Goal: Information Seeking & Learning: Learn about a topic

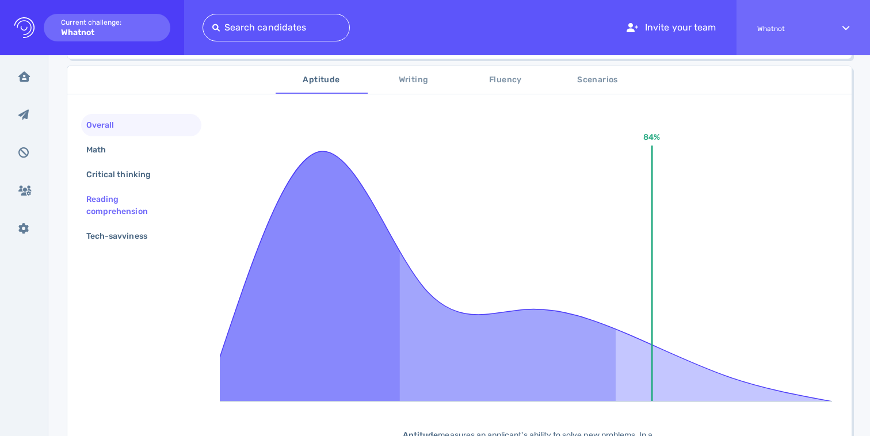
scroll to position [175, 0]
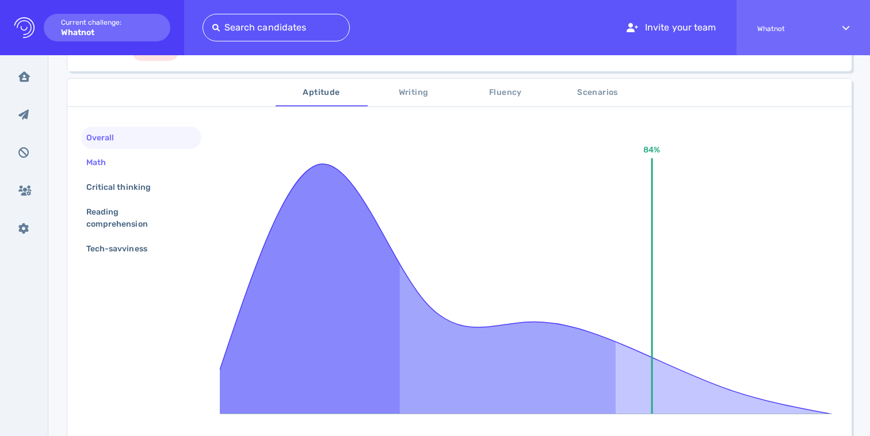
click at [115, 157] on div "Math" at bounding box center [102, 162] width 36 height 17
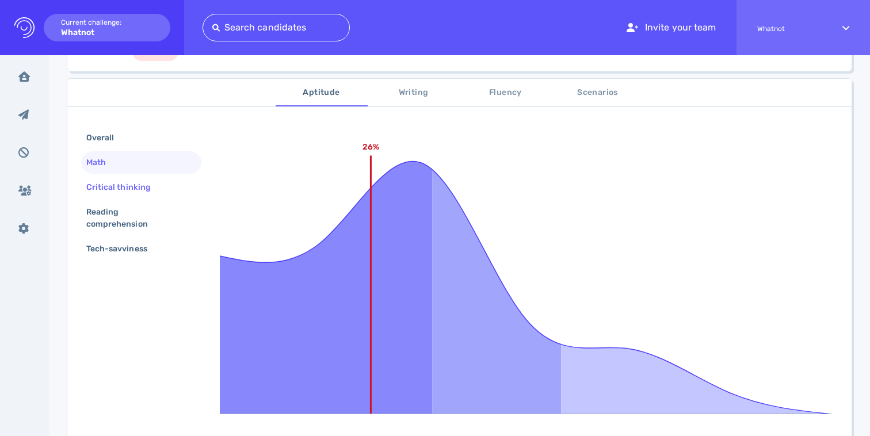
click at [127, 189] on div "Critical thinking" at bounding box center [124, 187] width 81 height 17
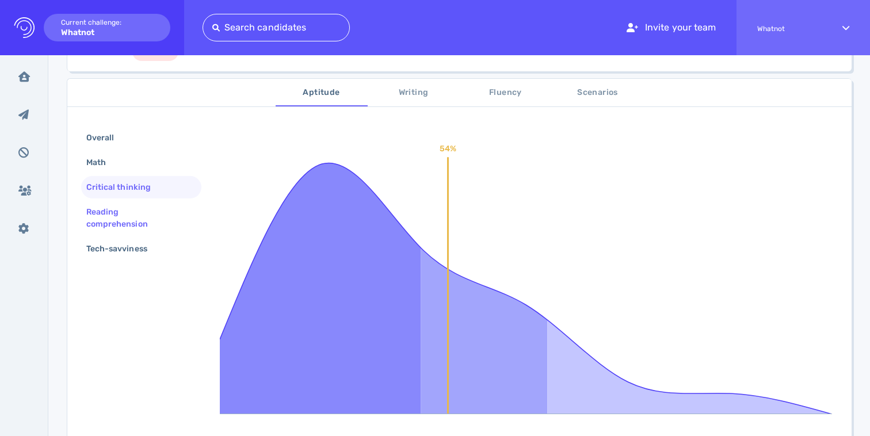
click at [126, 212] on div "Reading comprehension" at bounding box center [136, 218] width 105 height 29
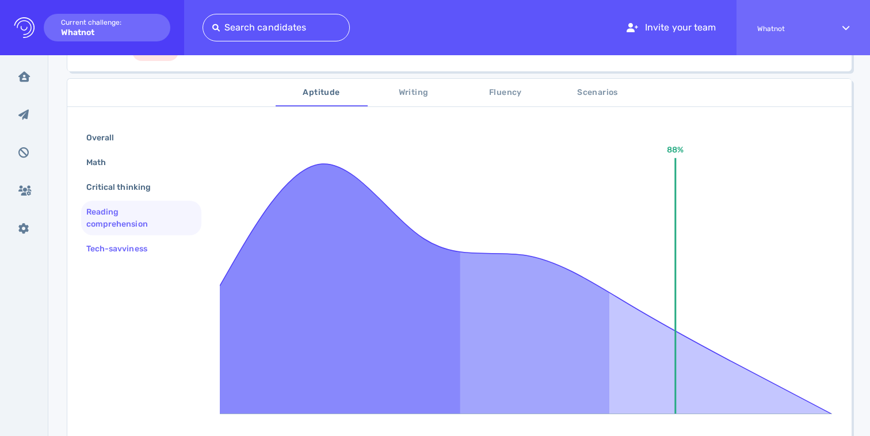
click at [124, 243] on div "Tech-savviness" at bounding box center [122, 249] width 77 height 17
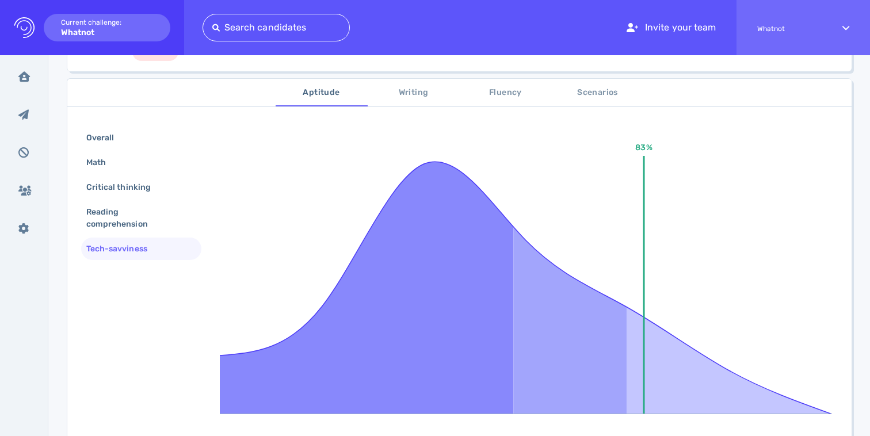
click at [394, 101] on button "Writing" at bounding box center [414, 93] width 92 height 28
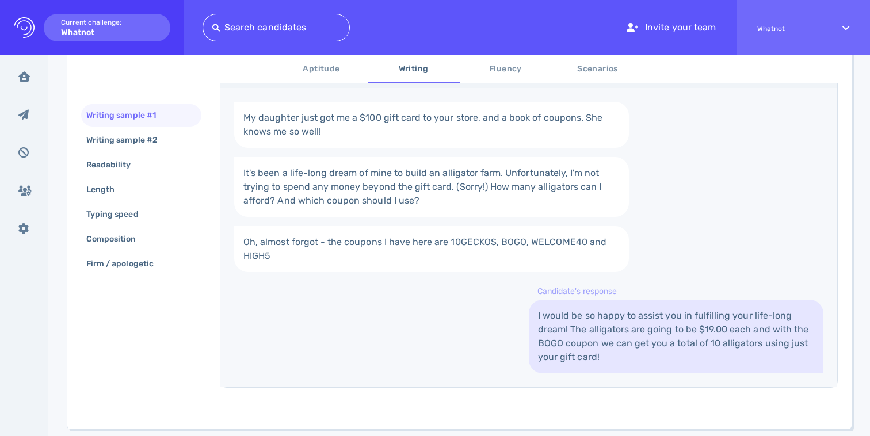
scroll to position [308, 0]
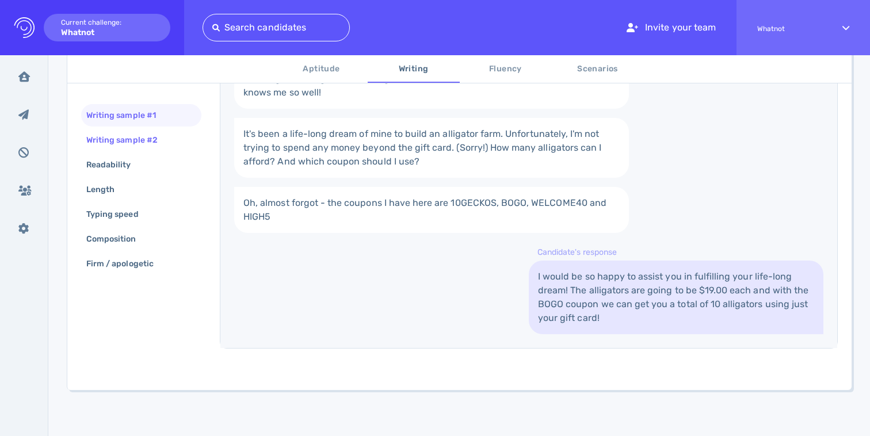
click at [143, 146] on div "Writing sample #2" at bounding box center [127, 140] width 87 height 17
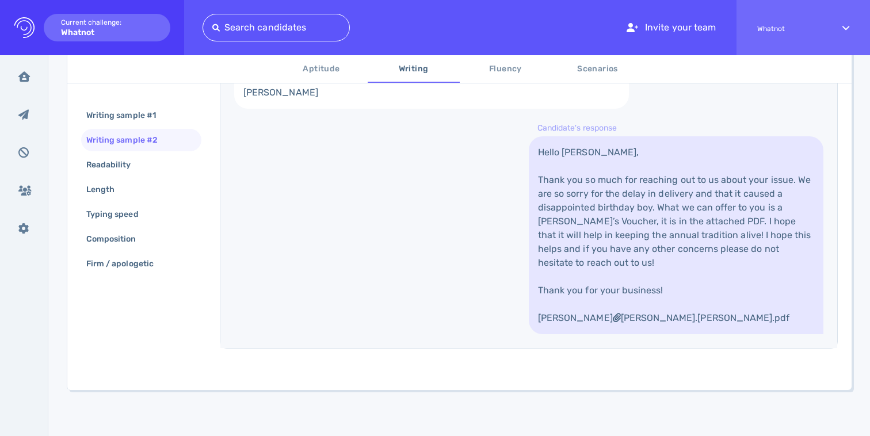
scroll to position [534, 0]
click at [122, 165] on div "Readability" at bounding box center [114, 165] width 61 height 17
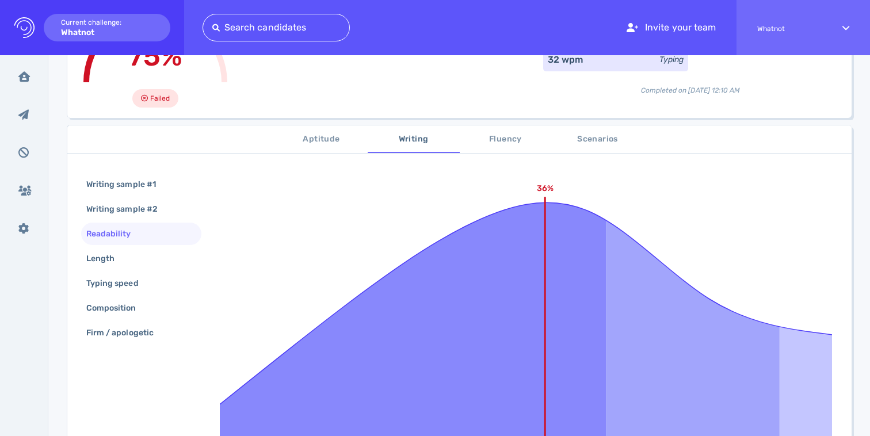
scroll to position [90, 0]
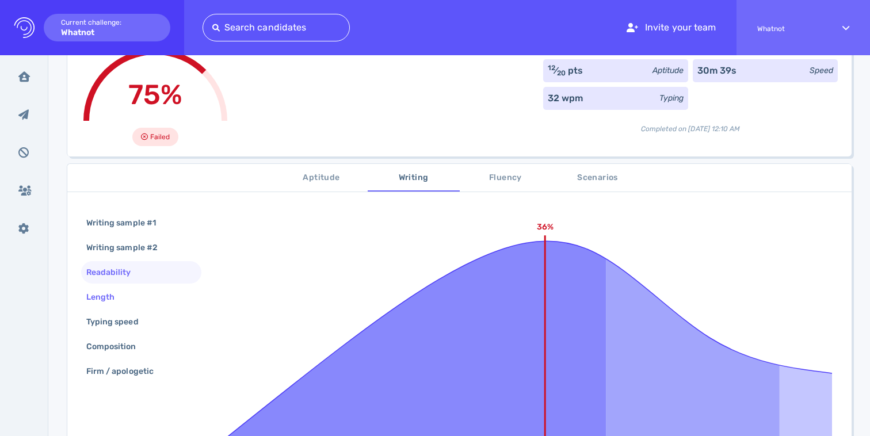
click at [119, 291] on div "Length" at bounding box center [106, 297] width 44 height 17
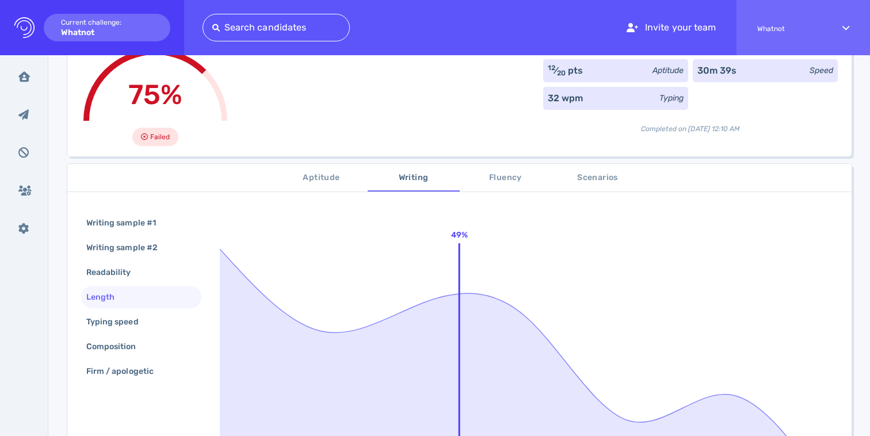
scroll to position [206, 0]
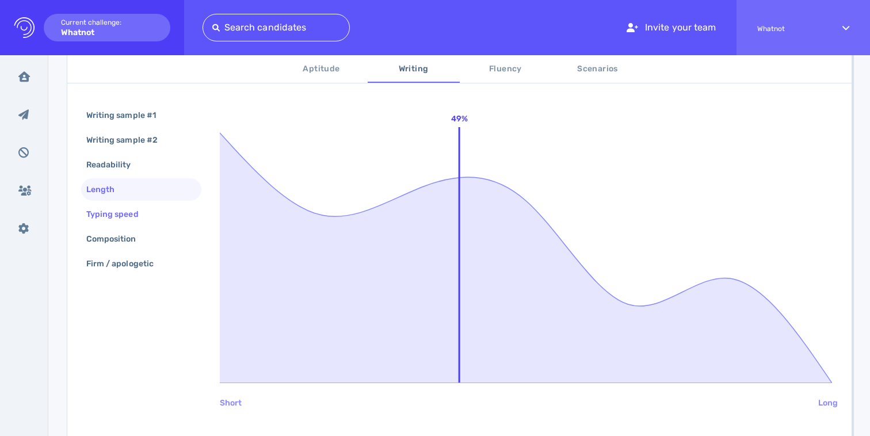
click at [99, 209] on div "Typing speed" at bounding box center [118, 214] width 68 height 17
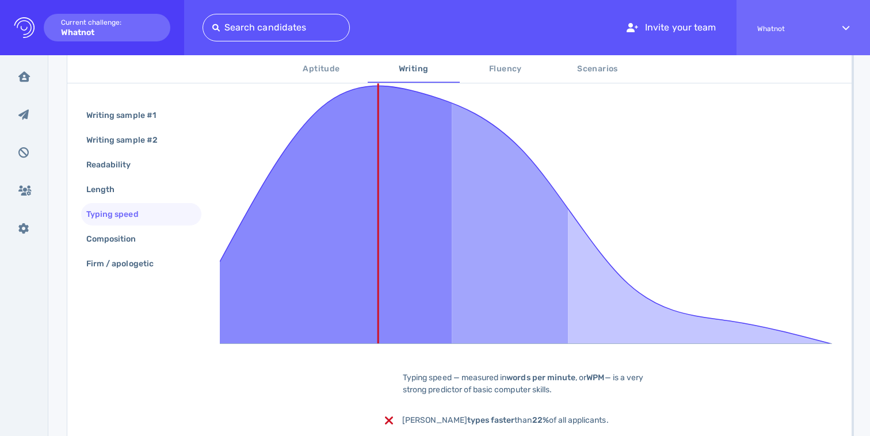
scroll to position [277, 0]
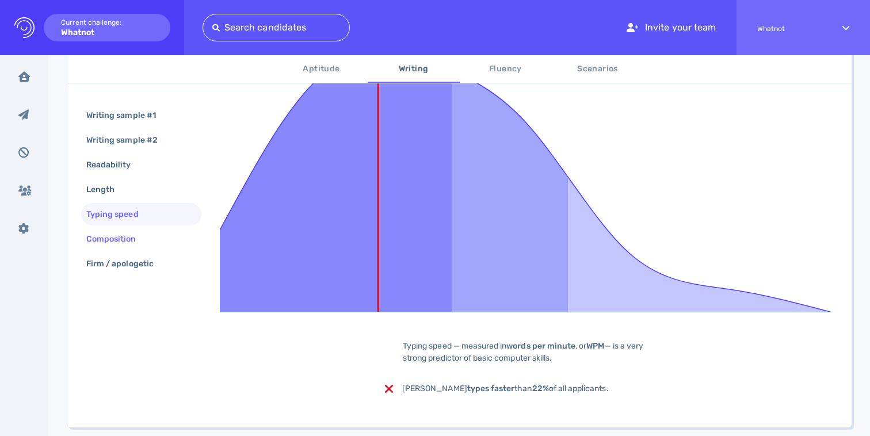
click at [114, 237] on div "Composition" at bounding box center [117, 239] width 66 height 17
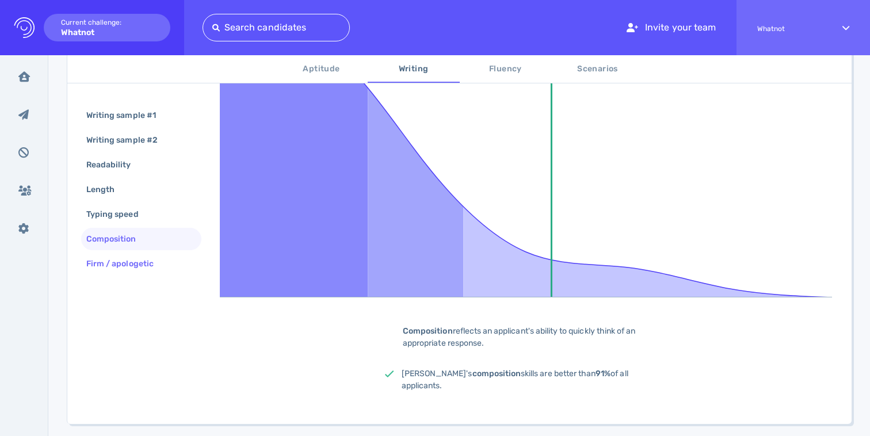
click at [125, 270] on div "Firm / apologetic" at bounding box center [125, 264] width 83 height 17
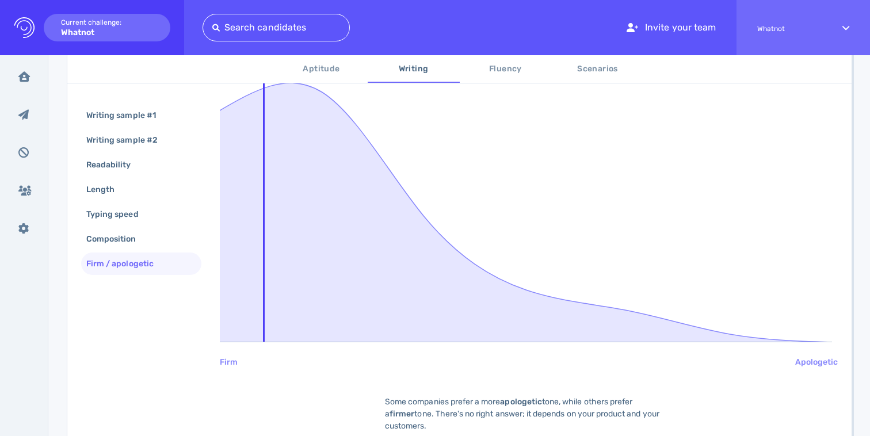
scroll to position [204, 0]
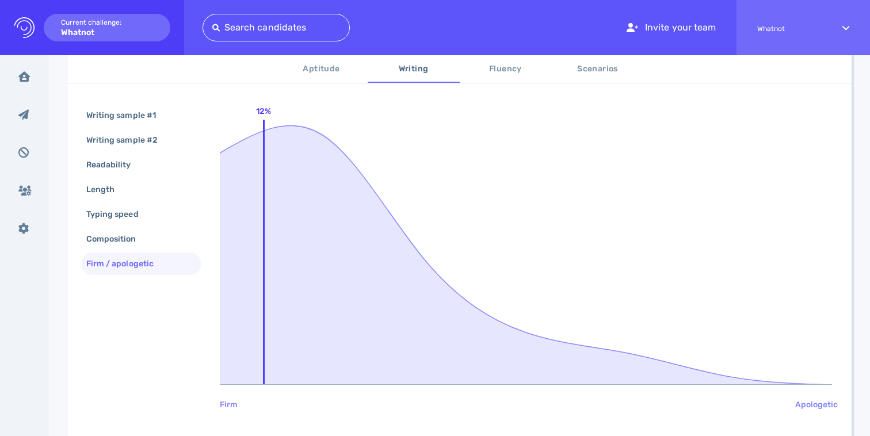
click at [500, 70] on span "Fluency" at bounding box center [506, 69] width 78 height 14
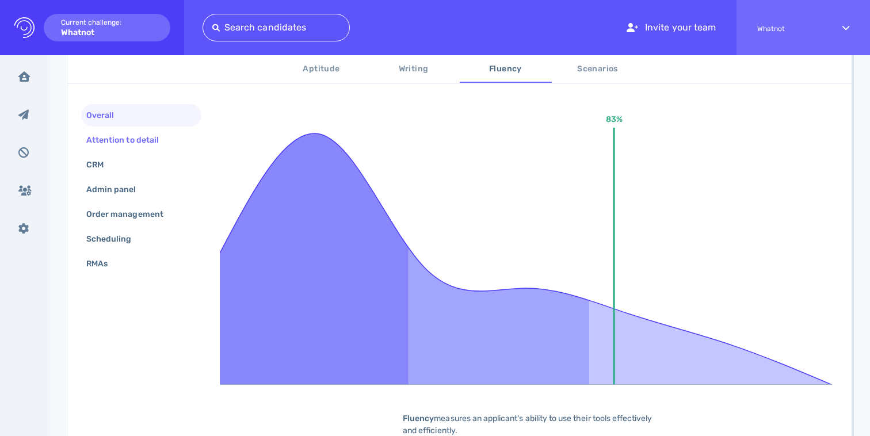
click at [122, 143] on div "Attention to detail" at bounding box center [128, 140] width 89 height 17
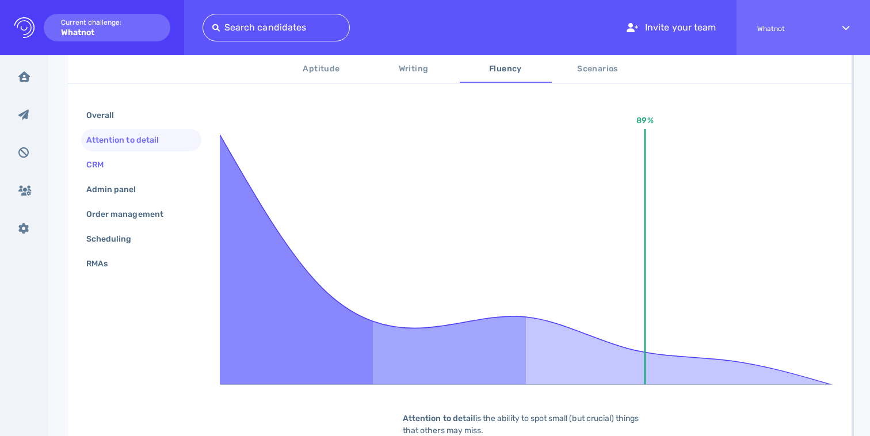
click at [109, 166] on div "CRM" at bounding box center [100, 165] width 33 height 17
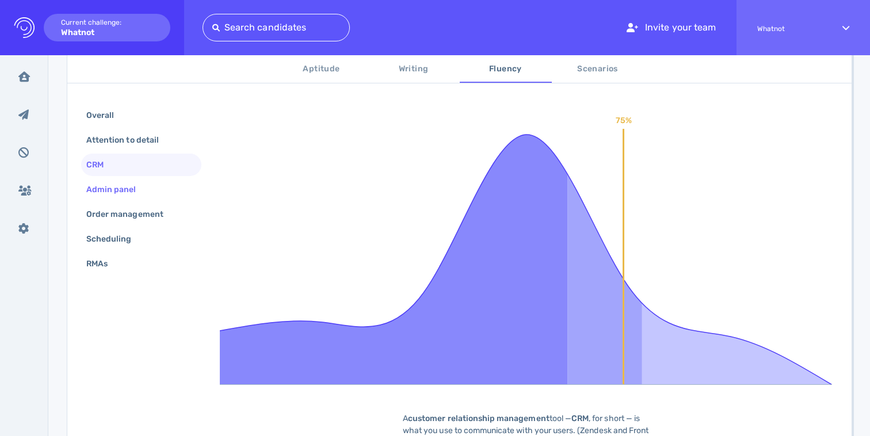
click at [111, 185] on div "Admin panel" at bounding box center [117, 189] width 66 height 17
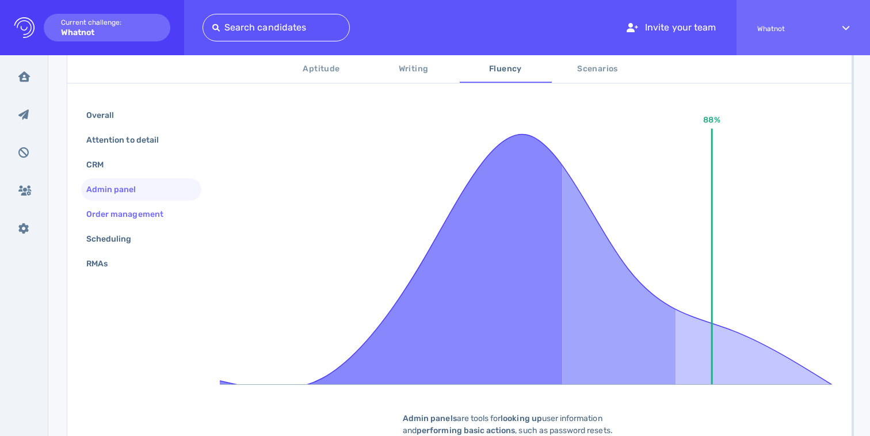
click at [116, 204] on div "Order management" at bounding box center [141, 214] width 120 height 22
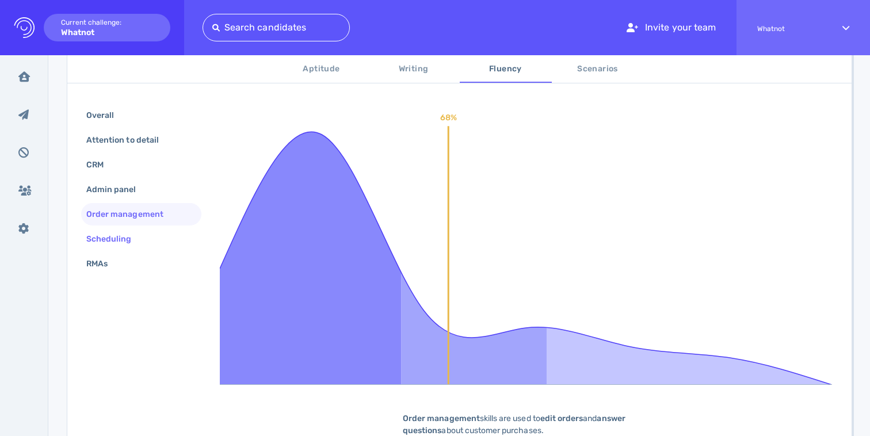
click at [115, 237] on div "Scheduling" at bounding box center [115, 239] width 62 height 17
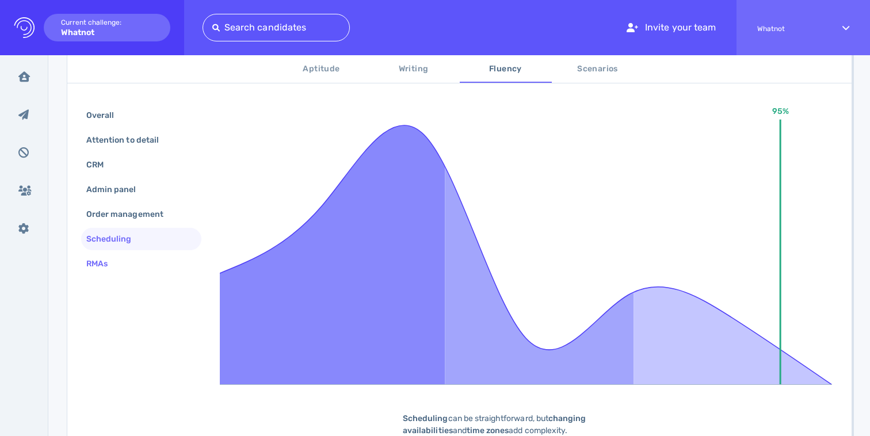
click at [111, 266] on div "RMAs" at bounding box center [102, 264] width 37 height 17
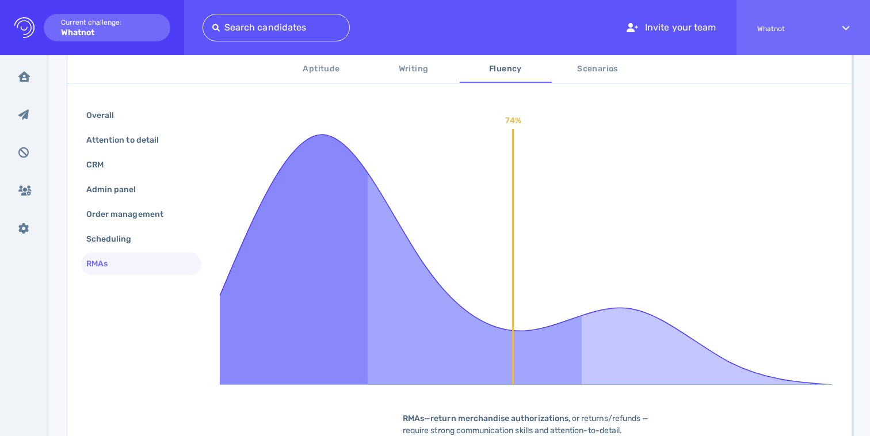
click at [584, 66] on span "Scenarios" at bounding box center [598, 69] width 78 height 14
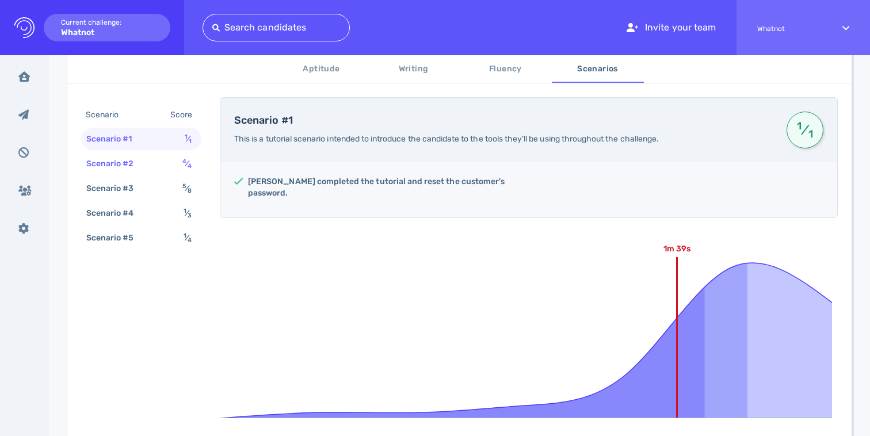
click at [140, 161] on div "Scenario #2" at bounding box center [116, 163] width 64 height 17
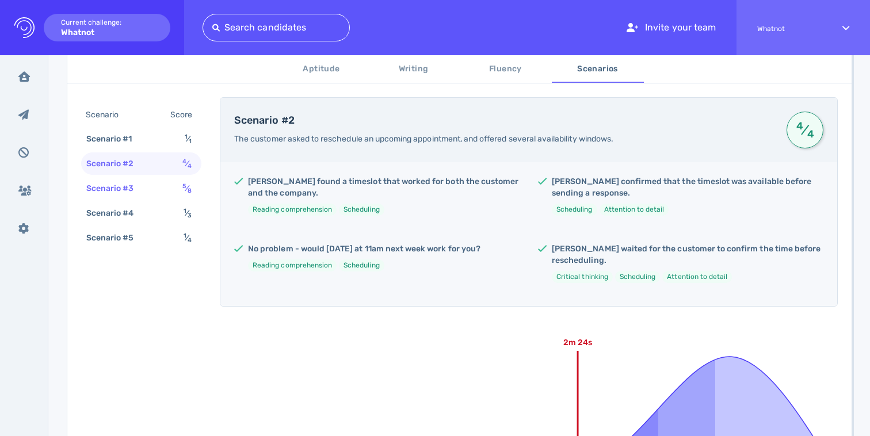
click at [111, 191] on div "Scenario #3" at bounding box center [116, 188] width 64 height 17
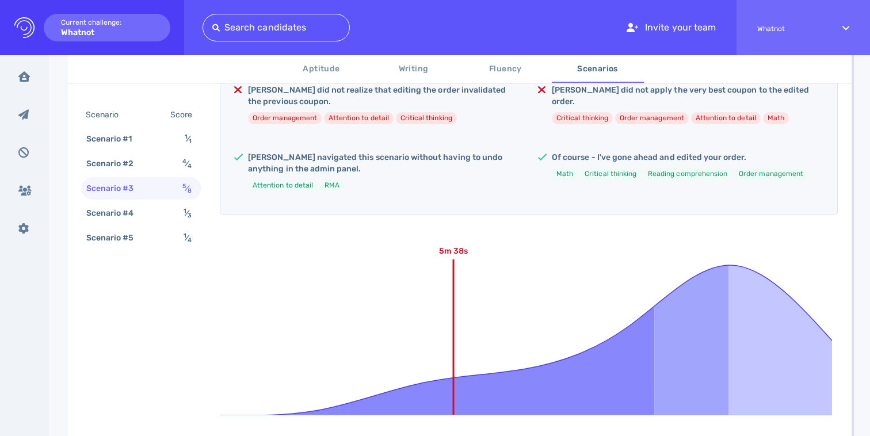
scroll to position [521, 0]
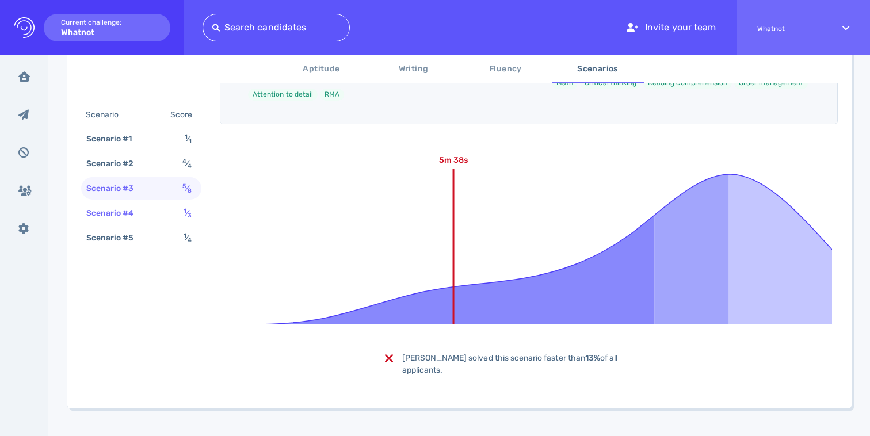
click at [129, 215] on div "Scenario #4" at bounding box center [116, 213] width 64 height 17
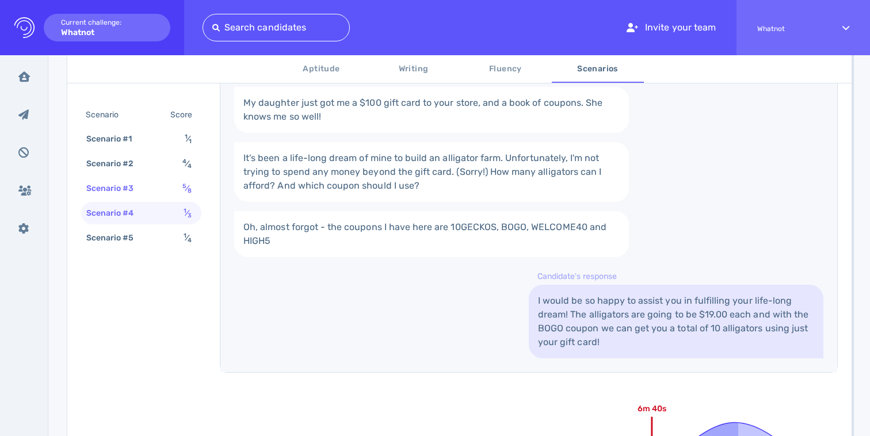
click at [109, 192] on div "Scenario #3" at bounding box center [116, 188] width 64 height 17
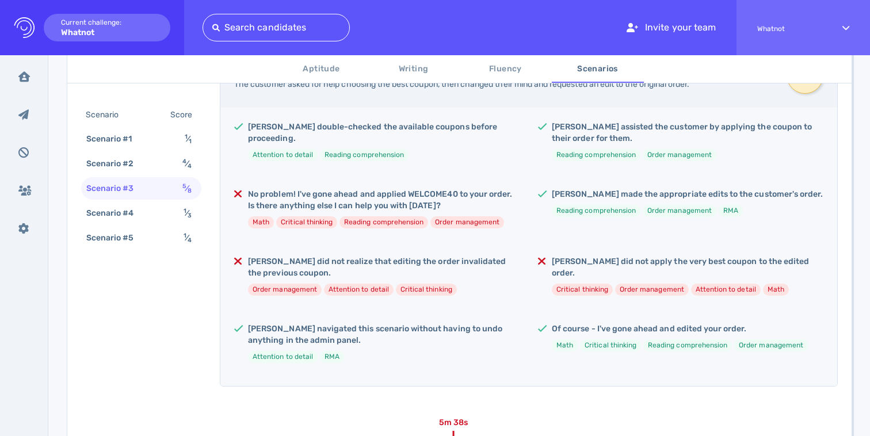
scroll to position [185, 0]
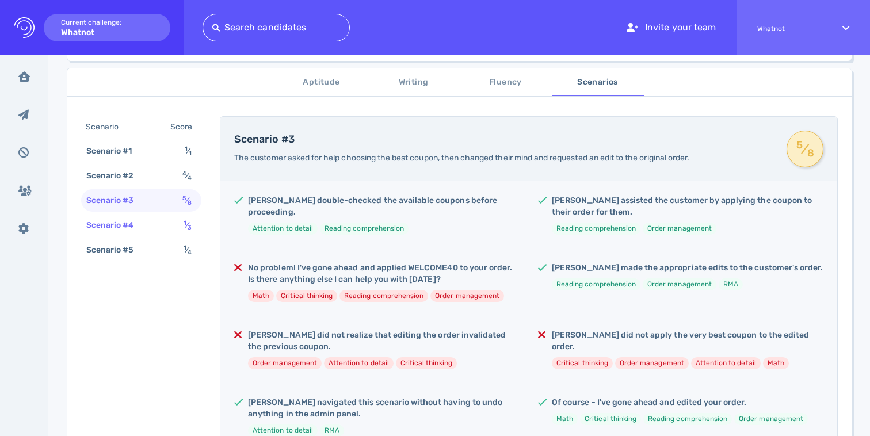
click at [108, 224] on div "Scenario #4" at bounding box center [116, 225] width 64 height 17
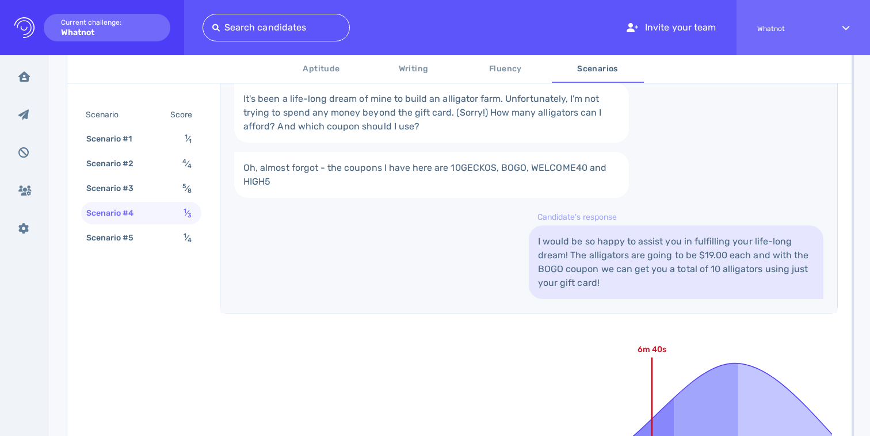
scroll to position [613, 0]
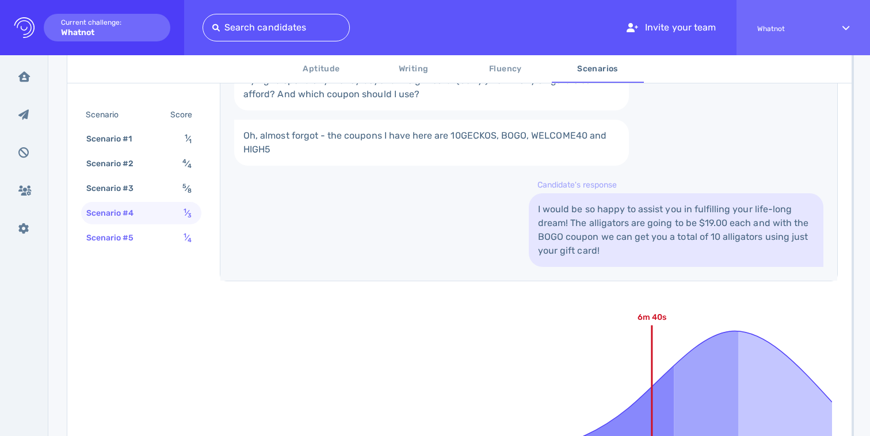
click at [132, 244] on div "Scenario #5" at bounding box center [116, 238] width 64 height 17
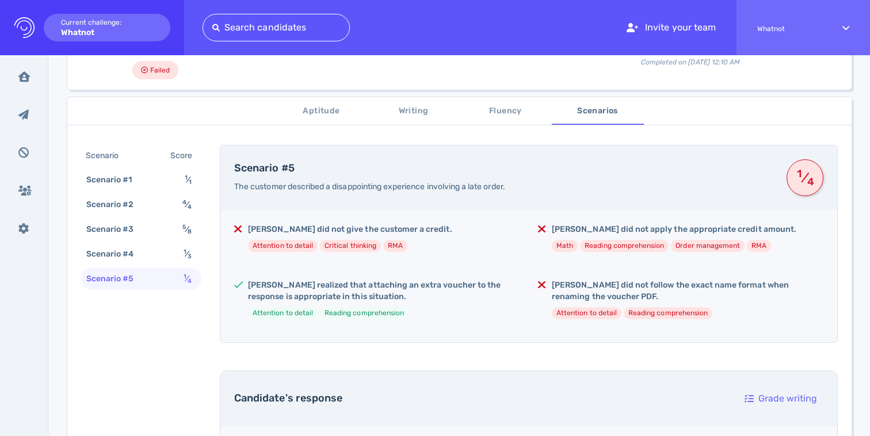
scroll to position [109, 0]
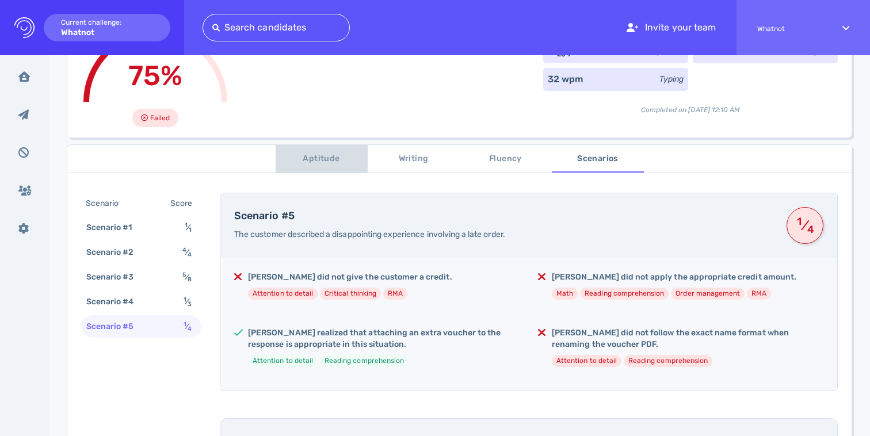
click at [330, 158] on span "Aptitude" at bounding box center [322, 159] width 78 height 14
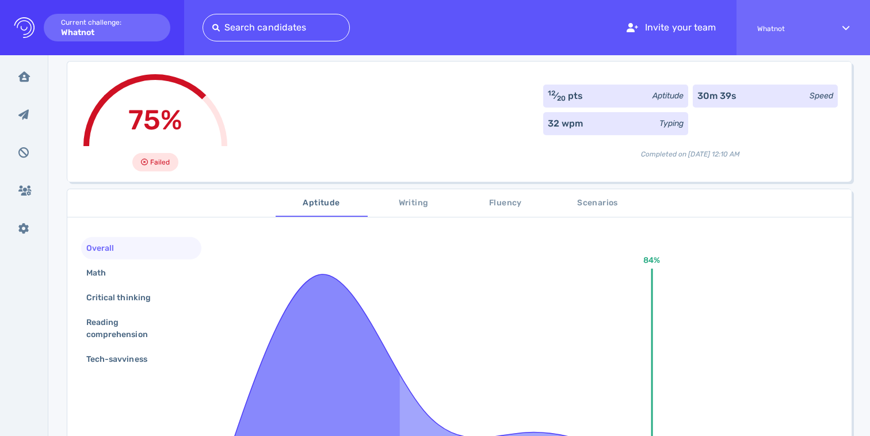
scroll to position [39, 0]
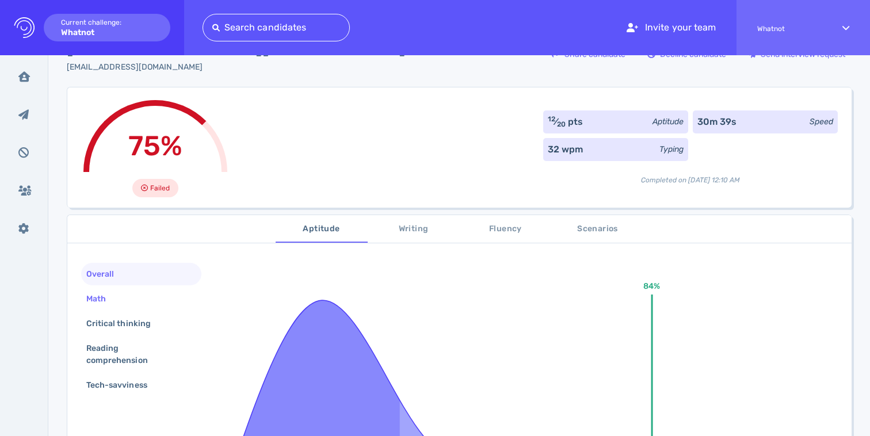
click at [144, 303] on div "Math" at bounding box center [141, 299] width 120 height 22
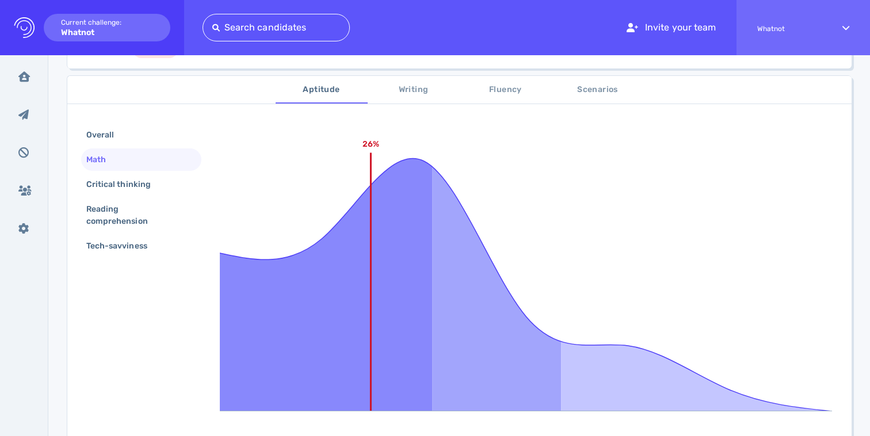
scroll to position [102, 0]
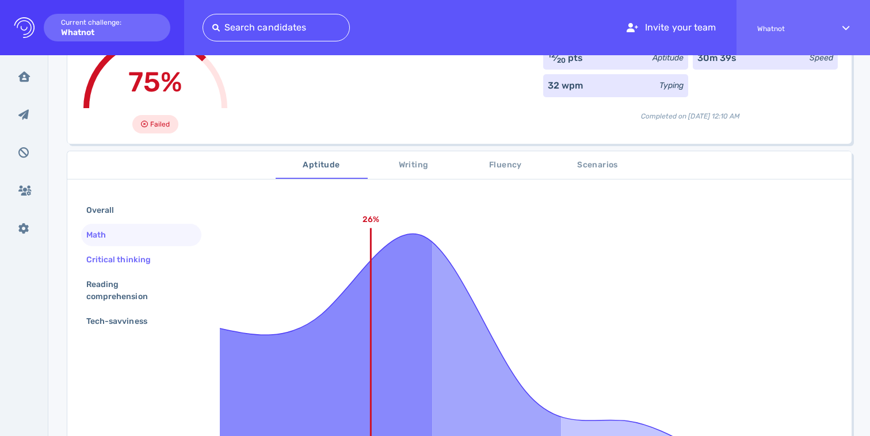
click at [124, 256] on div "Critical thinking" at bounding box center [124, 260] width 81 height 17
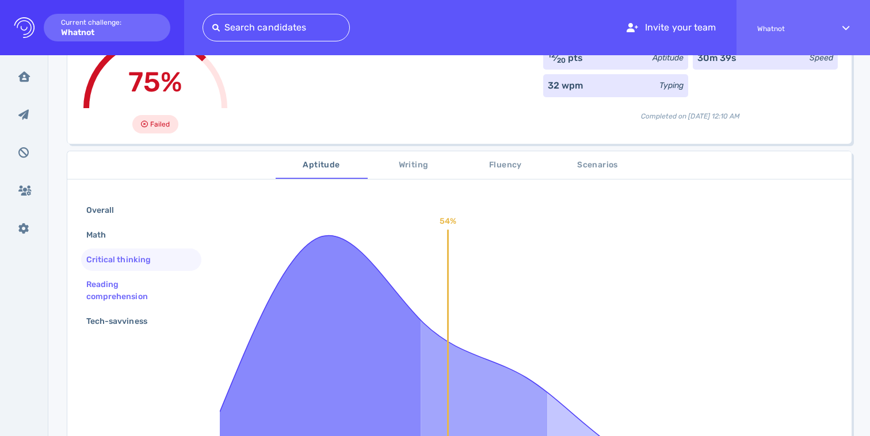
click at [125, 282] on div "Reading comprehension" at bounding box center [136, 290] width 105 height 29
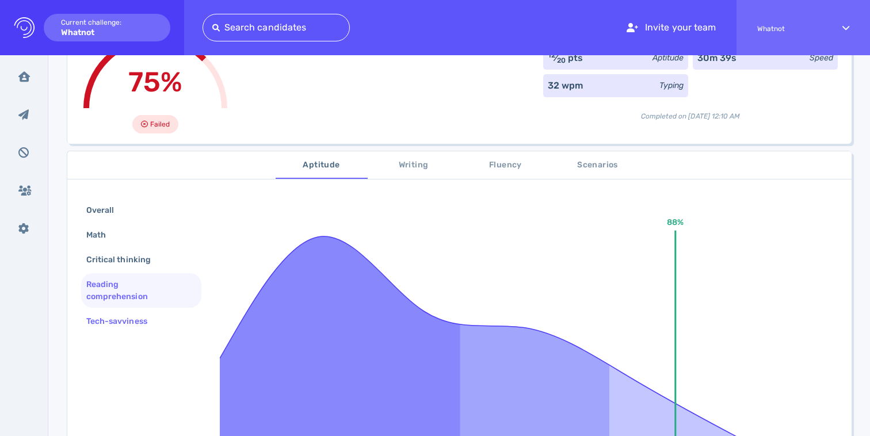
click at [139, 322] on div "Tech-savviness" at bounding box center [122, 321] width 77 height 17
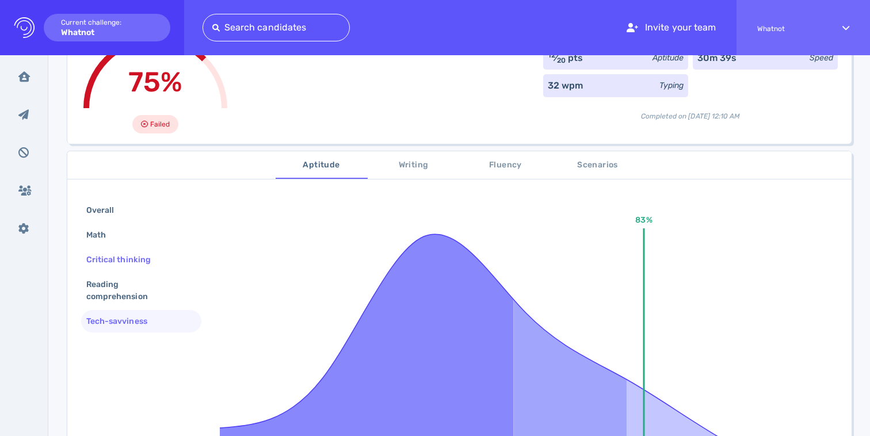
click at [134, 256] on div "Critical thinking" at bounding box center [124, 260] width 81 height 17
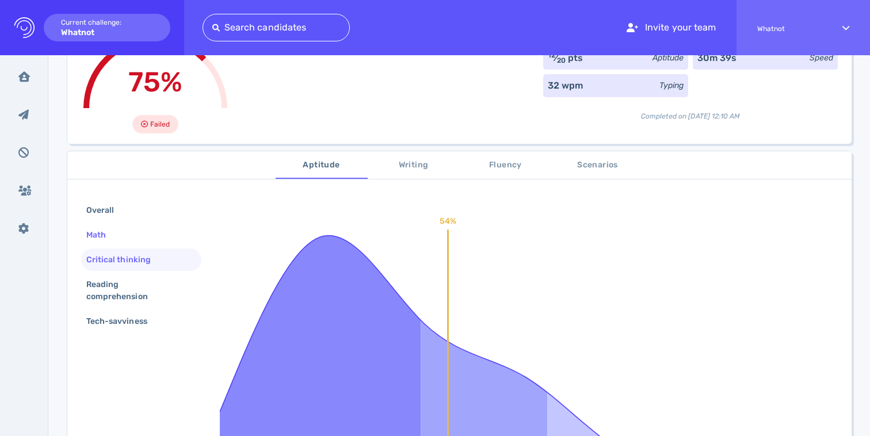
click at [127, 245] on div "Math" at bounding box center [141, 235] width 120 height 22
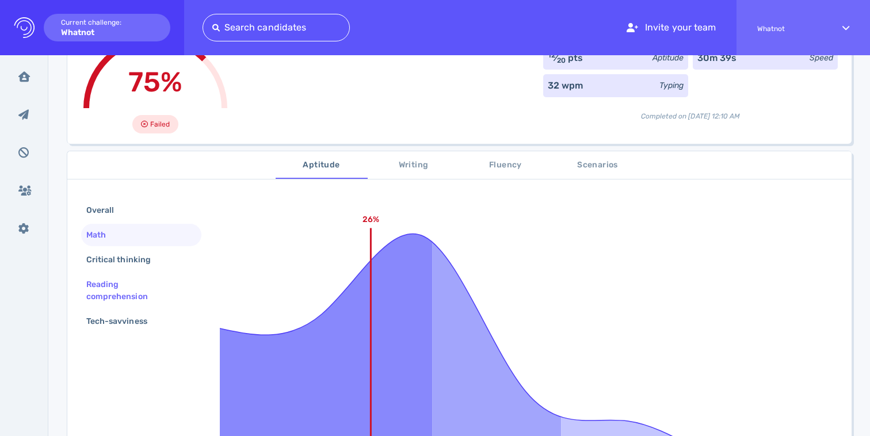
click at [128, 284] on div "Reading comprehension" at bounding box center [136, 290] width 105 height 29
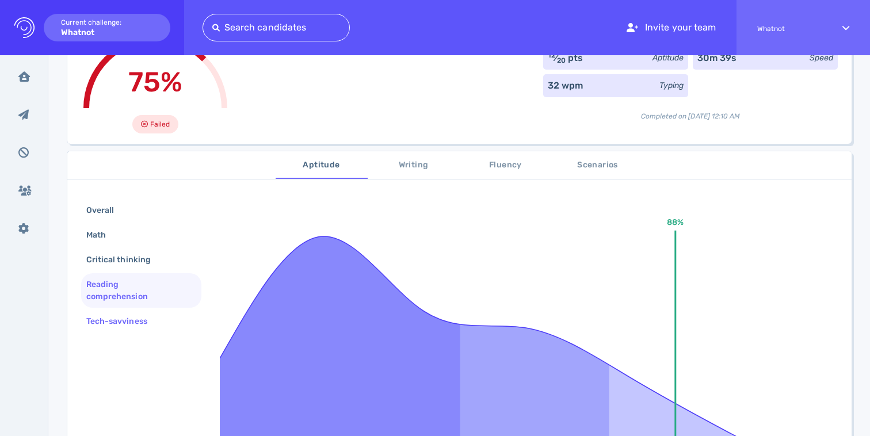
click at [128, 318] on div "Tech-savviness" at bounding box center [122, 321] width 77 height 17
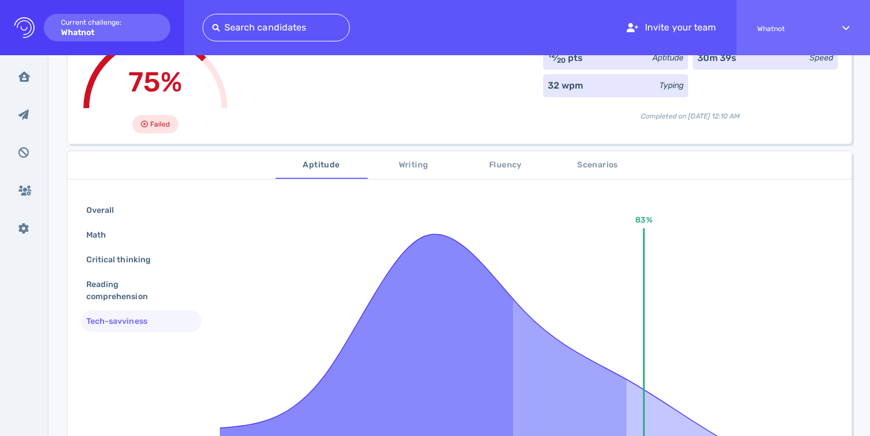
click at [409, 168] on span "Writing" at bounding box center [414, 165] width 78 height 14
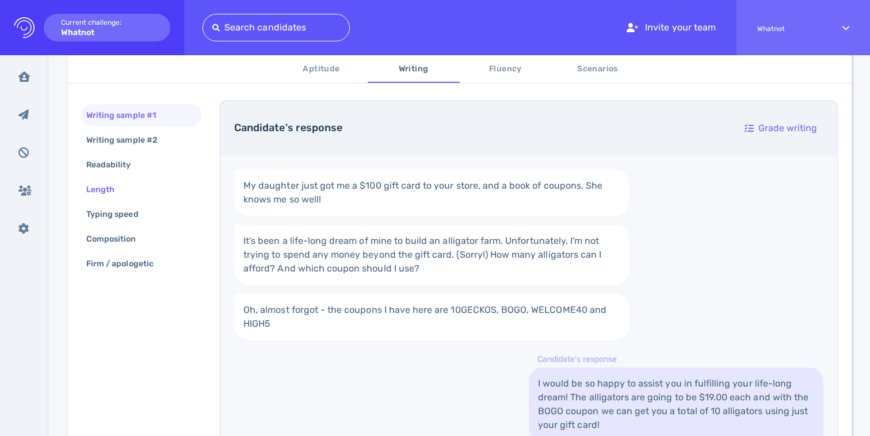
scroll to position [291, 0]
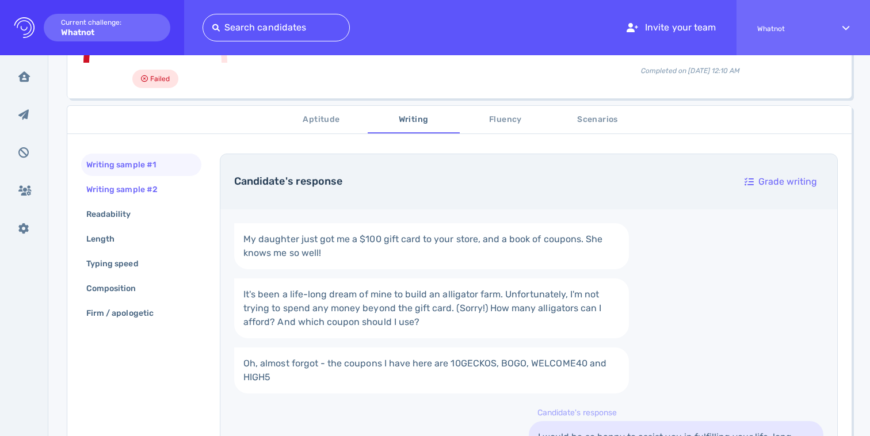
click at [153, 188] on div "Writing sample #2" at bounding box center [127, 189] width 87 height 17
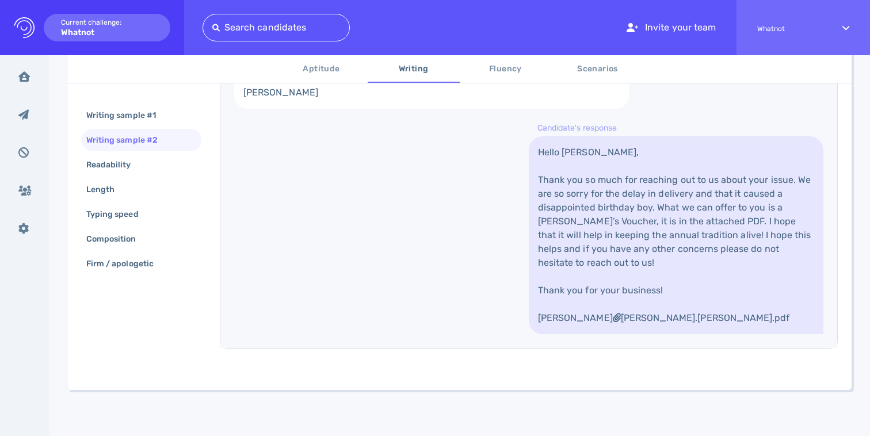
scroll to position [524, 0]
click at [147, 165] on div "Readability" at bounding box center [141, 165] width 120 height 22
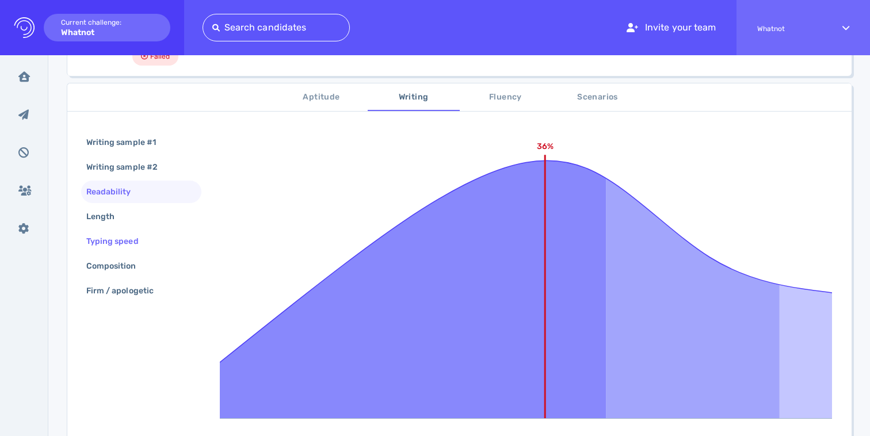
scroll to position [117, 0]
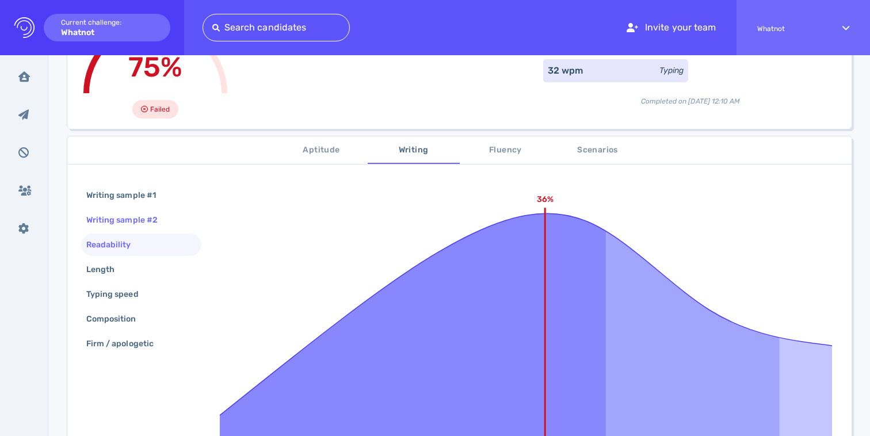
click at [133, 223] on div "Writing sample #2" at bounding box center [127, 220] width 87 height 17
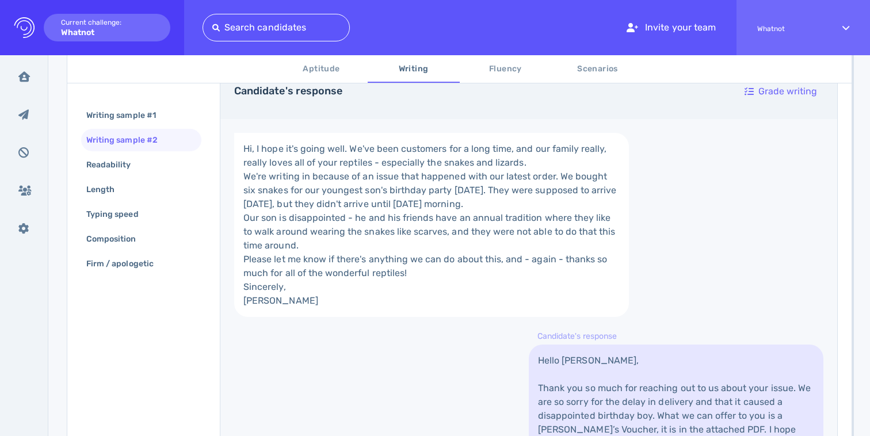
scroll to position [237, 0]
click at [583, 70] on span "Scenarios" at bounding box center [598, 69] width 78 height 14
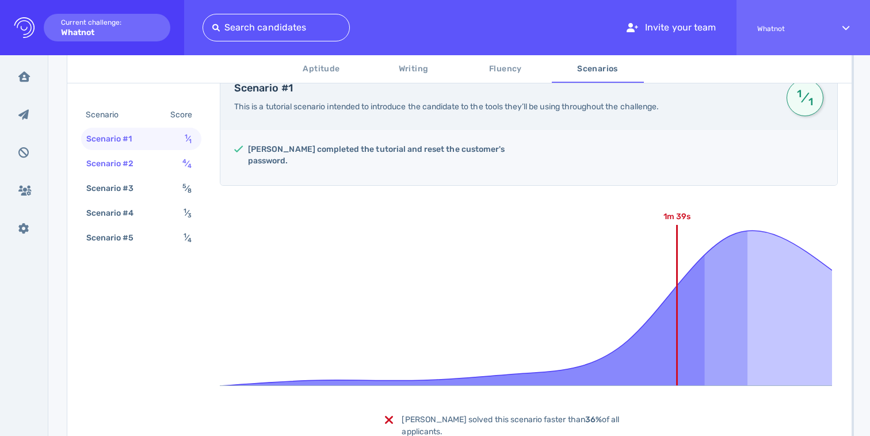
click at [151, 161] on div "Scenario #2 4 ⁄ 4" at bounding box center [141, 164] width 120 height 22
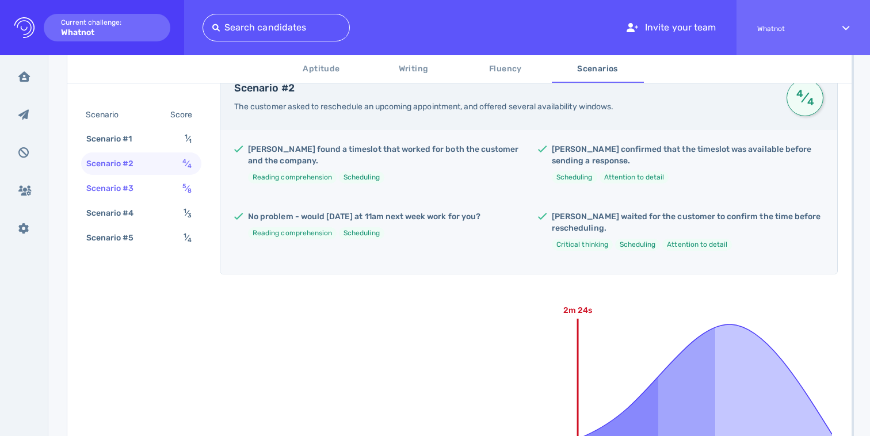
click at [152, 199] on div "Scenario #3 5 ⁄ 8" at bounding box center [141, 188] width 120 height 22
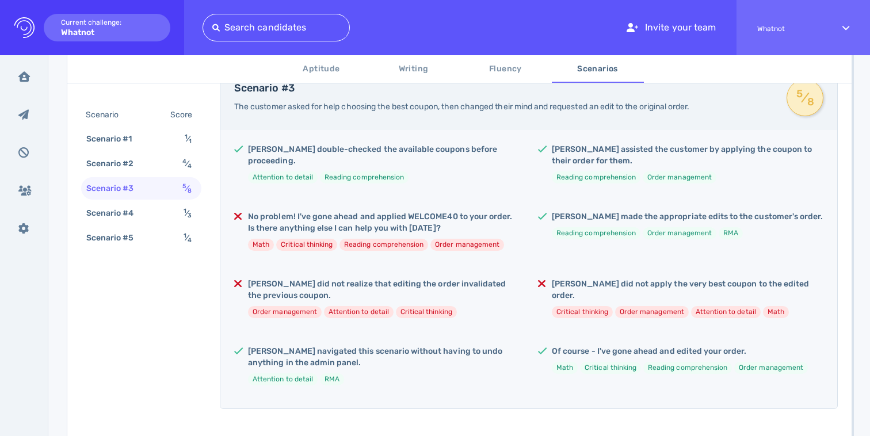
click at [155, 185] on div "Scenario #3 5 ⁄ 8" at bounding box center [141, 188] width 120 height 22
click at [139, 182] on div "Scenario #3" at bounding box center [116, 188] width 64 height 17
click at [151, 169] on div "Scenario #2 4 ⁄ 4" at bounding box center [141, 164] width 120 height 22
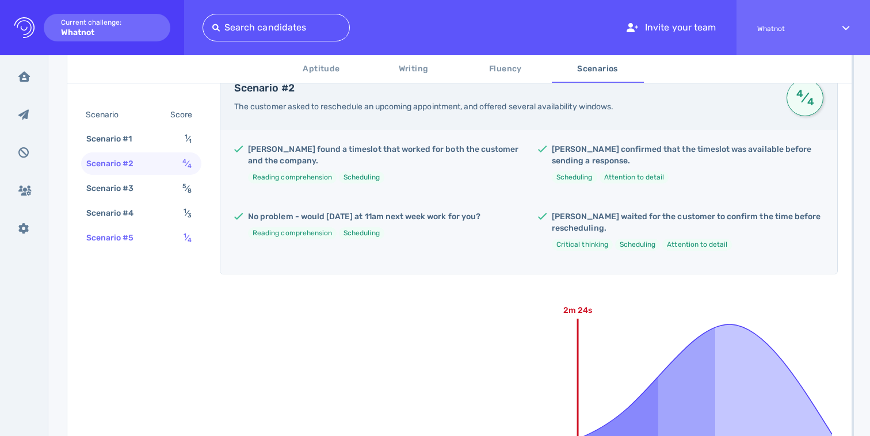
click at [146, 228] on div "Scenario #5 1 ⁄ 4" at bounding box center [141, 238] width 120 height 22
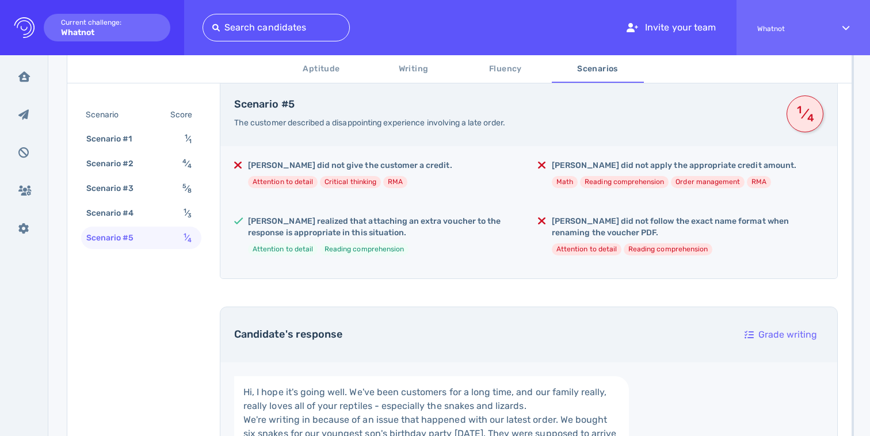
scroll to position [0, 0]
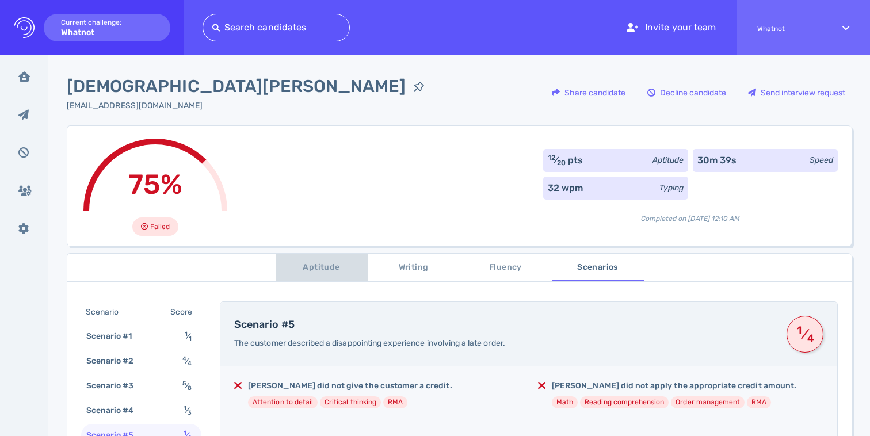
click at [344, 266] on span "Aptitude" at bounding box center [322, 268] width 78 height 14
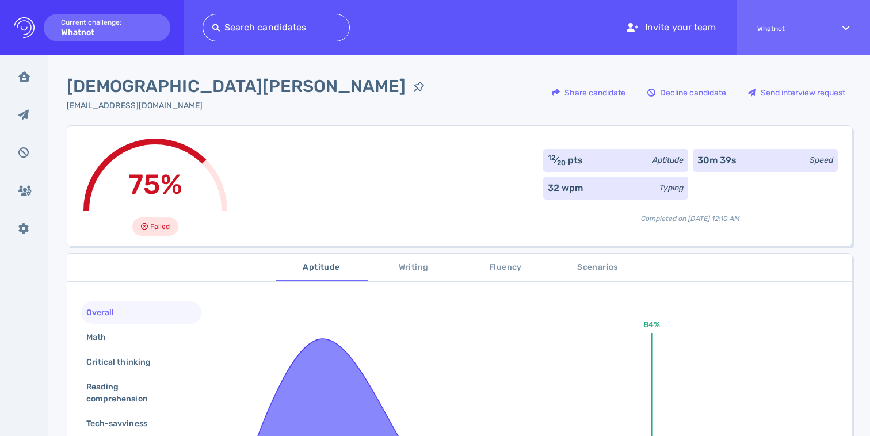
click at [425, 273] on span "Writing" at bounding box center [414, 268] width 78 height 14
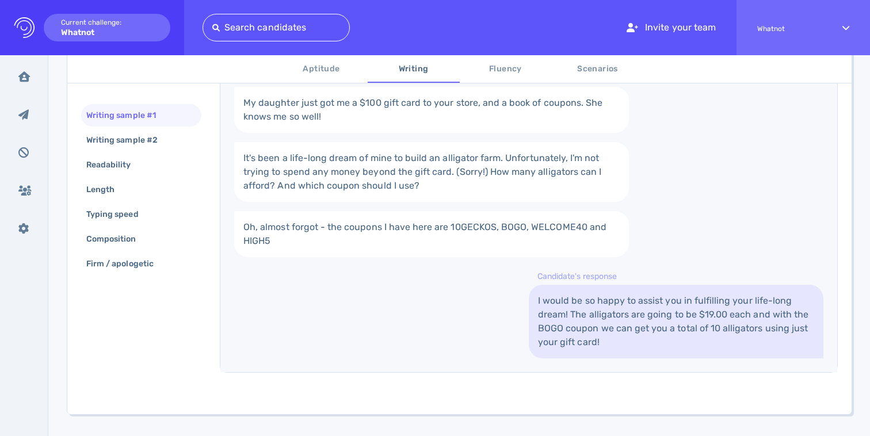
scroll to position [287, 0]
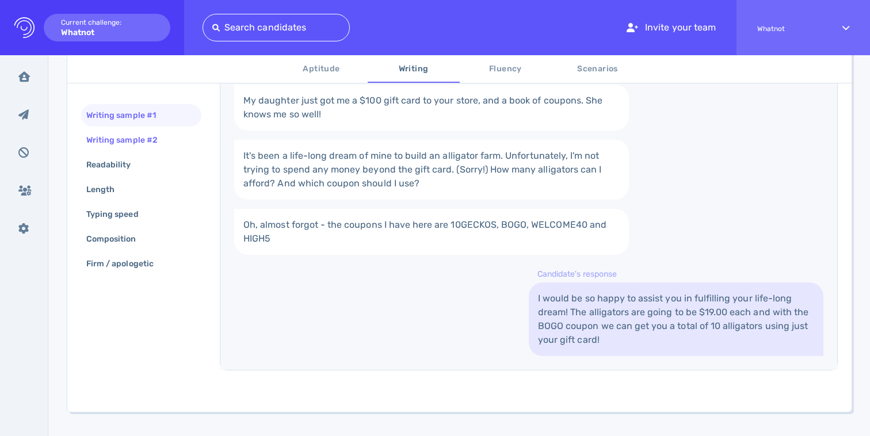
click at [138, 141] on div "Writing sample #2" at bounding box center [127, 140] width 87 height 17
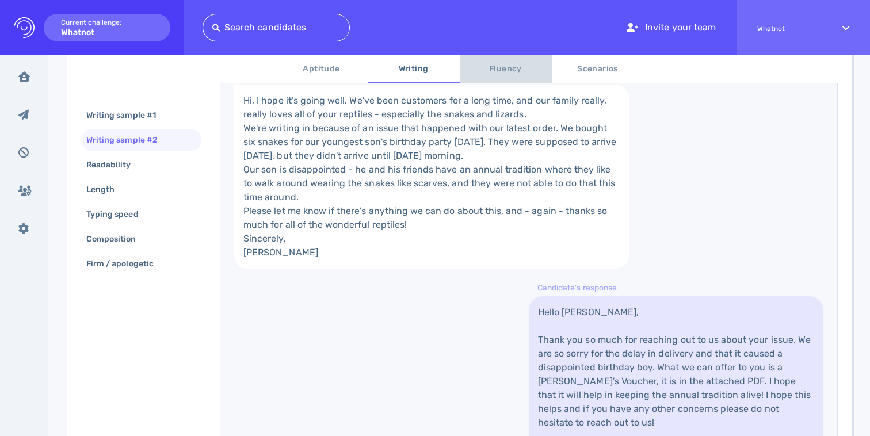
click at [500, 79] on button "Fluency" at bounding box center [506, 69] width 92 height 28
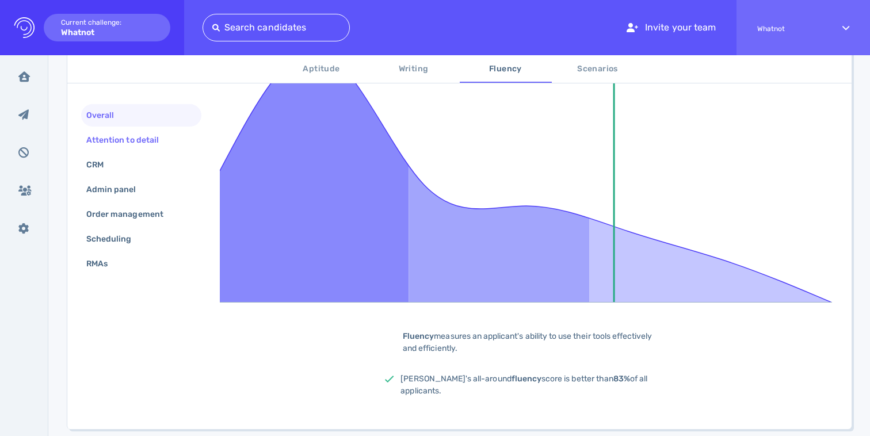
click at [159, 133] on div "Attention to detail" at bounding box center [128, 140] width 89 height 17
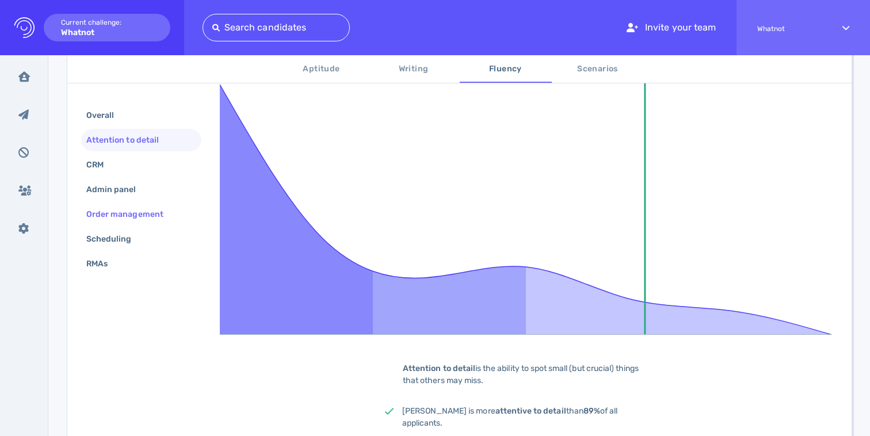
scroll to position [251, 0]
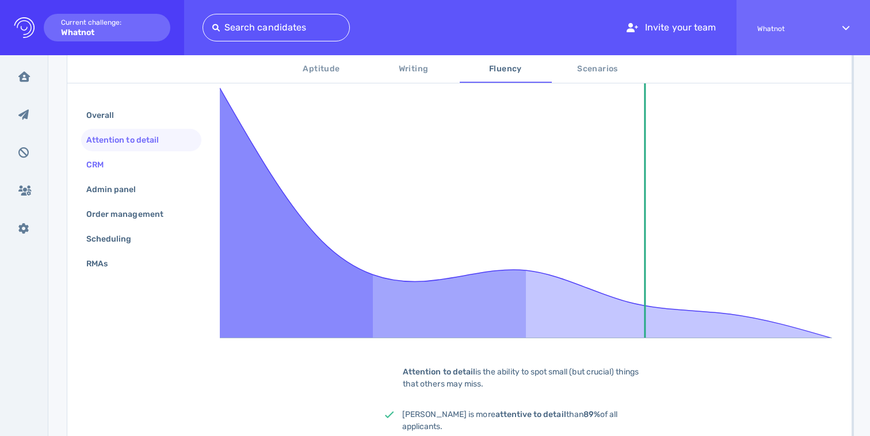
click at [127, 165] on div "CRM" at bounding box center [141, 165] width 120 height 22
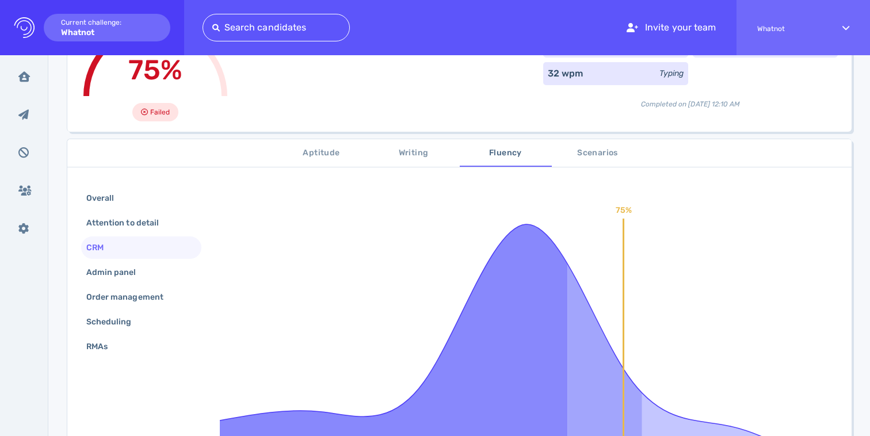
scroll to position [133, 0]
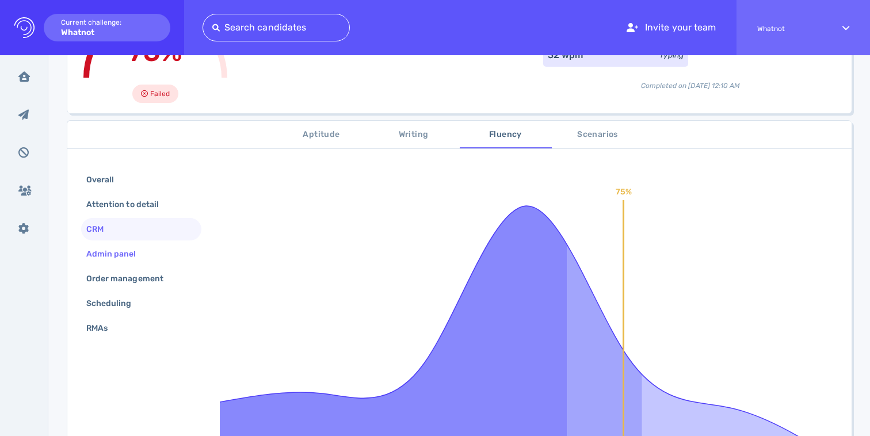
click at [112, 254] on div "Admin panel" at bounding box center [117, 254] width 66 height 17
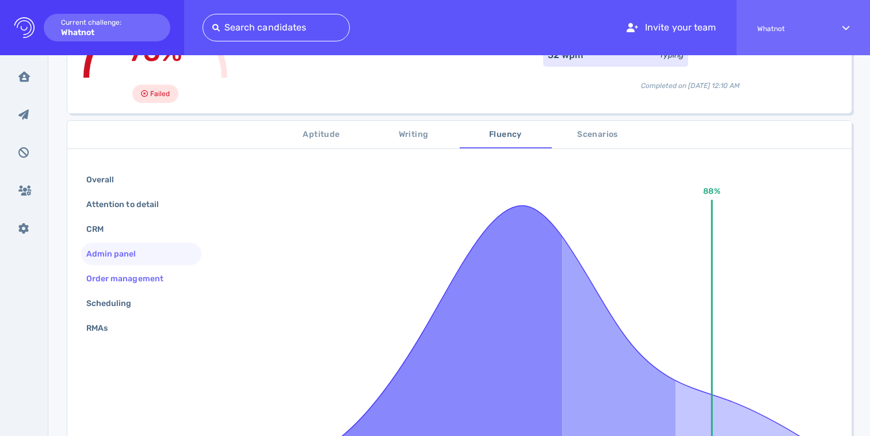
click at [120, 279] on div "Order management" at bounding box center [130, 278] width 93 height 17
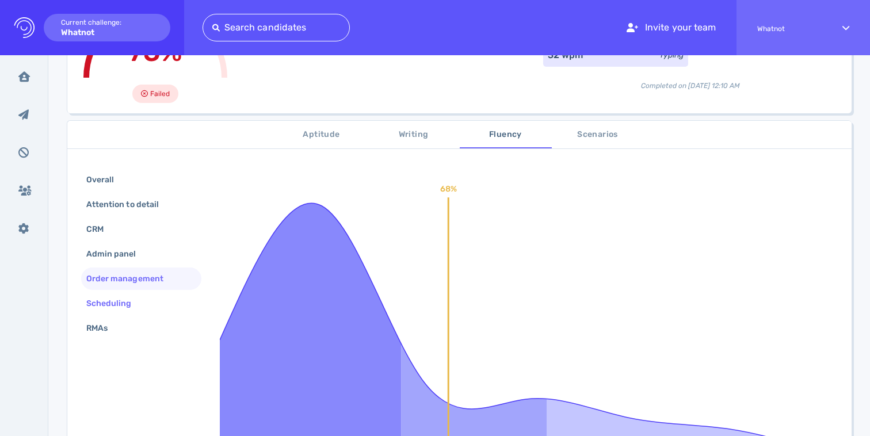
click at [121, 294] on div "Scheduling" at bounding box center [141, 303] width 120 height 22
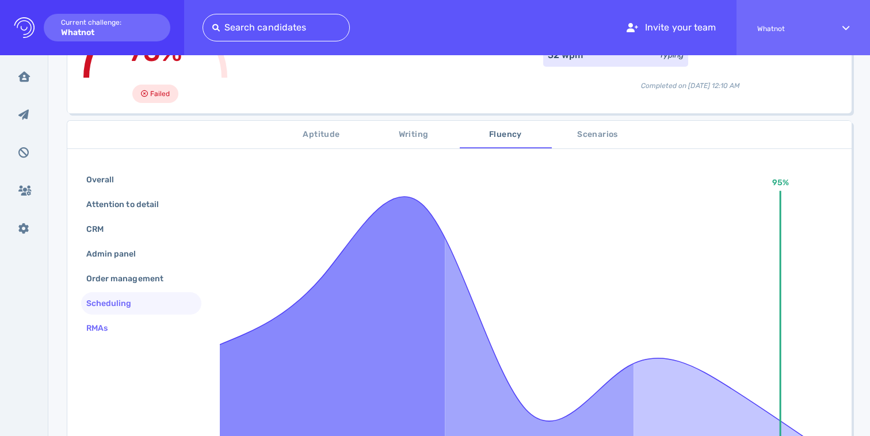
click at [123, 326] on div "RMAs" at bounding box center [141, 328] width 120 height 22
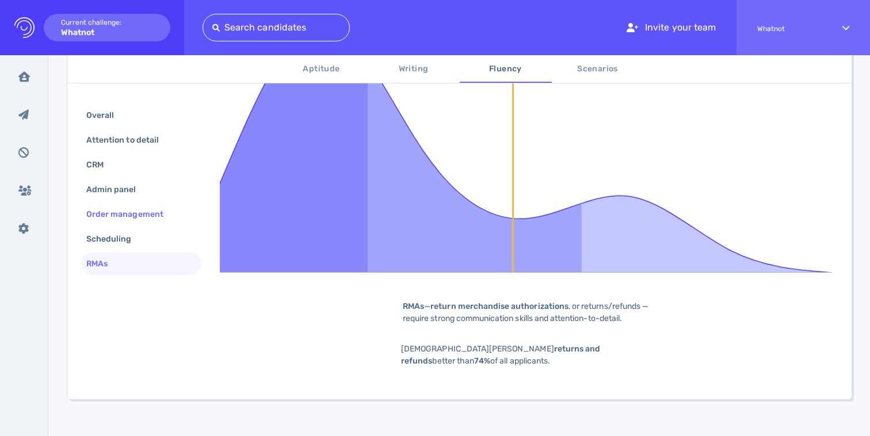
scroll to position [326, 0]
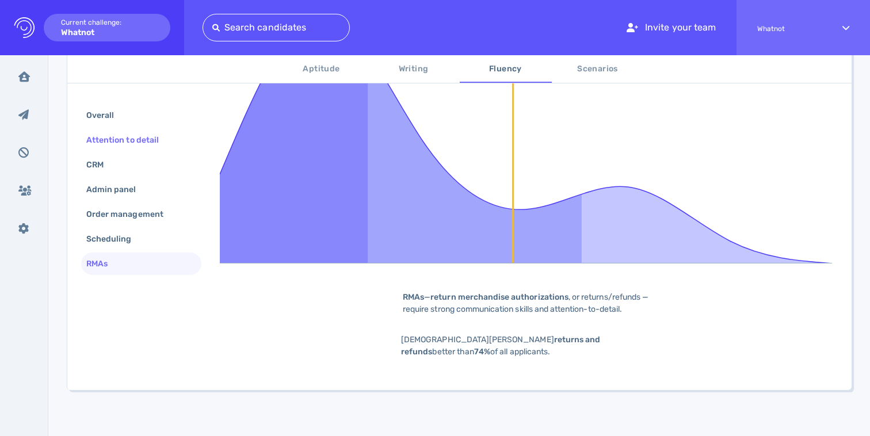
click at [132, 142] on div "Attention to detail" at bounding box center [128, 140] width 89 height 17
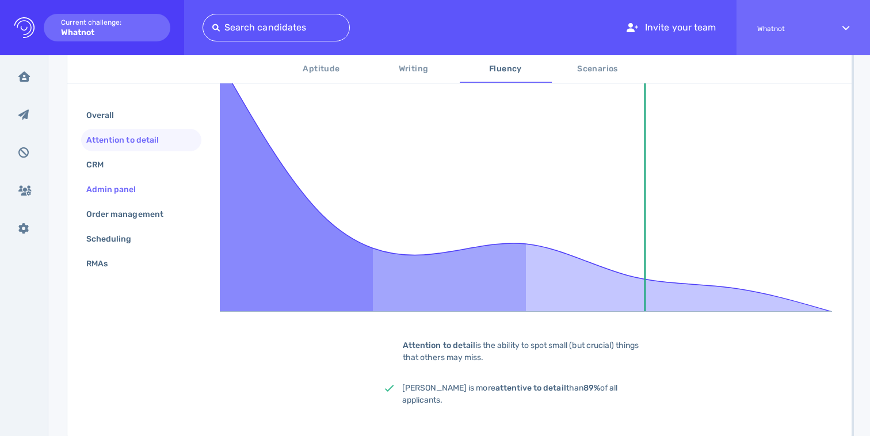
scroll to position [271, 0]
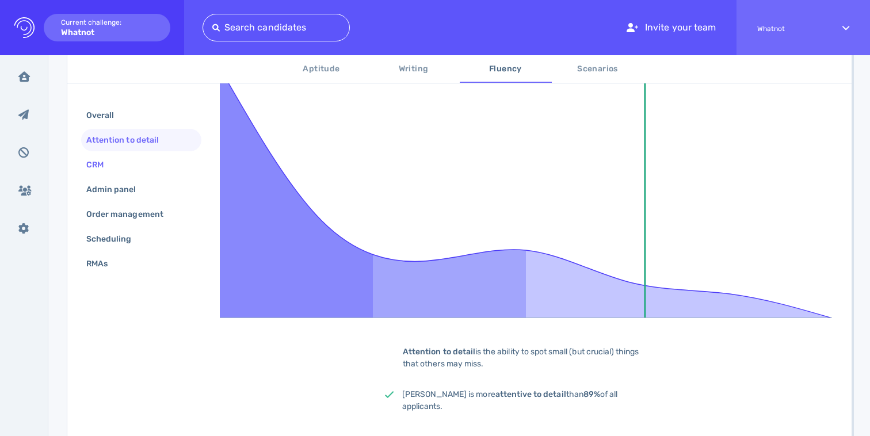
click at [142, 167] on div "CRM" at bounding box center [141, 165] width 120 height 22
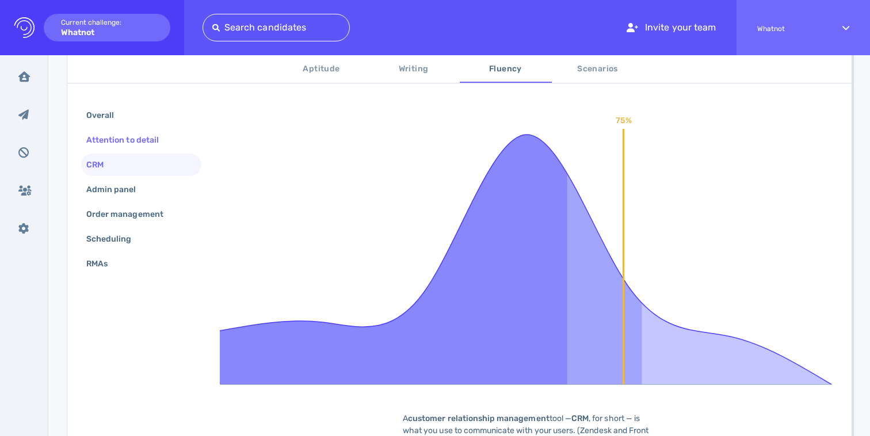
click at [150, 136] on div "Attention to detail" at bounding box center [128, 140] width 89 height 17
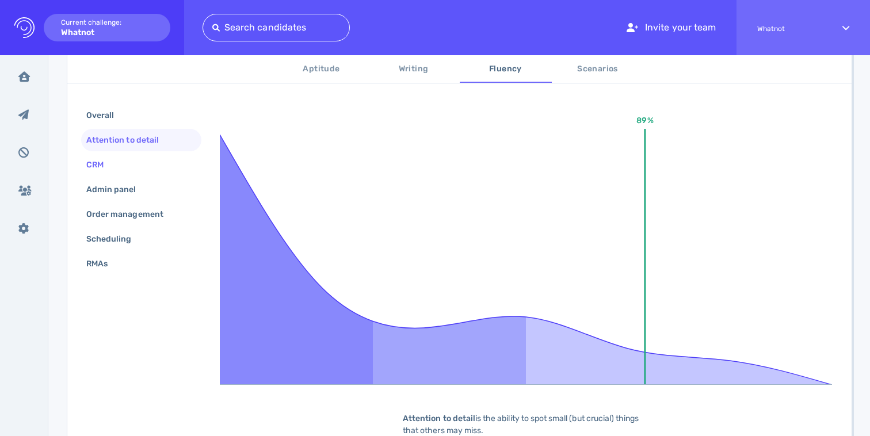
click at [132, 166] on div "CRM" at bounding box center [141, 165] width 120 height 22
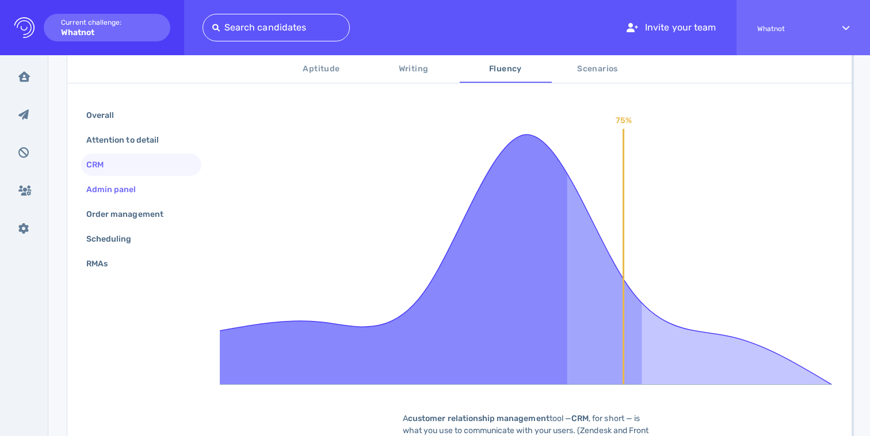
click at [132, 187] on div "Admin panel" at bounding box center [117, 189] width 66 height 17
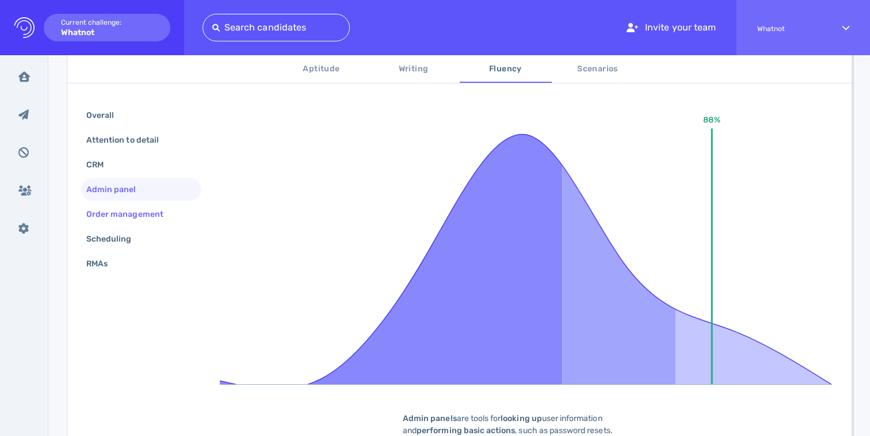
click at [136, 212] on div "Order management" at bounding box center [130, 214] width 93 height 17
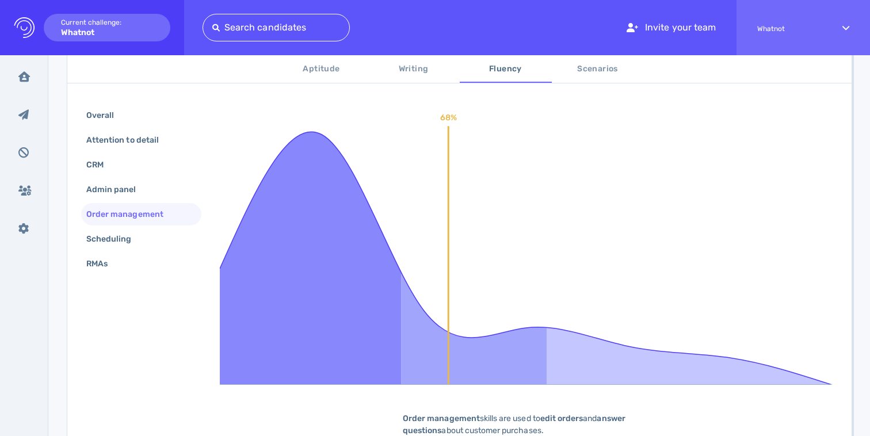
scroll to position [204, 0]
click at [136, 239] on div "Scheduling" at bounding box center [115, 239] width 62 height 17
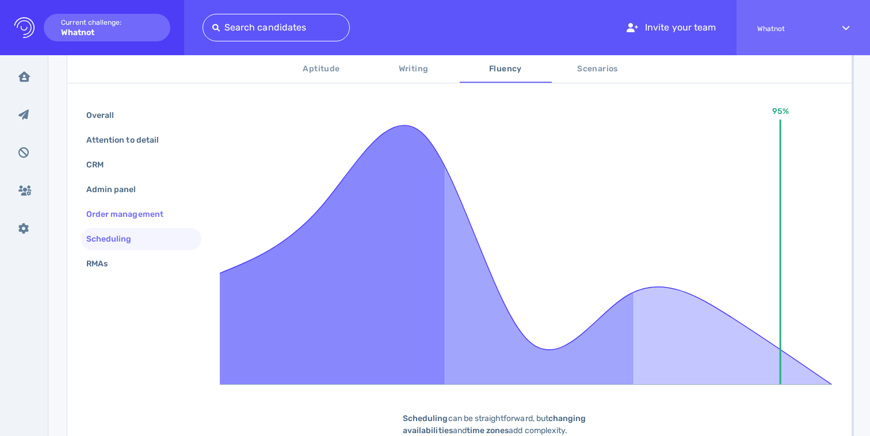
click at [135, 206] on div "Order management" at bounding box center [130, 214] width 93 height 17
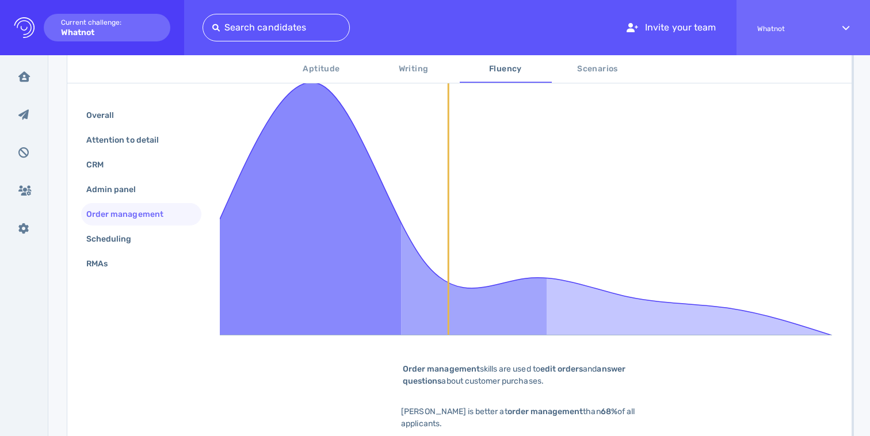
scroll to position [305, 0]
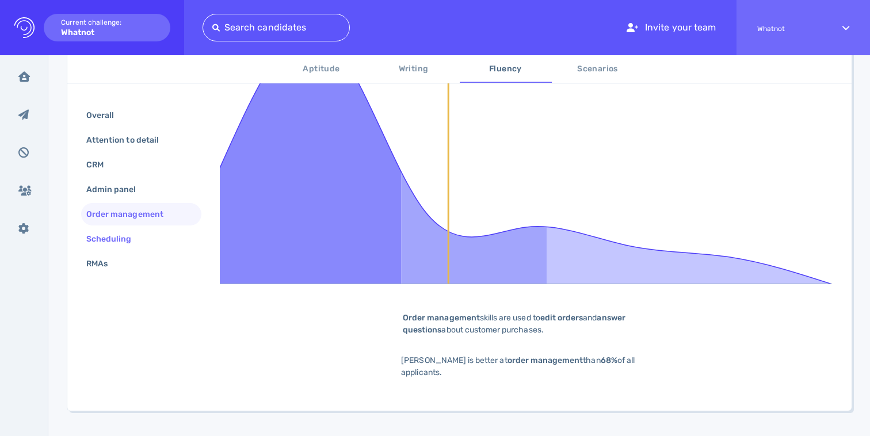
click at [131, 235] on div "Scheduling" at bounding box center [115, 239] width 62 height 17
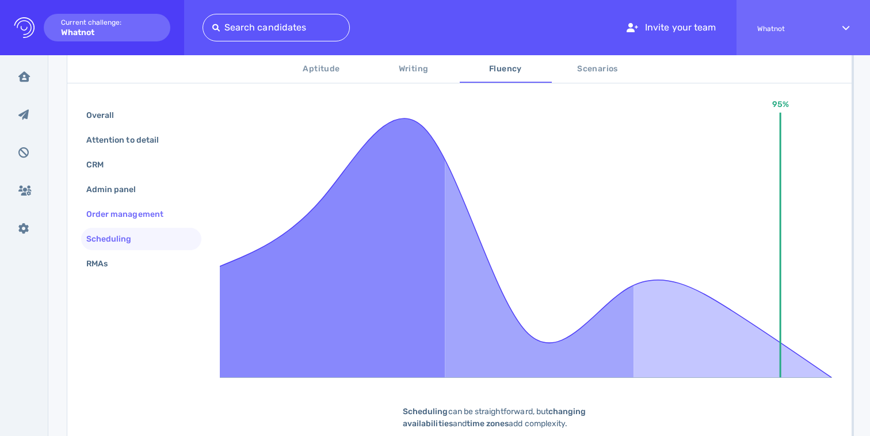
scroll to position [177, 0]
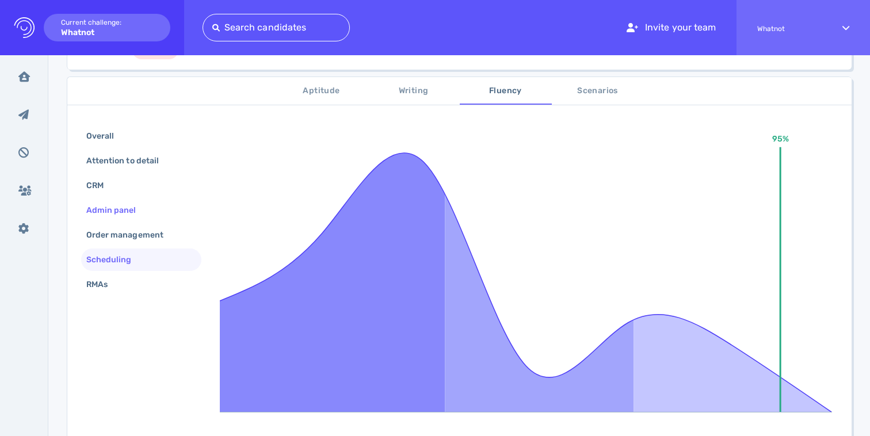
click at [140, 208] on div "Admin panel" at bounding box center [117, 210] width 66 height 17
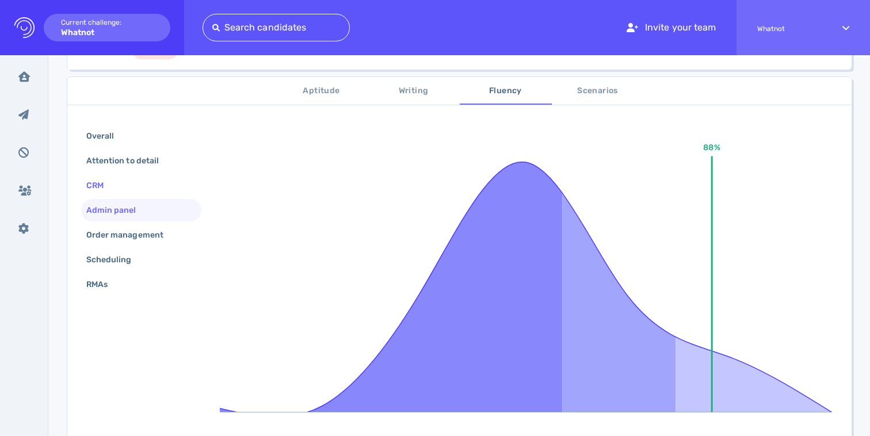
click at [135, 193] on div "CRM" at bounding box center [141, 185] width 120 height 22
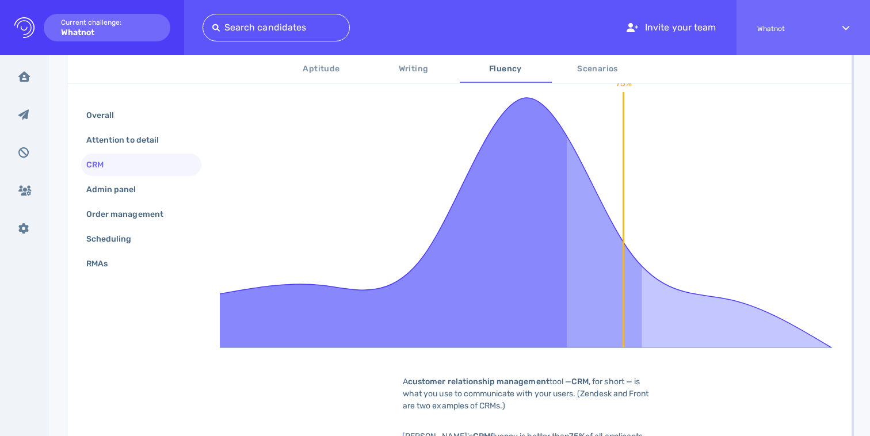
scroll to position [326, 0]
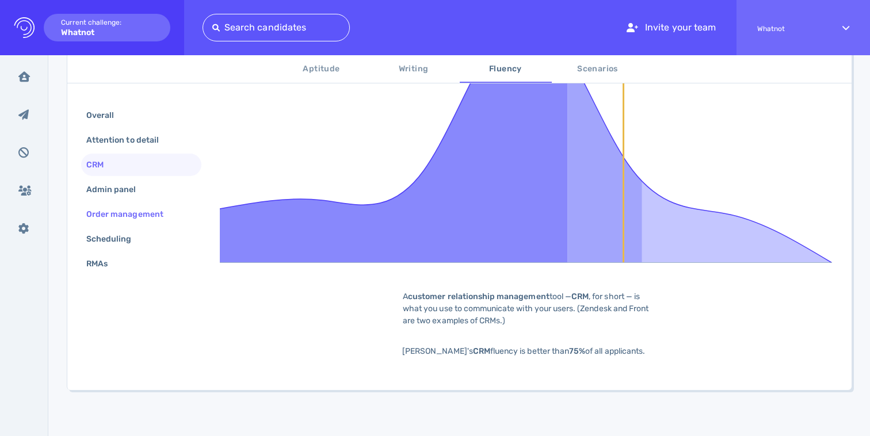
click at [118, 218] on div "Order management" at bounding box center [130, 214] width 93 height 17
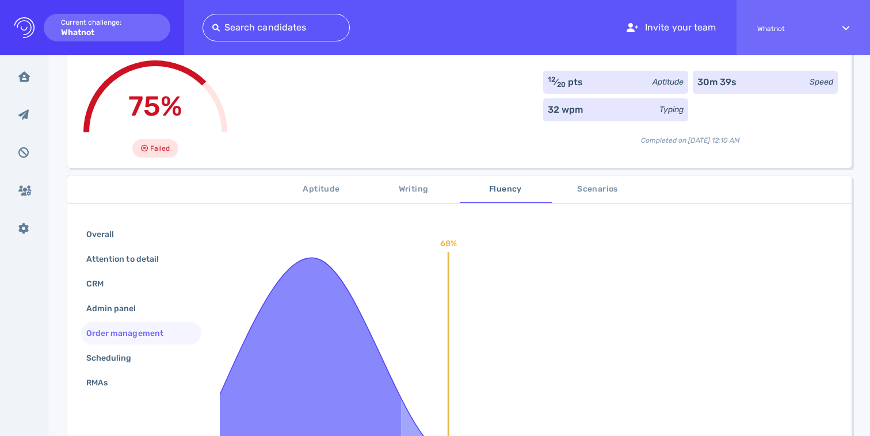
scroll to position [0, 0]
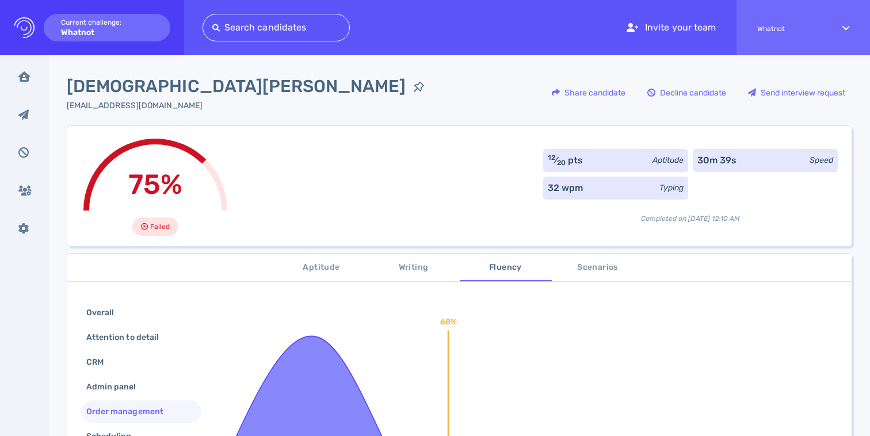
click at [597, 158] on div "12 ⁄ 20 pts Aptitude" at bounding box center [615, 160] width 145 height 23
click at [602, 269] on span "Scenarios" at bounding box center [598, 268] width 78 height 14
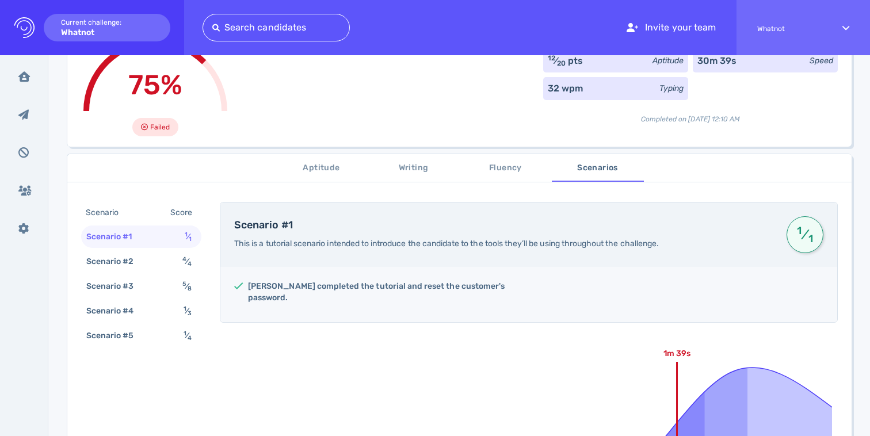
scroll to position [235, 0]
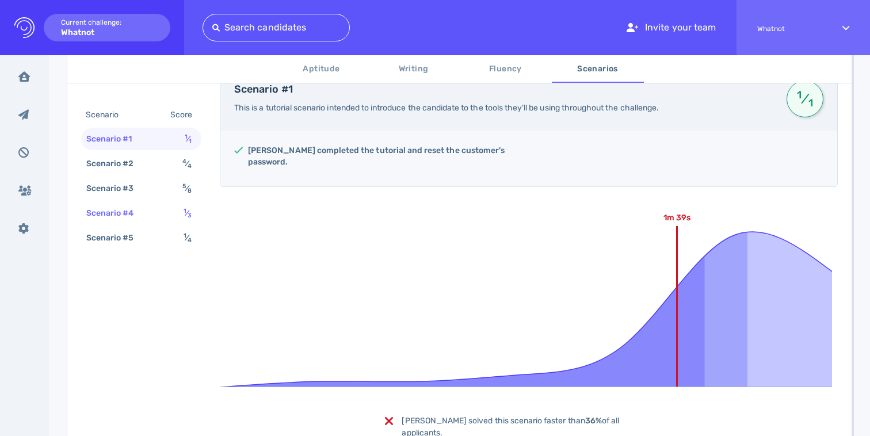
click at [145, 223] on div "Scenario #4 1 ⁄ 3" at bounding box center [141, 213] width 120 height 22
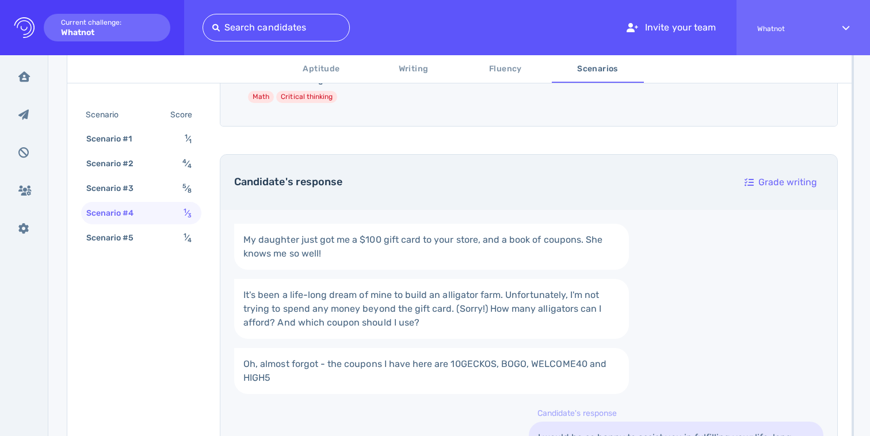
scroll to position [645, 0]
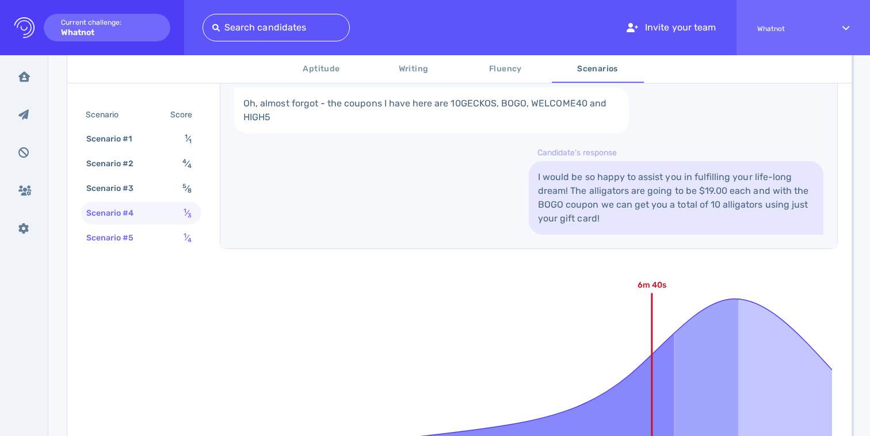
click at [128, 234] on div "Scenario #5" at bounding box center [116, 238] width 64 height 17
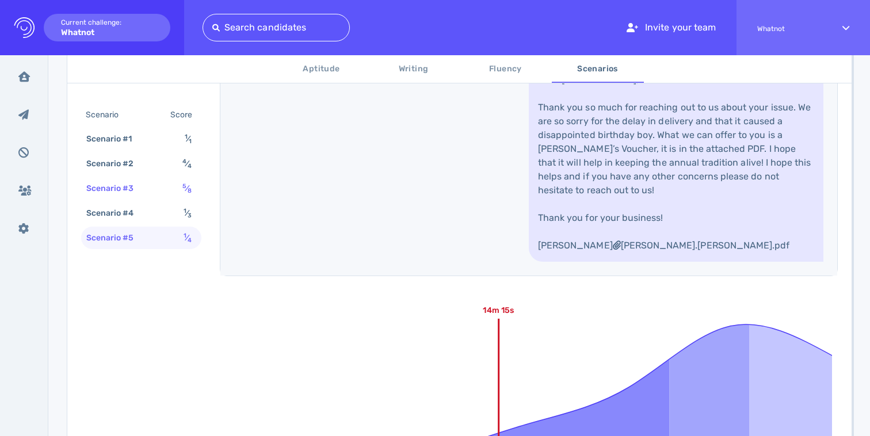
click at [161, 186] on div "Scenario #3 5 ⁄ 8" at bounding box center [141, 188] width 120 height 22
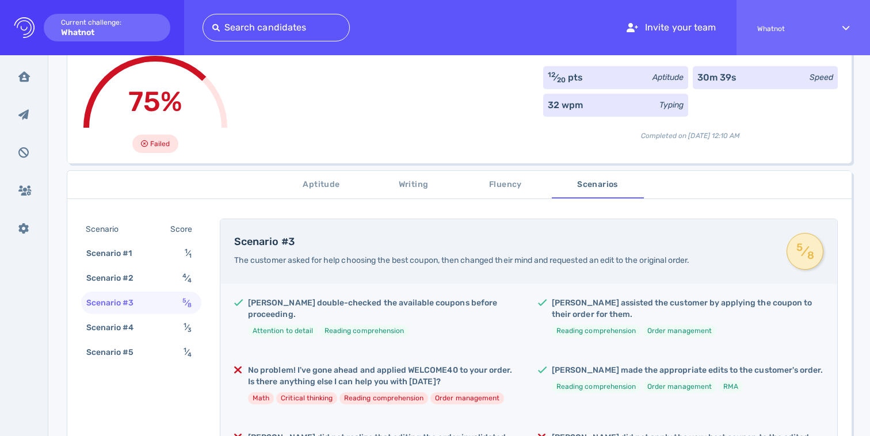
scroll to position [260, 0]
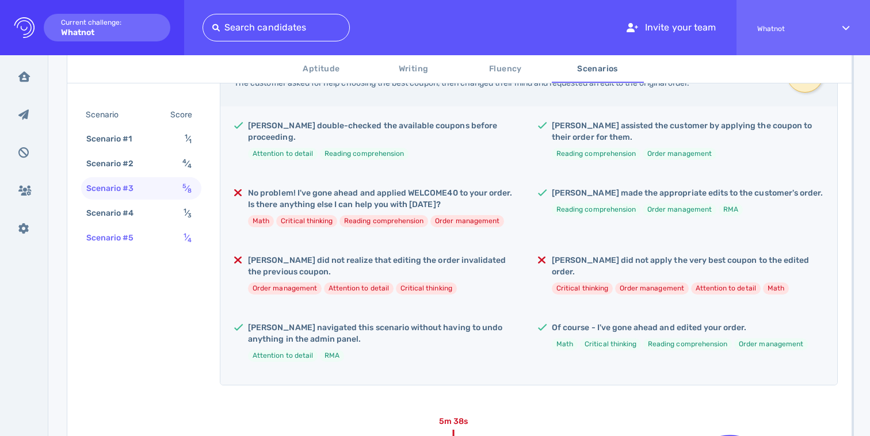
click at [149, 241] on div "Scenario #5 1 ⁄ 4" at bounding box center [141, 238] width 120 height 22
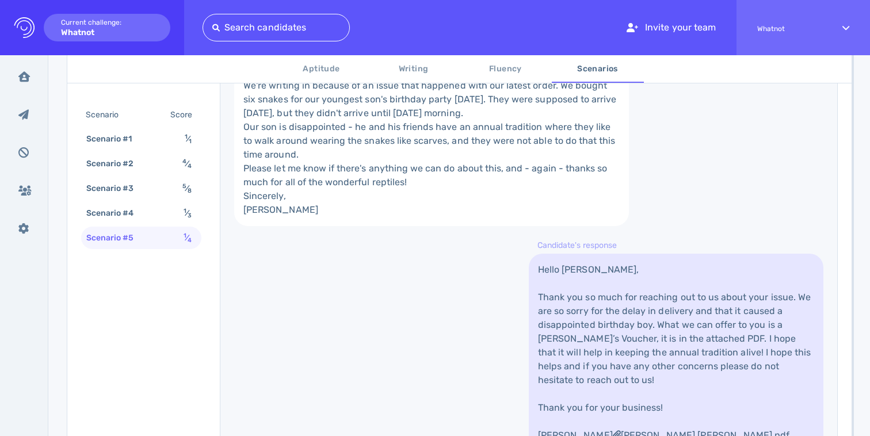
scroll to position [538, 0]
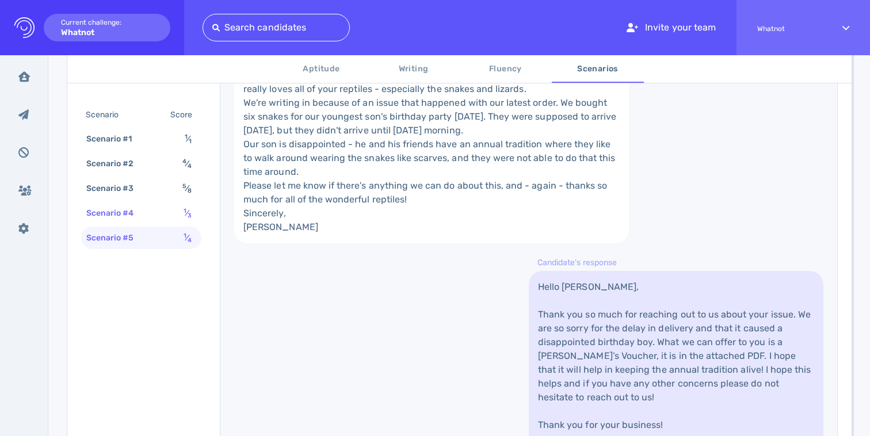
click at [165, 212] on div "Scenario #4 1 ⁄ 3" at bounding box center [141, 213] width 120 height 22
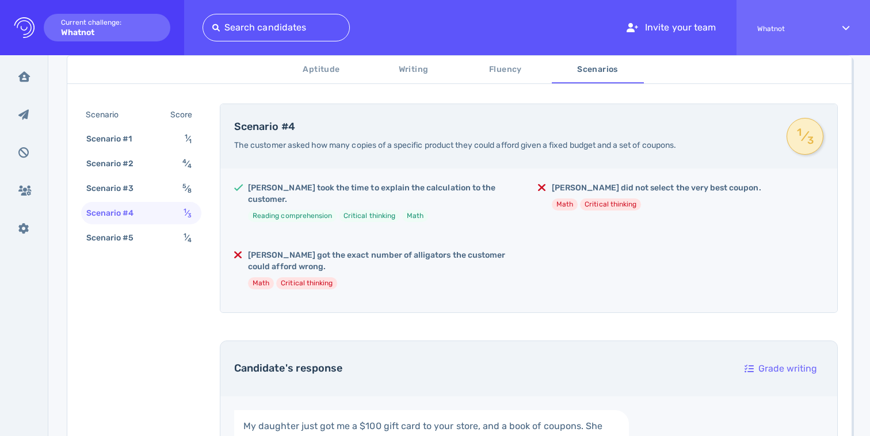
scroll to position [166, 0]
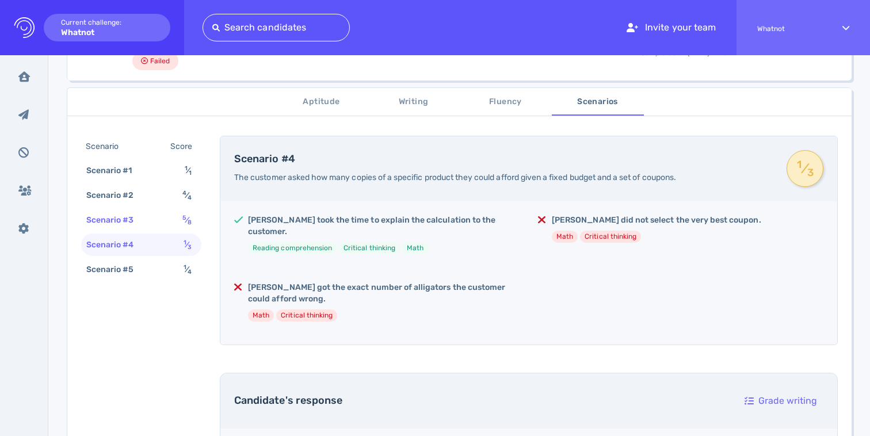
click at [121, 216] on div "Scenario #3" at bounding box center [116, 220] width 64 height 17
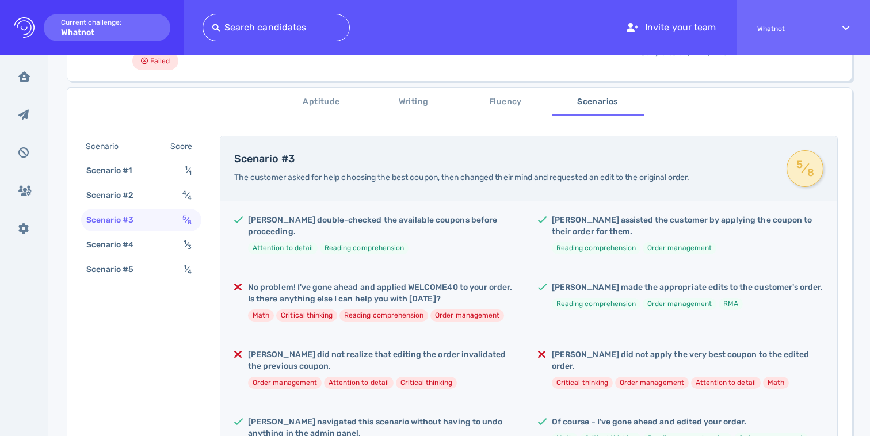
scroll to position [279, 0]
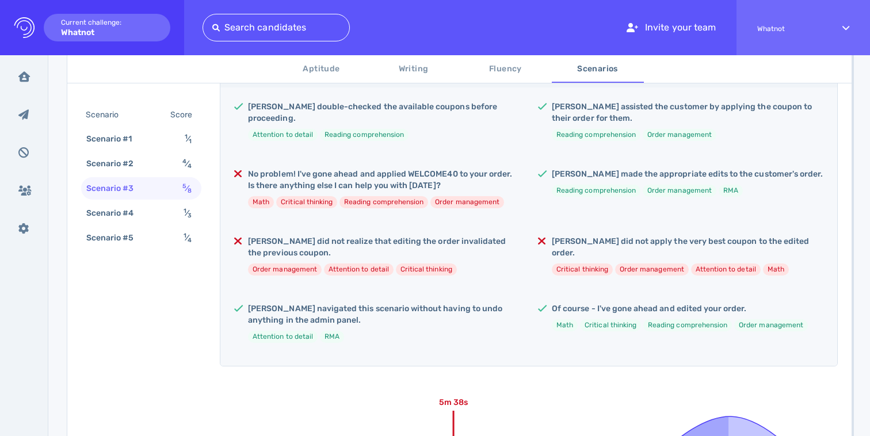
click at [319, 72] on span "Aptitude" at bounding box center [322, 69] width 78 height 14
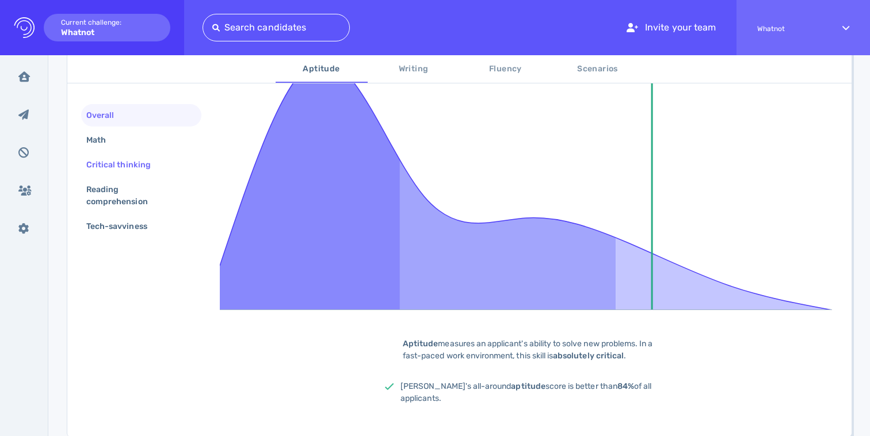
click at [143, 172] on div "Critical thinking" at bounding box center [124, 165] width 81 height 17
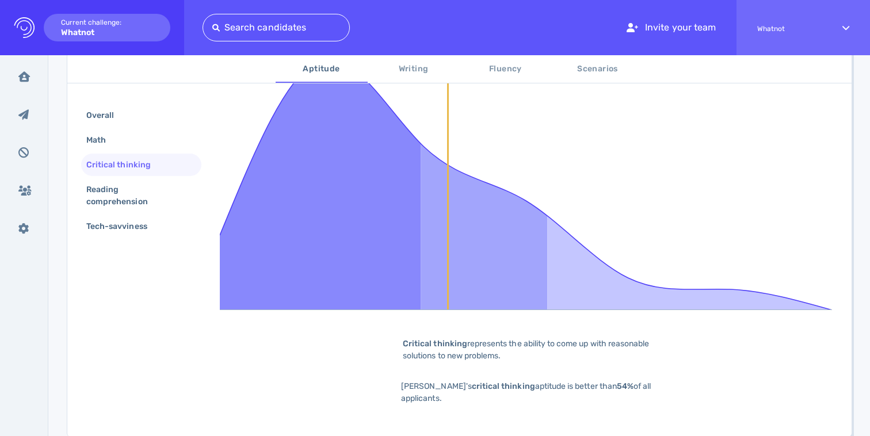
scroll to position [111, 0]
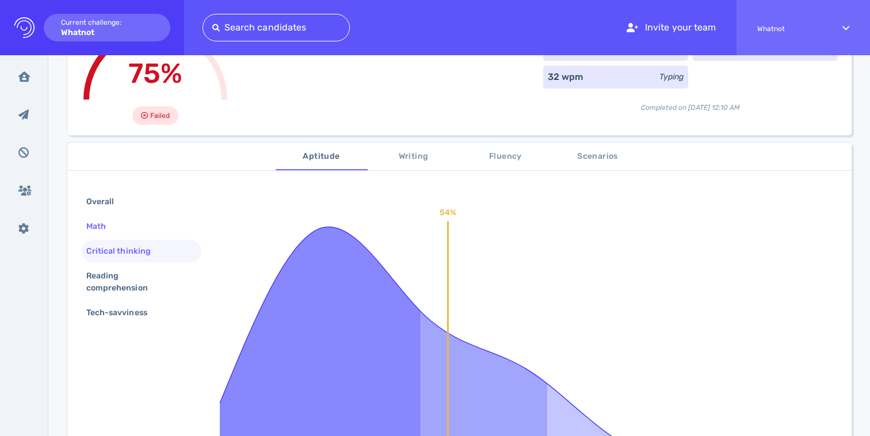
click at [98, 228] on div "Math" at bounding box center [102, 226] width 36 height 17
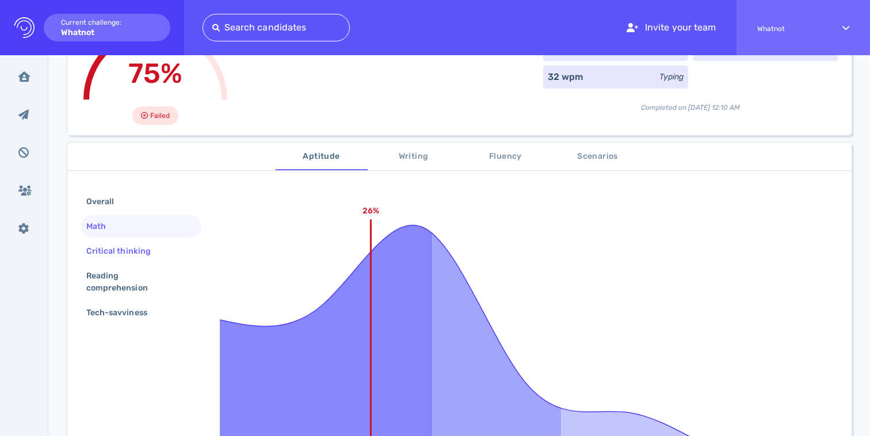
click at [119, 252] on div "Critical thinking" at bounding box center [124, 251] width 81 height 17
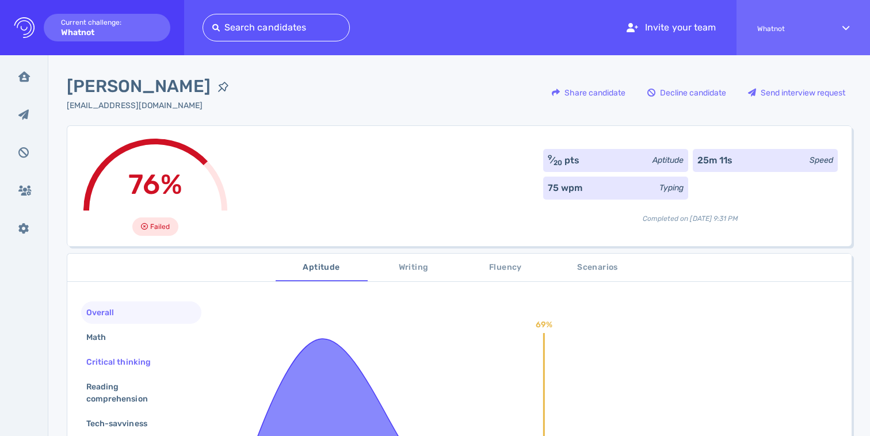
click at [117, 363] on div "Critical thinking" at bounding box center [124, 362] width 81 height 17
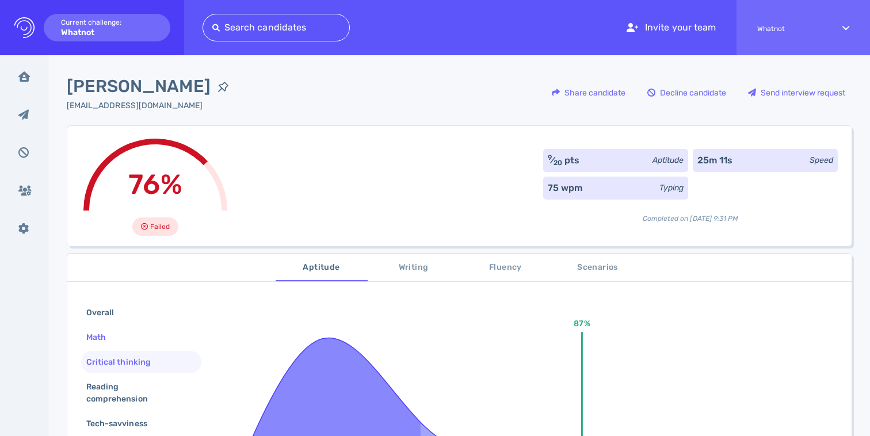
click at [127, 337] on div "Math" at bounding box center [141, 337] width 120 height 22
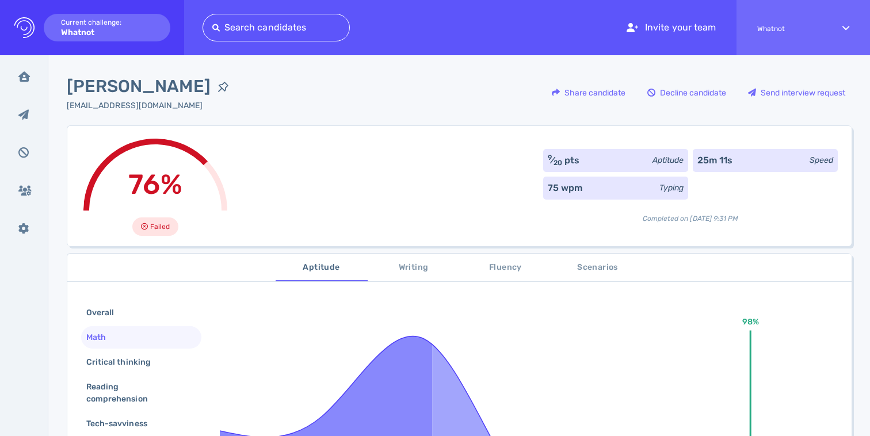
scroll to position [102, 0]
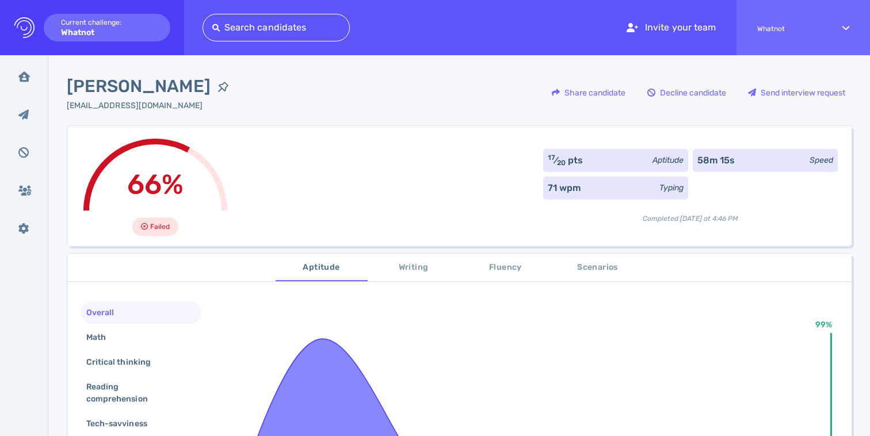
scroll to position [48, 0]
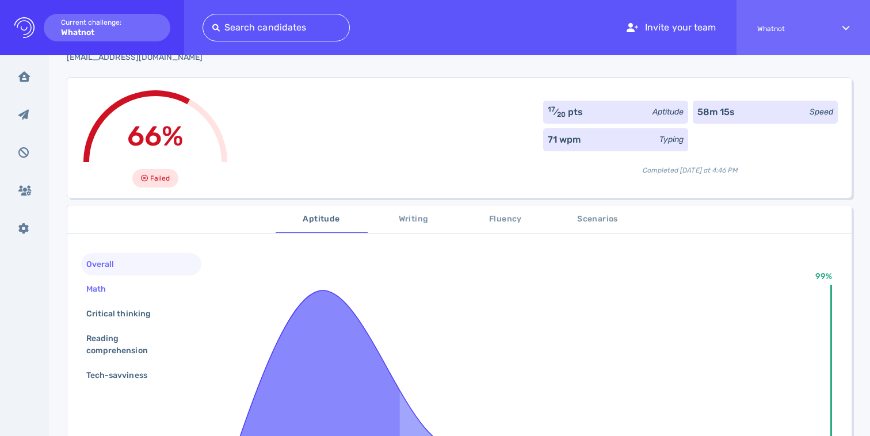
click at [136, 291] on div "Math" at bounding box center [141, 289] width 120 height 22
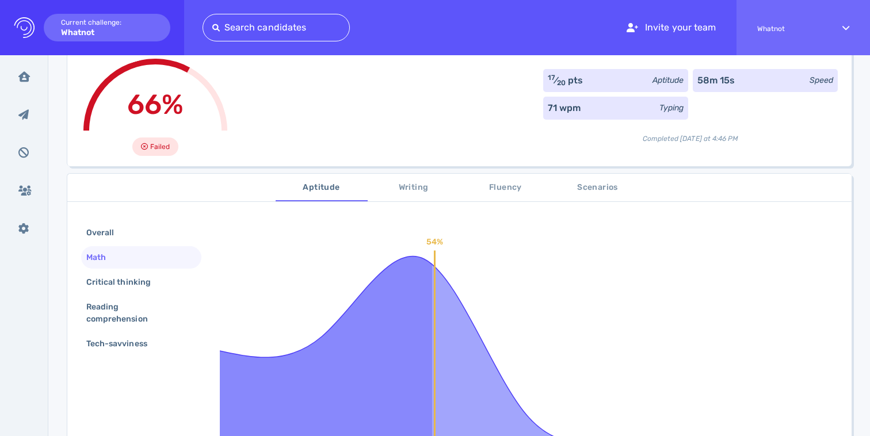
scroll to position [142, 0]
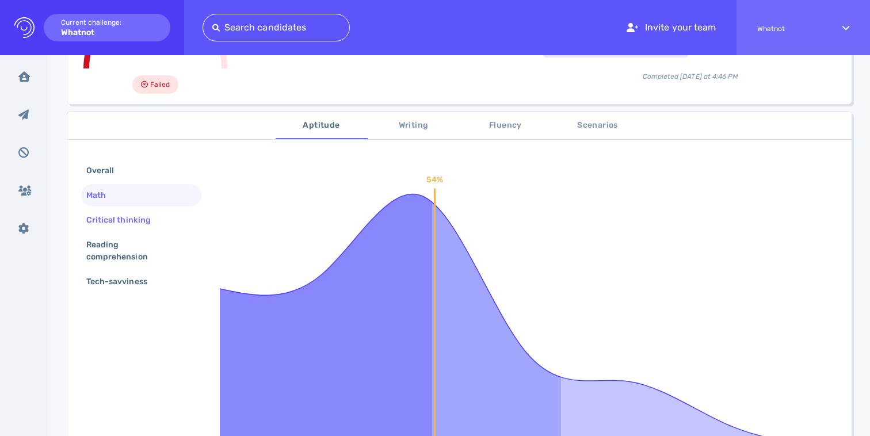
click at [151, 223] on div "Critical thinking" at bounding box center [124, 220] width 81 height 17
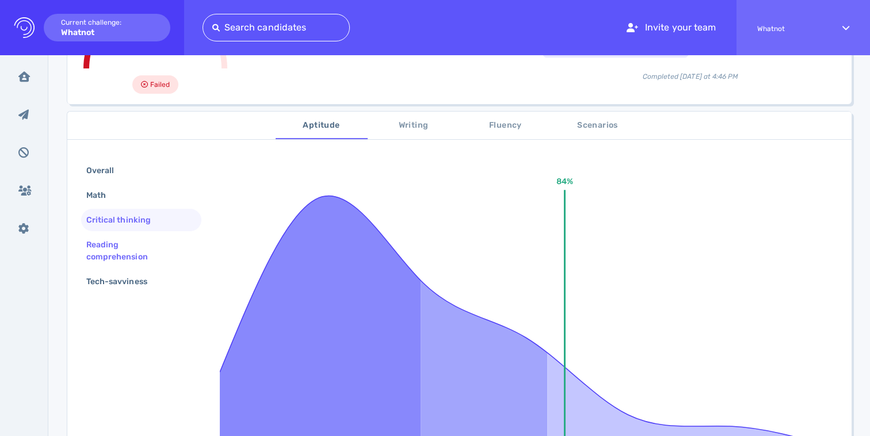
click at [130, 250] on div "Reading comprehension" at bounding box center [136, 251] width 105 height 29
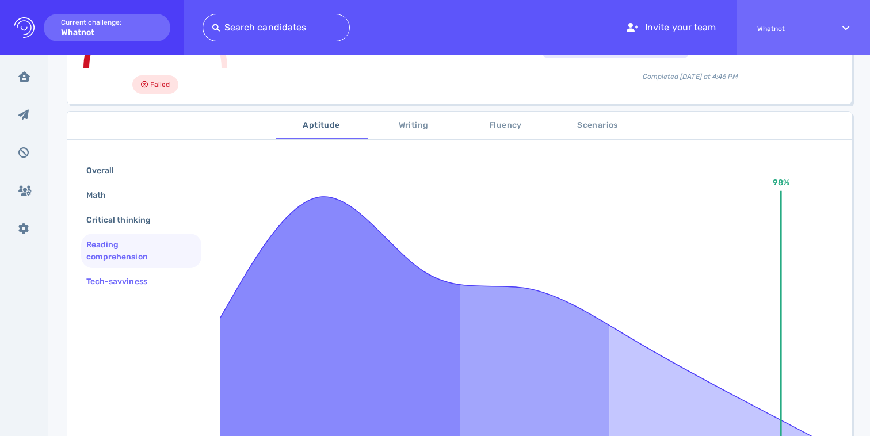
click at [130, 287] on div "Tech-savviness" at bounding box center [122, 281] width 77 height 17
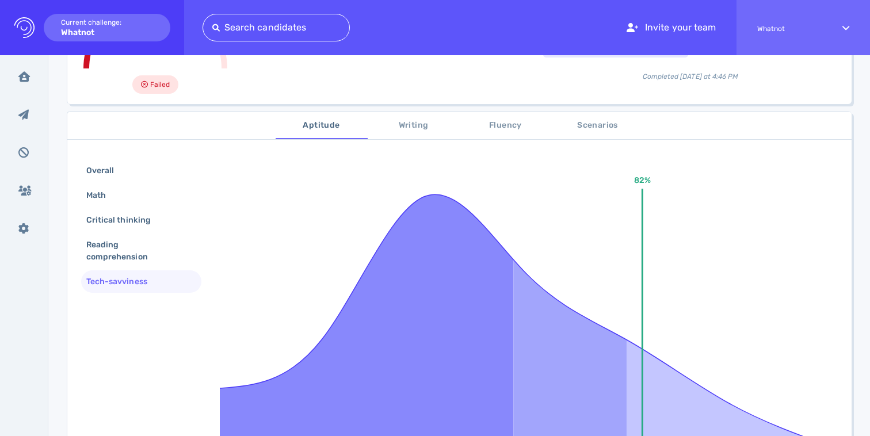
click at [418, 131] on span "Writing" at bounding box center [414, 126] width 78 height 14
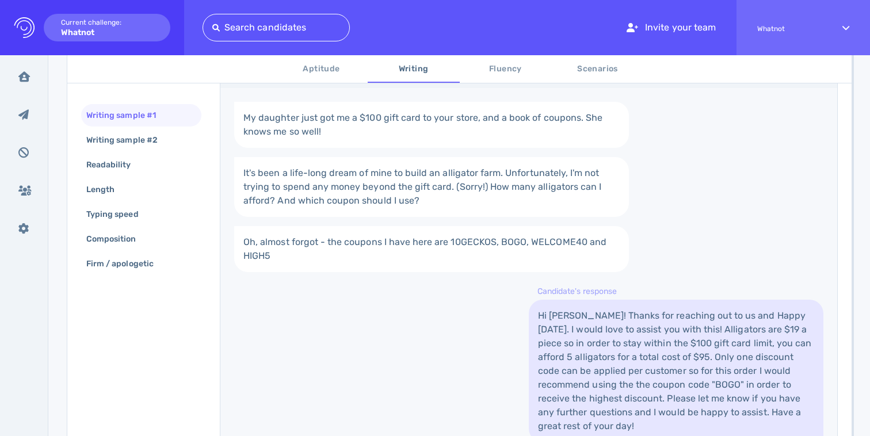
scroll to position [113, 0]
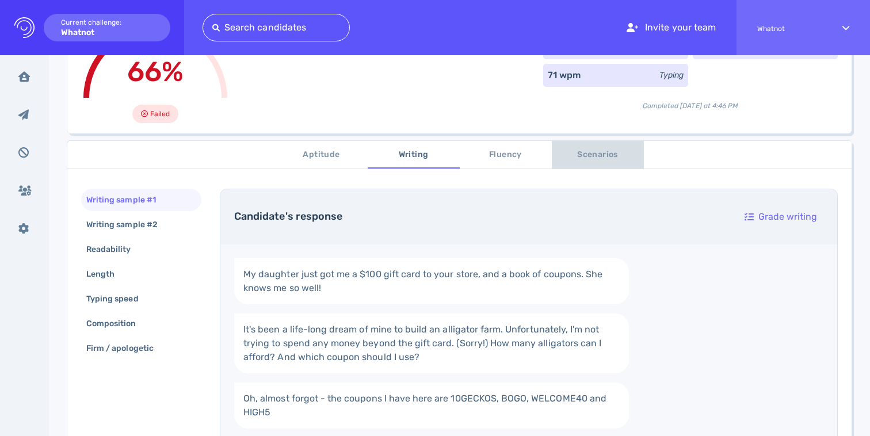
click at [597, 147] on button "Scenarios" at bounding box center [598, 155] width 92 height 28
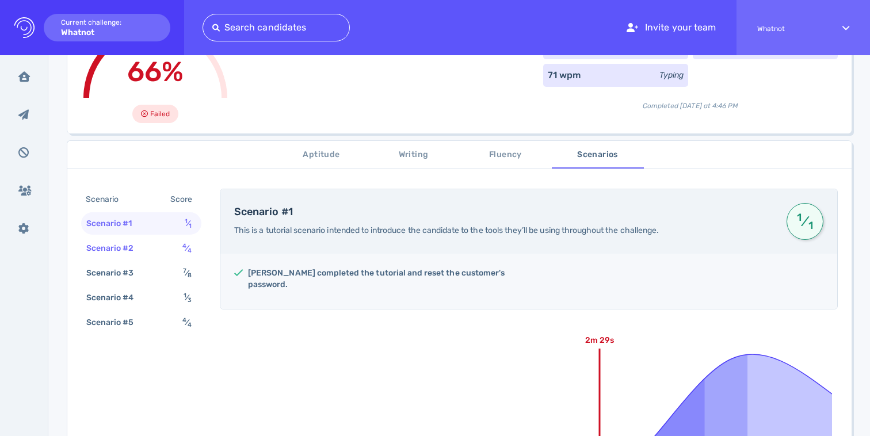
click at [148, 246] on div "Scenario #2 4 ⁄ 4" at bounding box center [141, 248] width 120 height 22
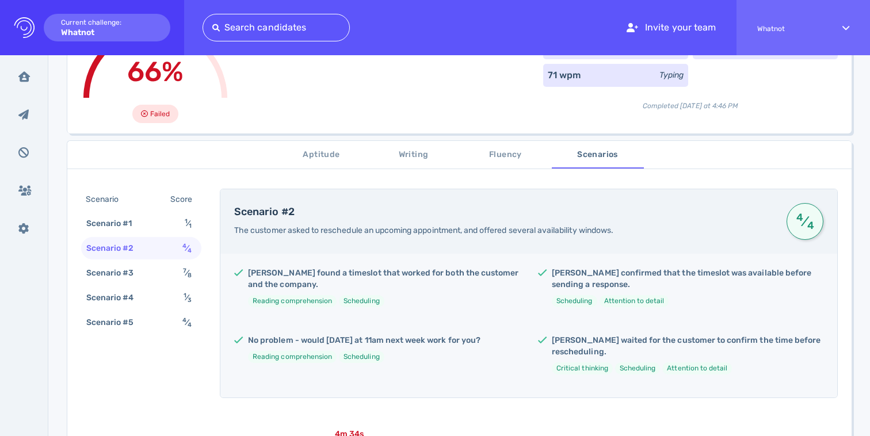
scroll to position [148, 0]
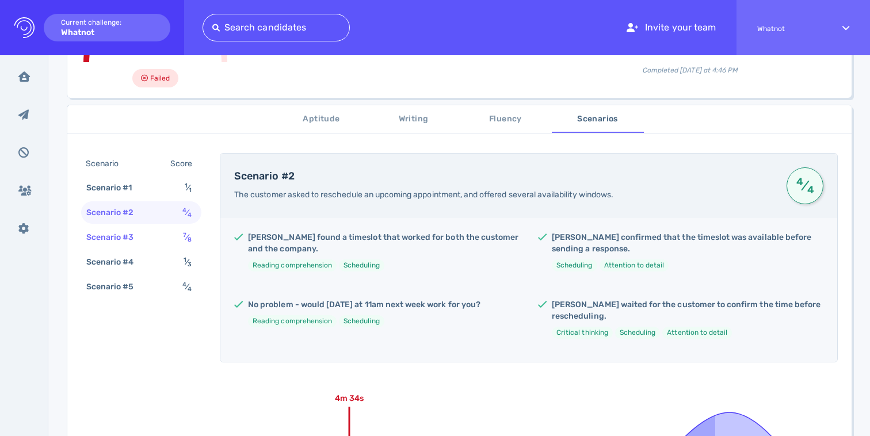
click at [148, 239] on div "Scenario #3 7 ⁄ 8" at bounding box center [141, 237] width 120 height 22
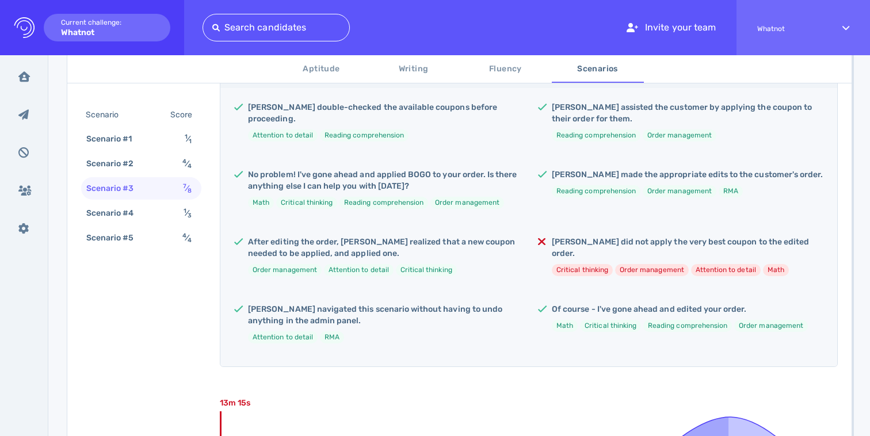
scroll to position [262, 0]
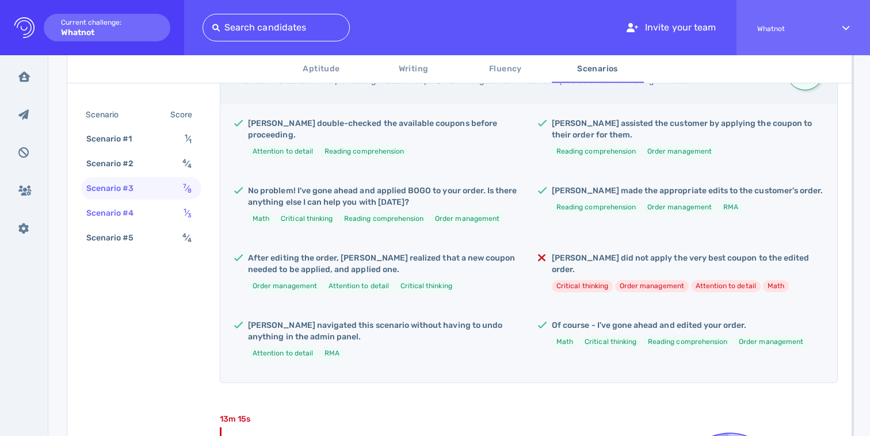
click at [137, 215] on div "Scenario #4" at bounding box center [116, 213] width 64 height 17
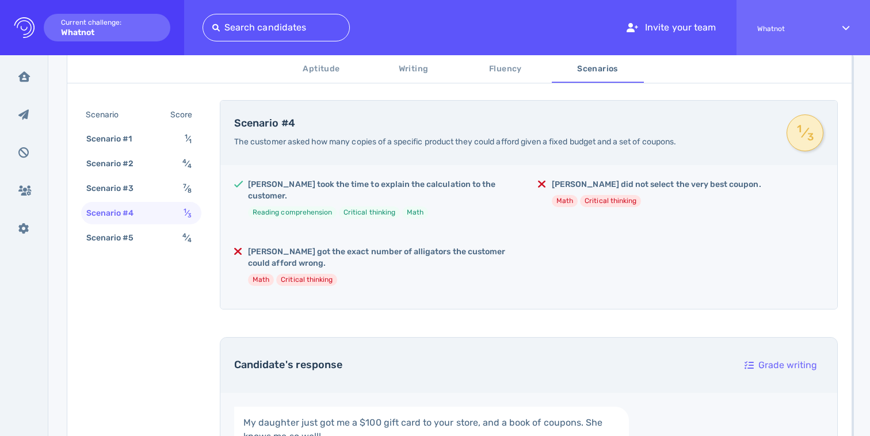
scroll to position [197, 0]
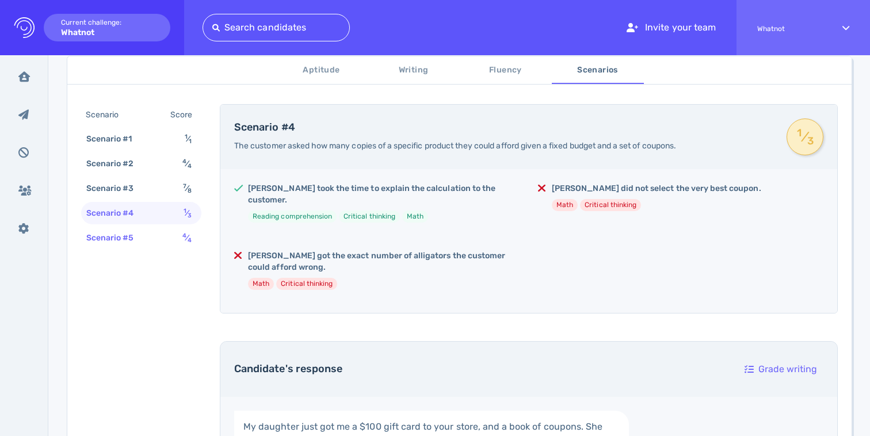
click at [139, 236] on div "Scenario #5" at bounding box center [116, 238] width 64 height 17
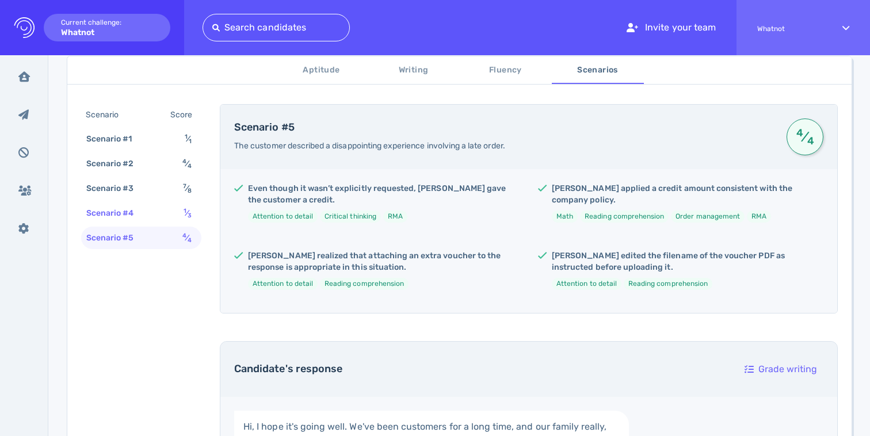
click at [155, 210] on div "Scenario #4 1 ⁄ 3" at bounding box center [141, 213] width 120 height 22
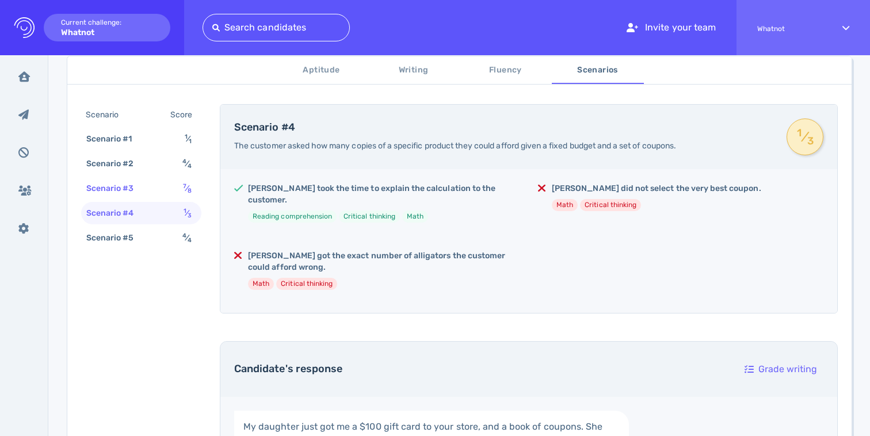
click at [157, 192] on div "Scenario #3 7 ⁄ 8" at bounding box center [141, 188] width 120 height 22
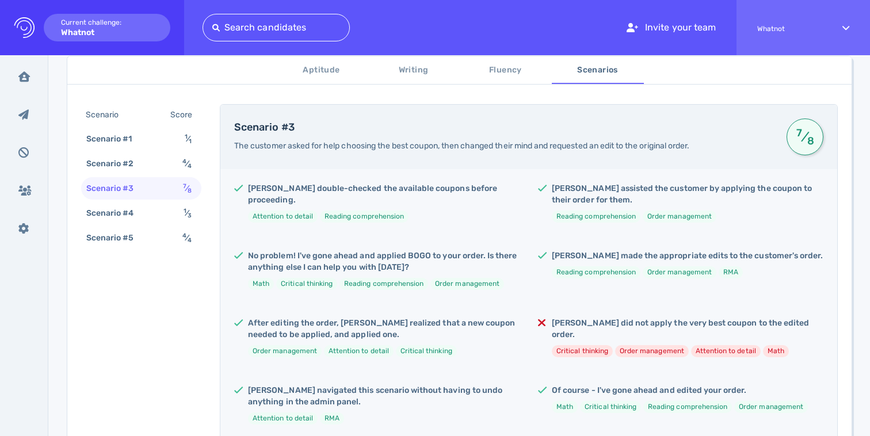
click at [339, 74] on span "Aptitude" at bounding box center [322, 70] width 78 height 14
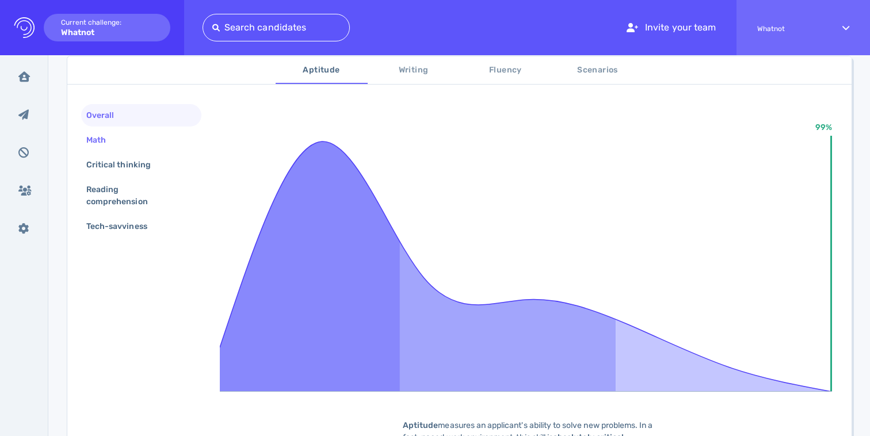
click at [161, 139] on div "Math" at bounding box center [141, 140] width 120 height 22
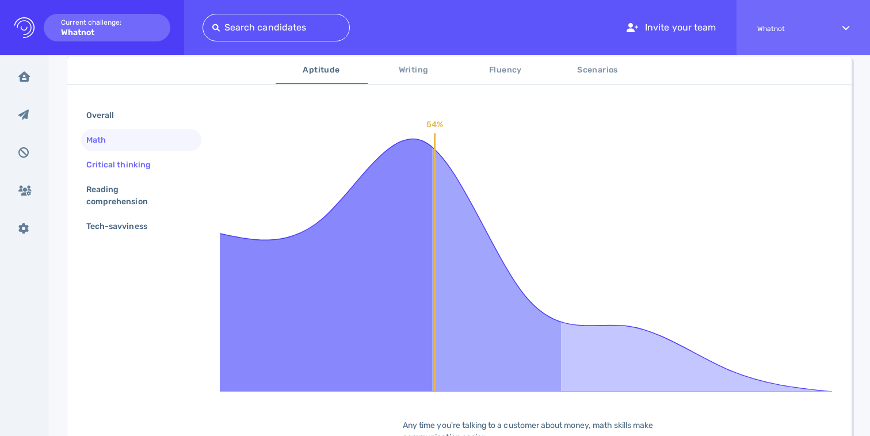
click at [151, 158] on div "Critical thinking" at bounding box center [124, 165] width 81 height 17
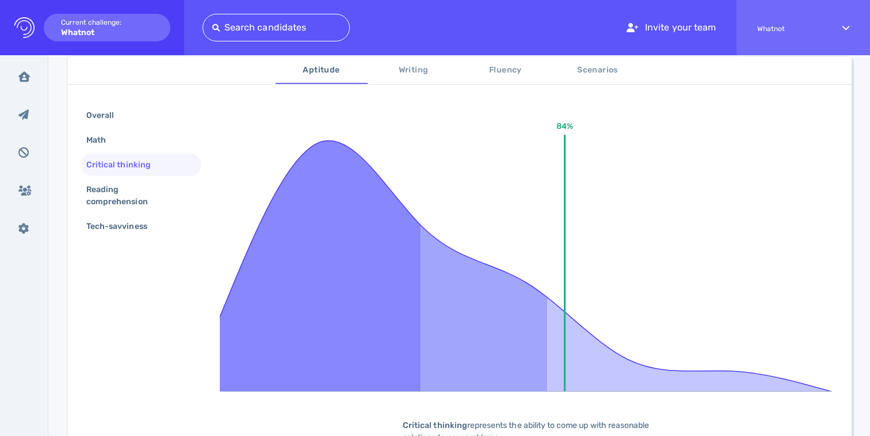
click at [599, 64] on span "Scenarios" at bounding box center [598, 70] width 78 height 14
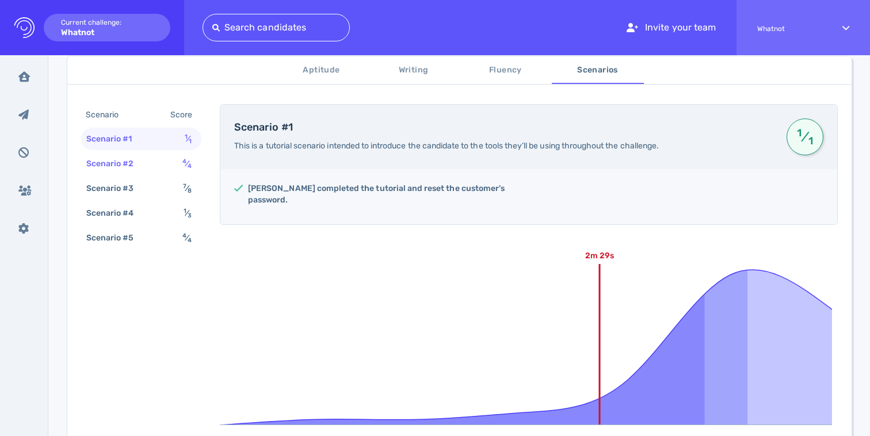
click at [124, 160] on div "Scenario #2" at bounding box center [116, 163] width 64 height 17
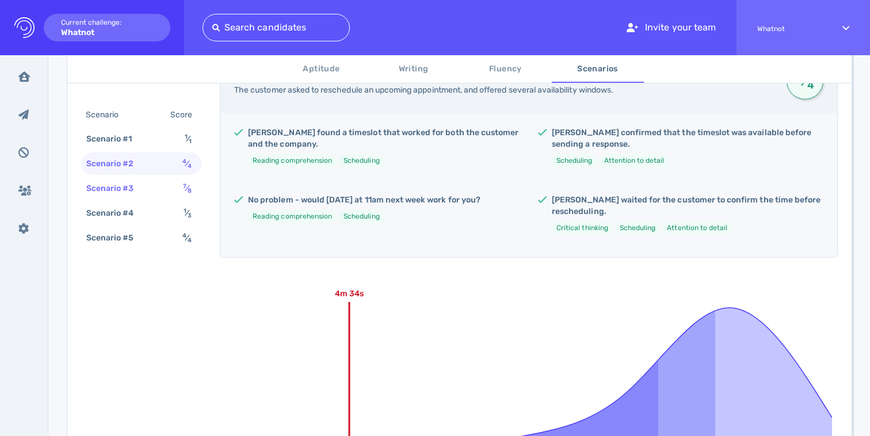
scroll to position [252, 0]
click at [132, 186] on div "Scenario #3" at bounding box center [116, 188] width 64 height 17
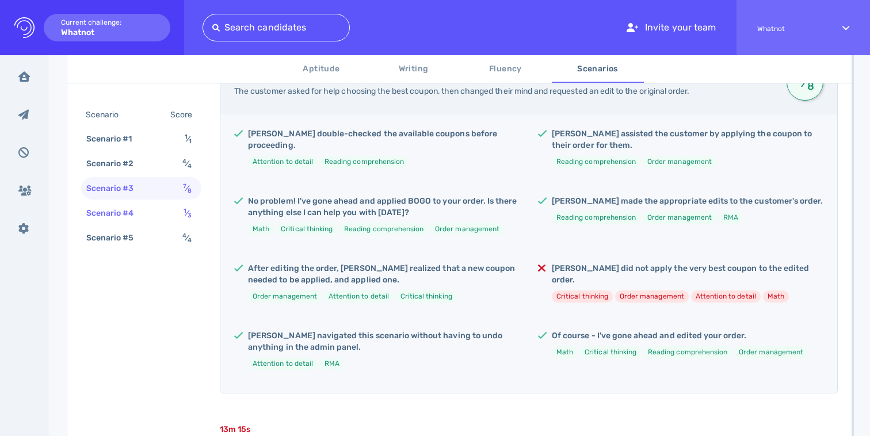
click at [134, 222] on div "Scenario #4 1 ⁄ 3" at bounding box center [141, 213] width 120 height 22
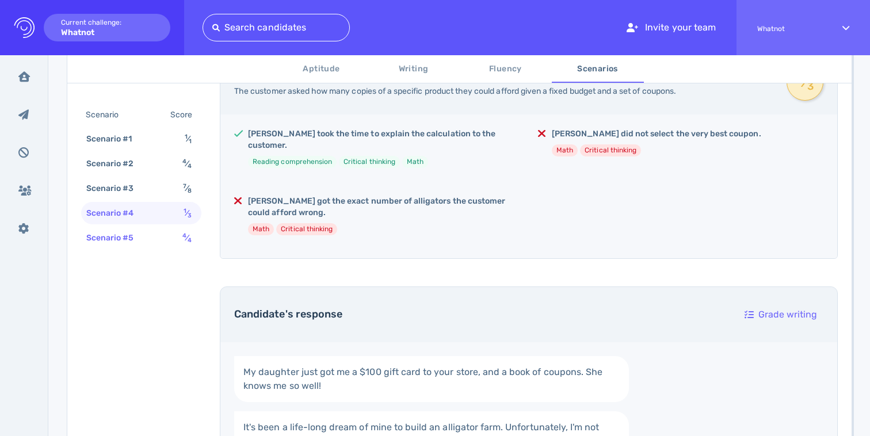
click at [142, 242] on div "Scenario #5" at bounding box center [116, 238] width 64 height 17
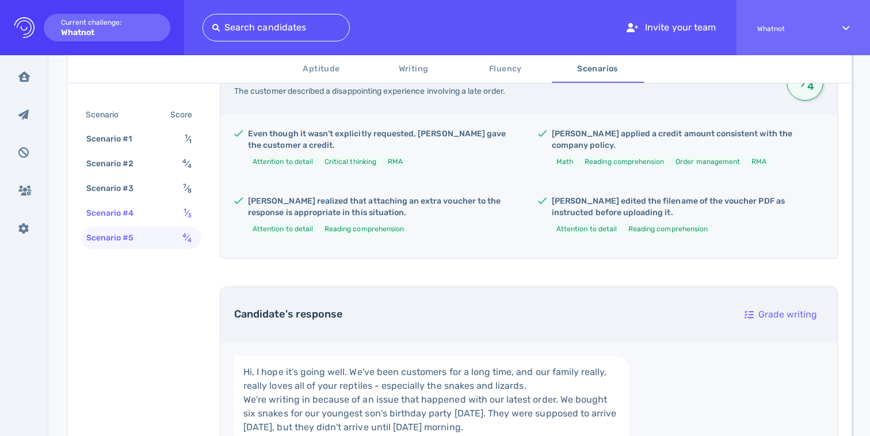
click at [150, 219] on div "Scenario #4 1 ⁄ 3" at bounding box center [141, 213] width 120 height 22
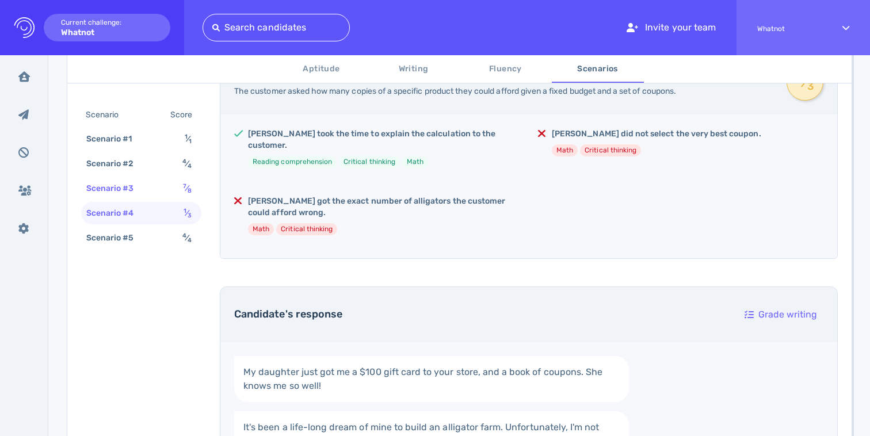
click at [154, 188] on div "Scenario #3 7 ⁄ 8" at bounding box center [141, 188] width 120 height 22
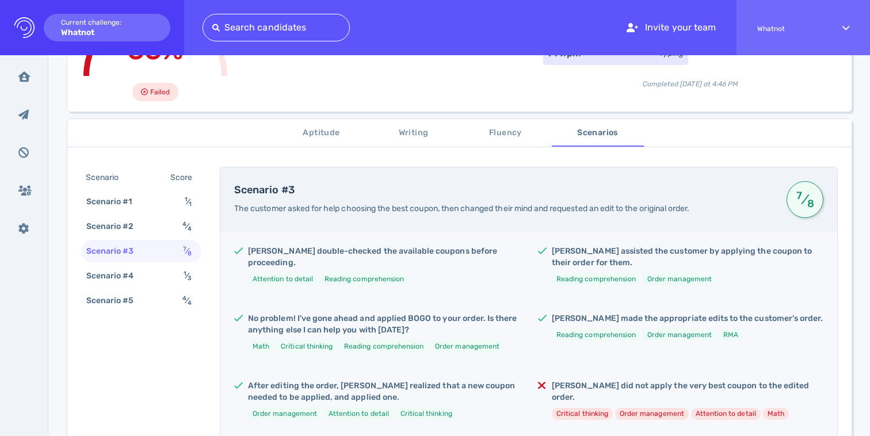
scroll to position [104, 0]
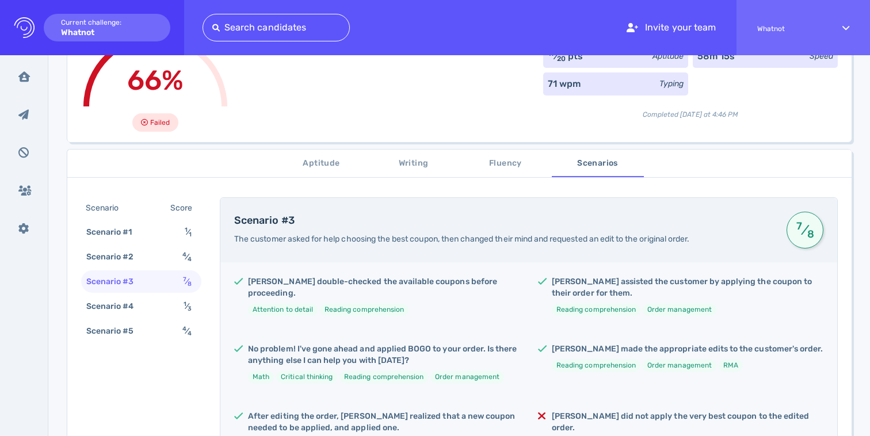
click at [310, 162] on span "Aptitude" at bounding box center [322, 164] width 78 height 14
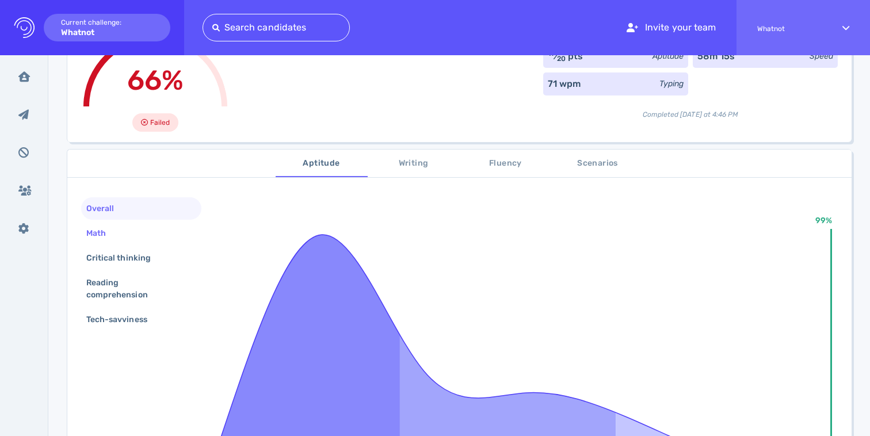
click at [129, 230] on div "Math" at bounding box center [141, 233] width 120 height 22
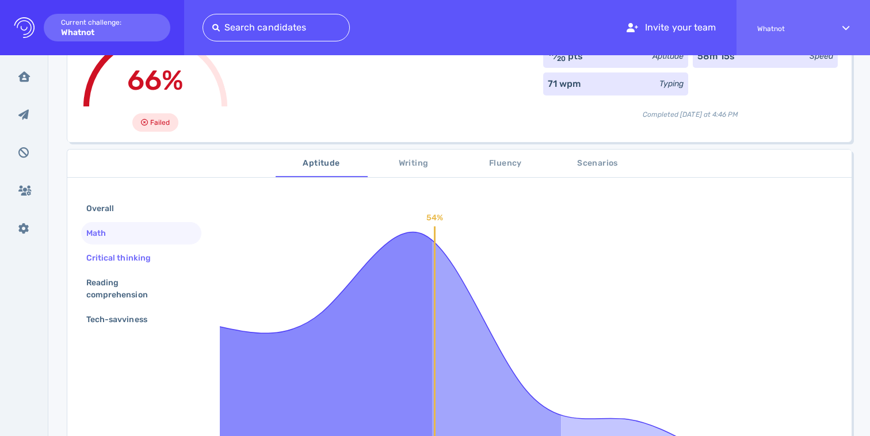
click at [134, 266] on div "Critical thinking" at bounding box center [141, 258] width 120 height 22
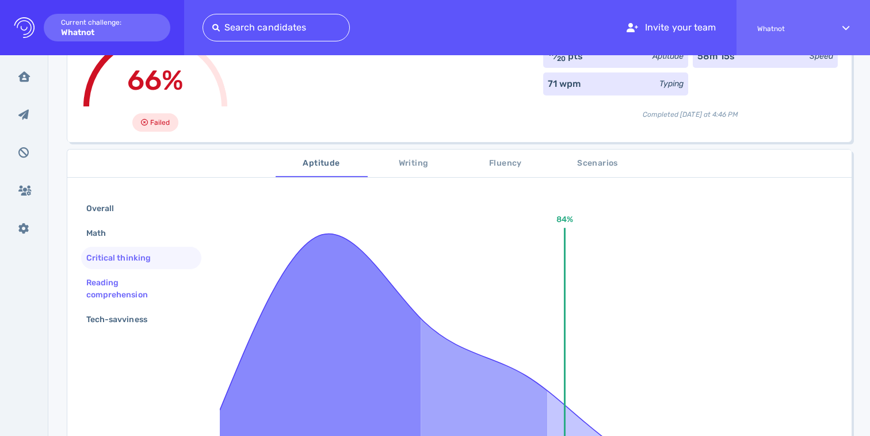
click at [131, 287] on div "Reading comprehension" at bounding box center [136, 289] width 105 height 29
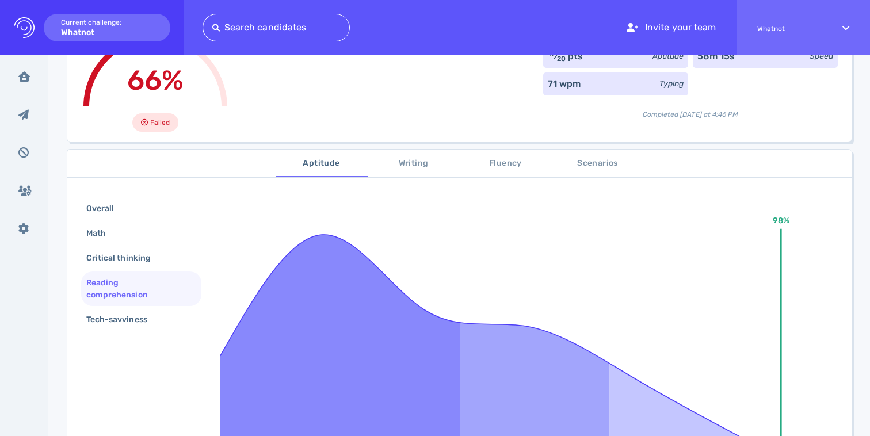
click at [134, 304] on div "Reading comprehension" at bounding box center [141, 289] width 120 height 35
click at [134, 328] on div "Tech-savviness" at bounding box center [141, 319] width 120 height 22
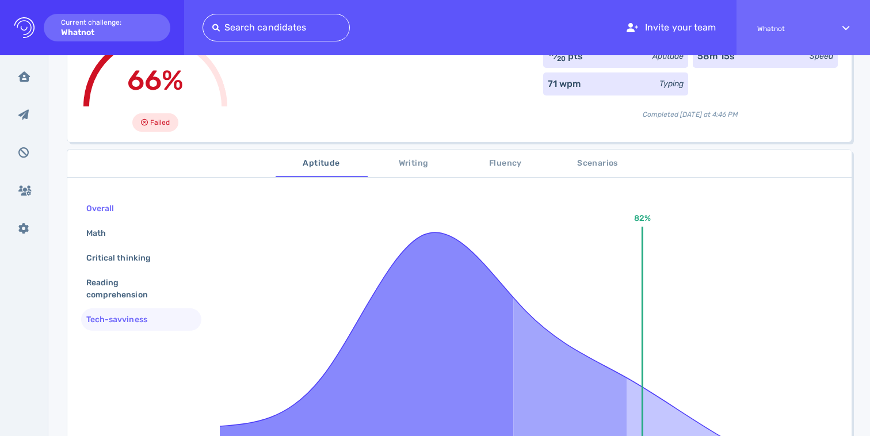
click at [120, 214] on div "Overall" at bounding box center [106, 208] width 44 height 17
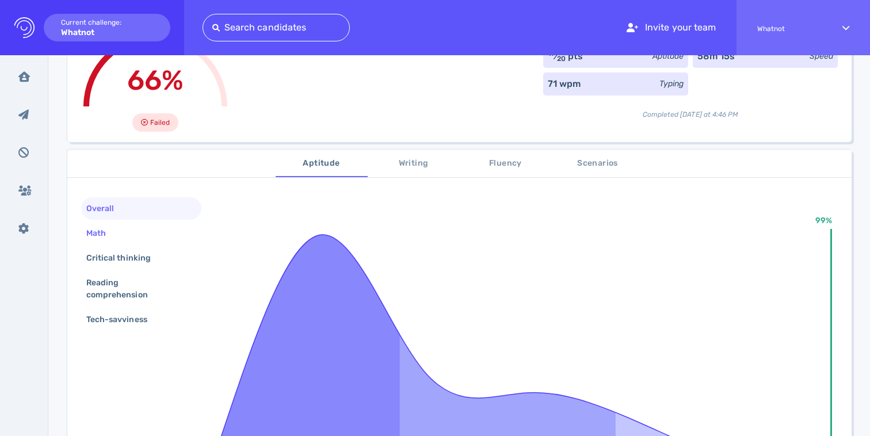
click at [118, 234] on div "Math" at bounding box center [102, 233] width 36 height 17
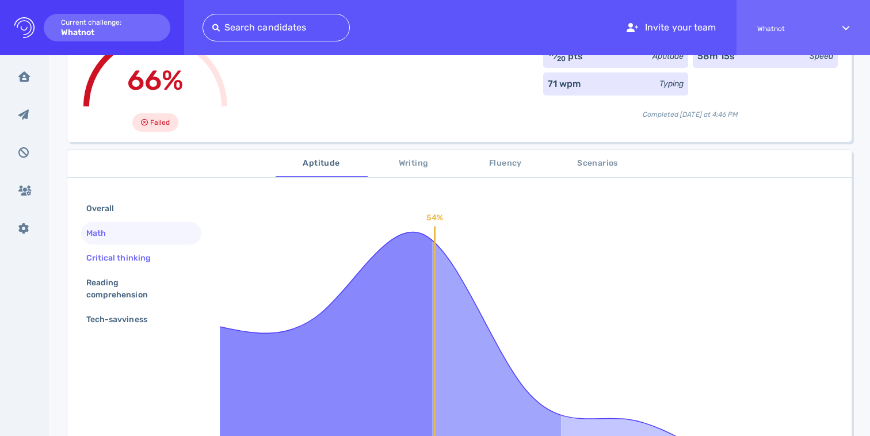
click at [121, 258] on div "Critical thinking" at bounding box center [124, 258] width 81 height 17
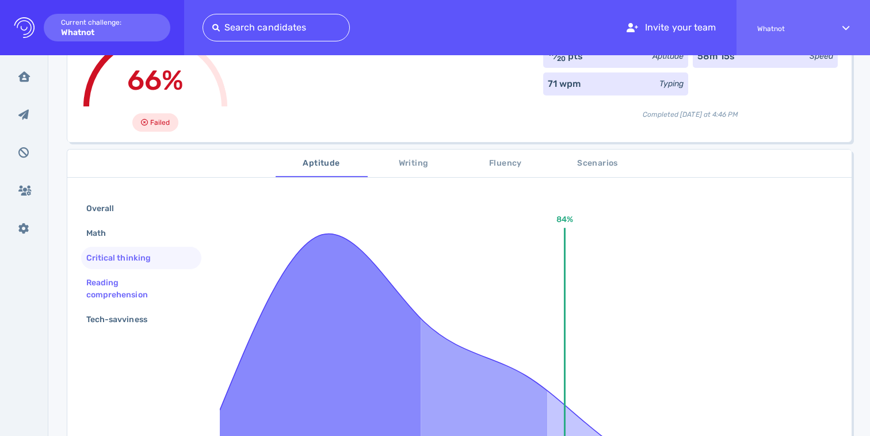
click at [124, 281] on div "Reading comprehension" at bounding box center [136, 289] width 105 height 29
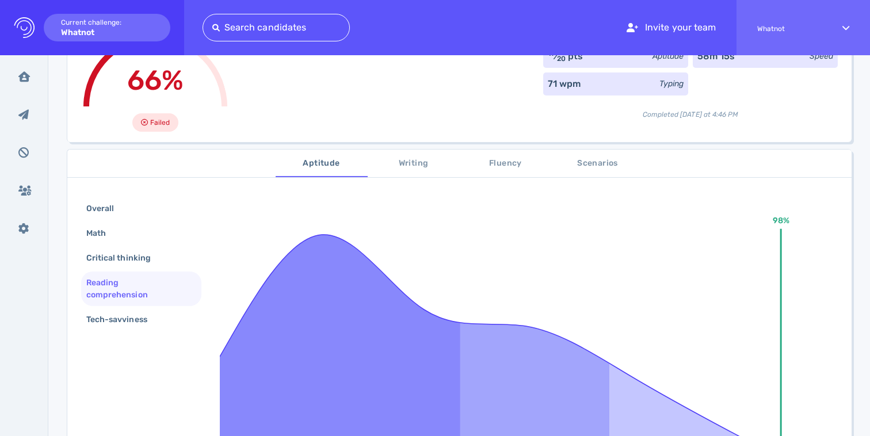
click at [128, 302] on div "Reading comprehension" at bounding box center [136, 289] width 105 height 29
click at [132, 318] on div "Tech-savviness" at bounding box center [122, 319] width 77 height 17
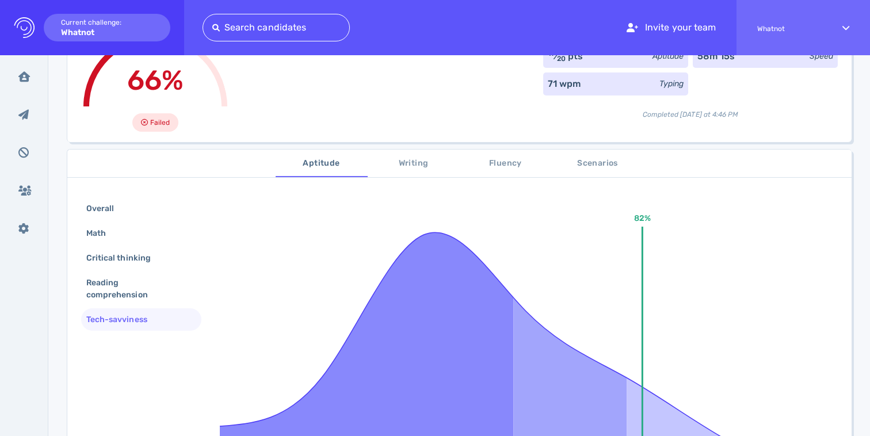
click at [396, 161] on span "Writing" at bounding box center [414, 164] width 78 height 14
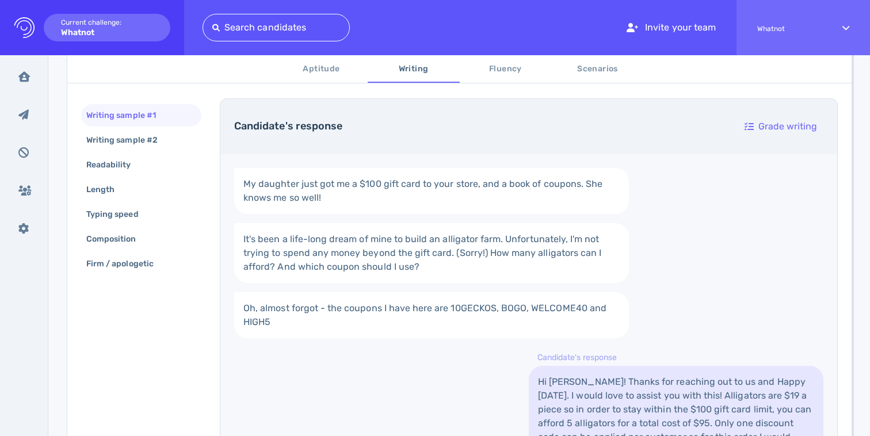
scroll to position [335, 0]
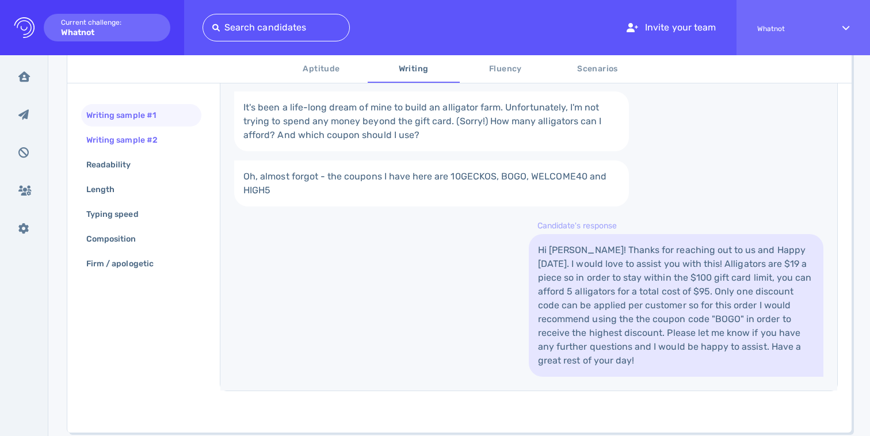
click at [136, 139] on div "Writing sample #2" at bounding box center [127, 140] width 87 height 17
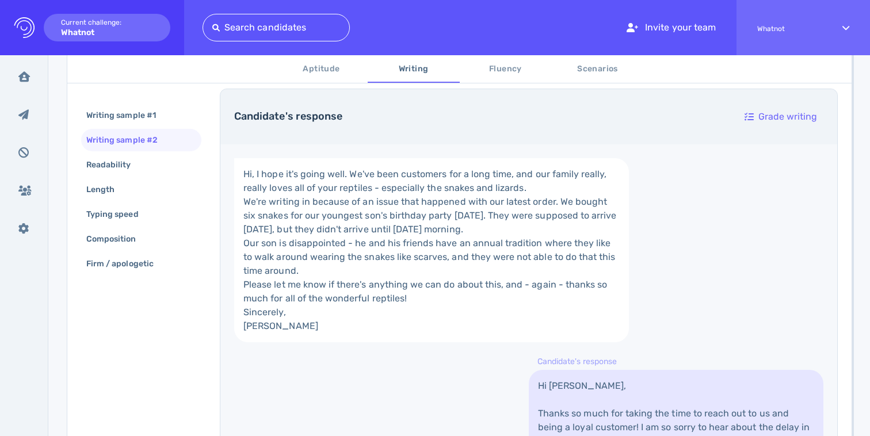
scroll to position [173, 0]
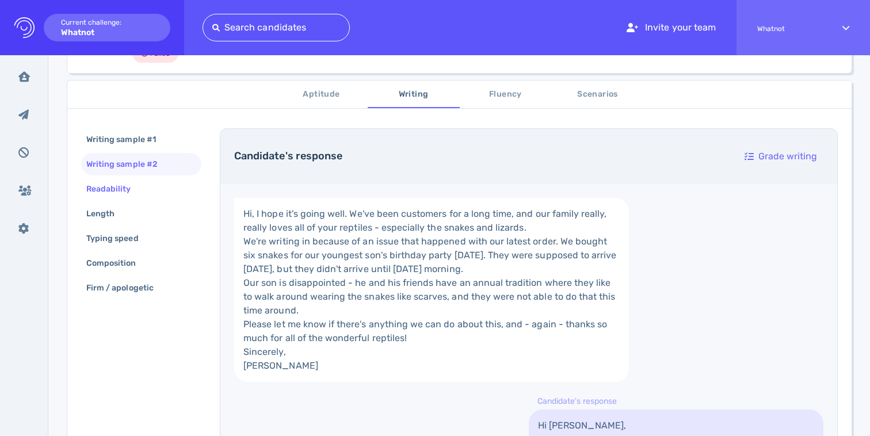
click at [150, 192] on div "Readability" at bounding box center [141, 189] width 120 height 22
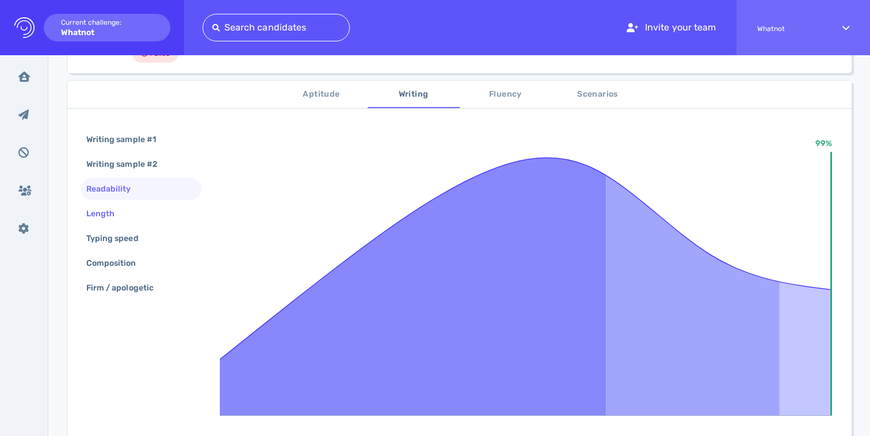
click at [127, 212] on div "Length" at bounding box center [106, 213] width 44 height 17
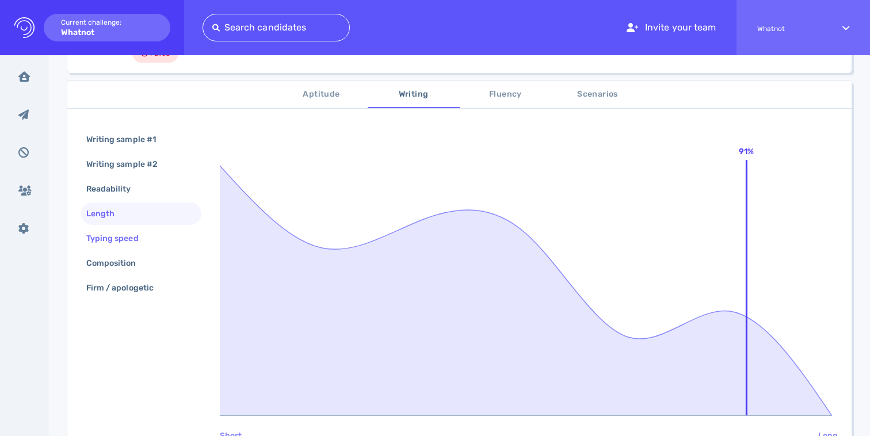
click at [129, 238] on div "Typing speed" at bounding box center [118, 238] width 68 height 17
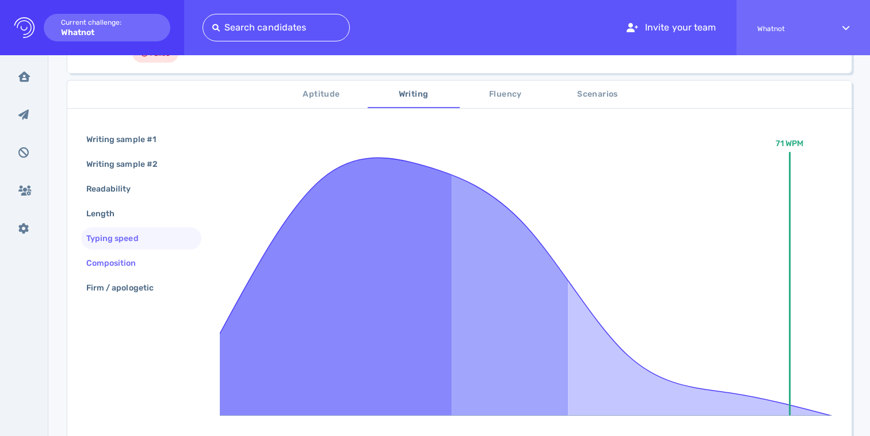
click at [134, 269] on div "Composition" at bounding box center [117, 263] width 66 height 17
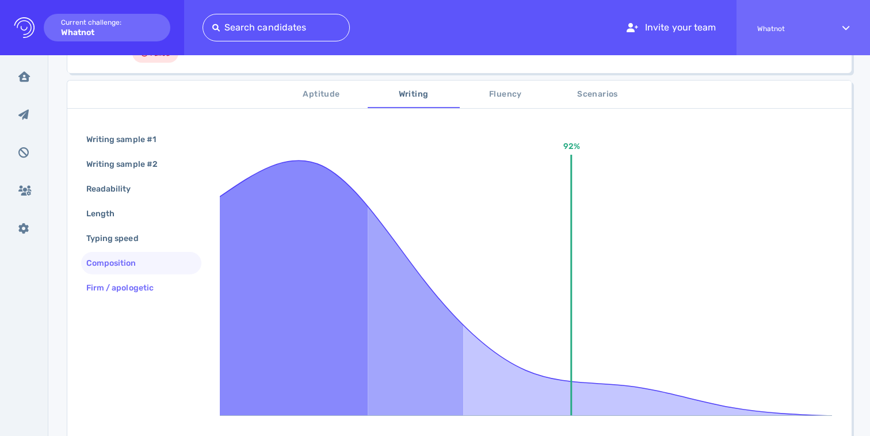
click at [135, 292] on div "Firm / apologetic" at bounding box center [125, 288] width 83 height 17
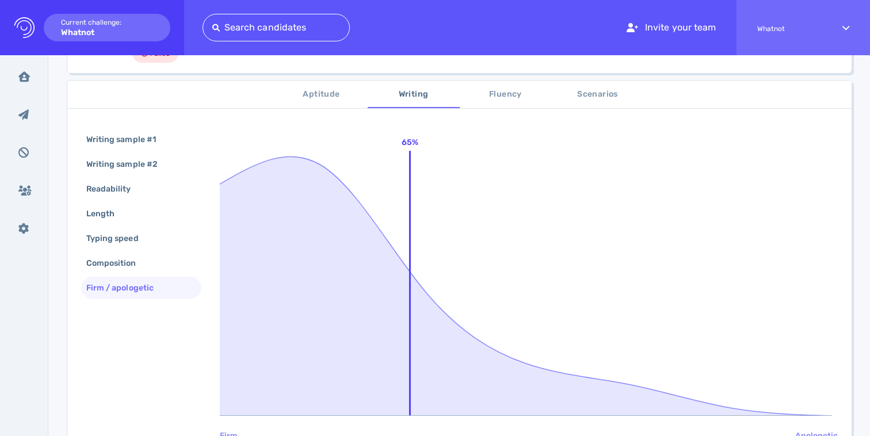
click at [508, 94] on span "Fluency" at bounding box center [506, 94] width 78 height 14
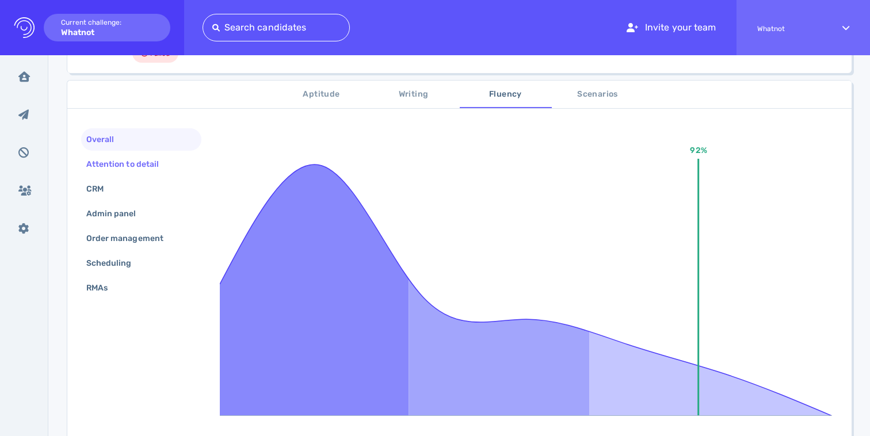
click at [157, 159] on div "Attention to detail" at bounding box center [128, 164] width 89 height 17
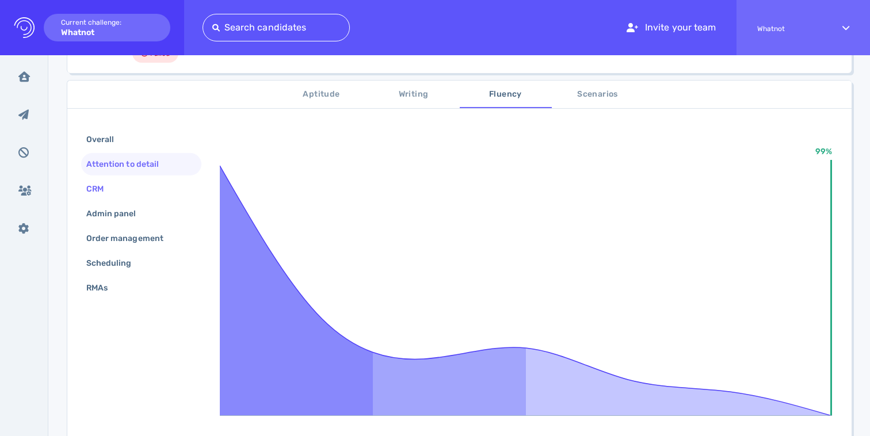
click at [147, 190] on div "CRM" at bounding box center [141, 189] width 120 height 22
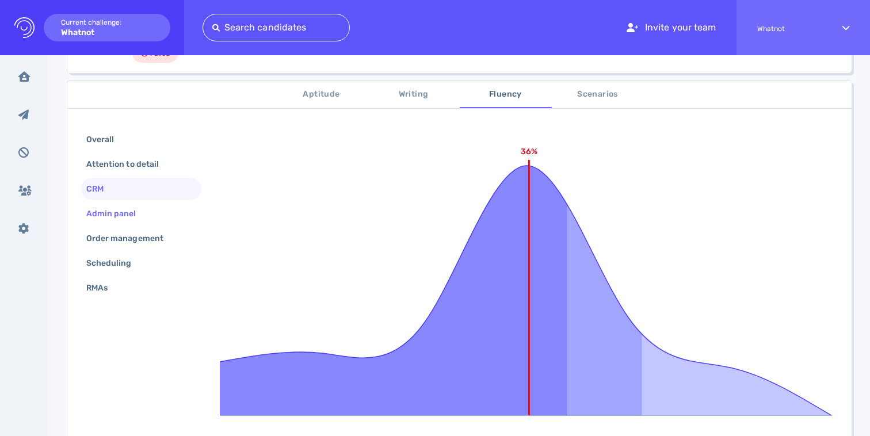
click at [146, 212] on div "Admin panel" at bounding box center [117, 213] width 66 height 17
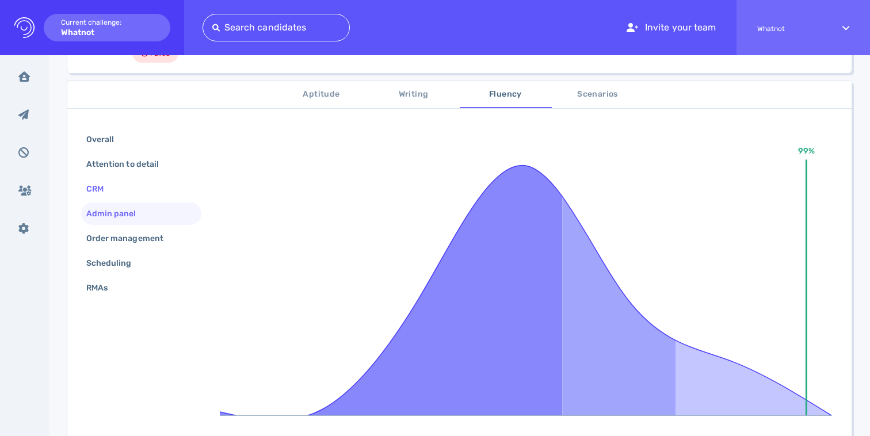
click at [144, 187] on div "CRM" at bounding box center [141, 189] width 120 height 22
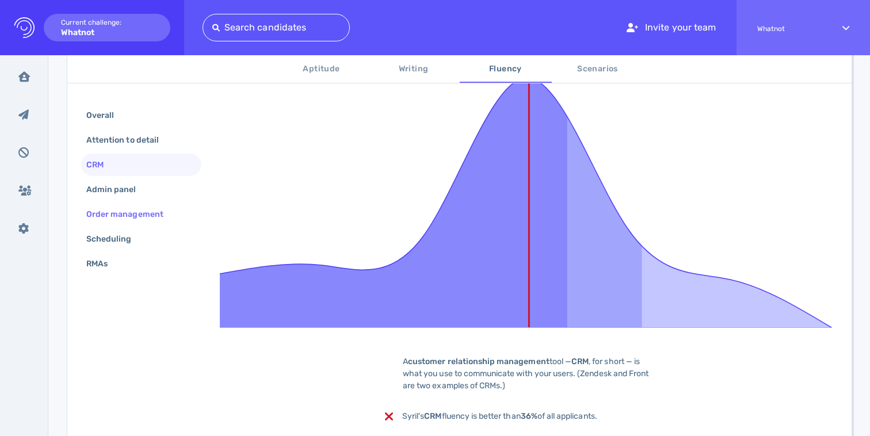
scroll to position [326, 0]
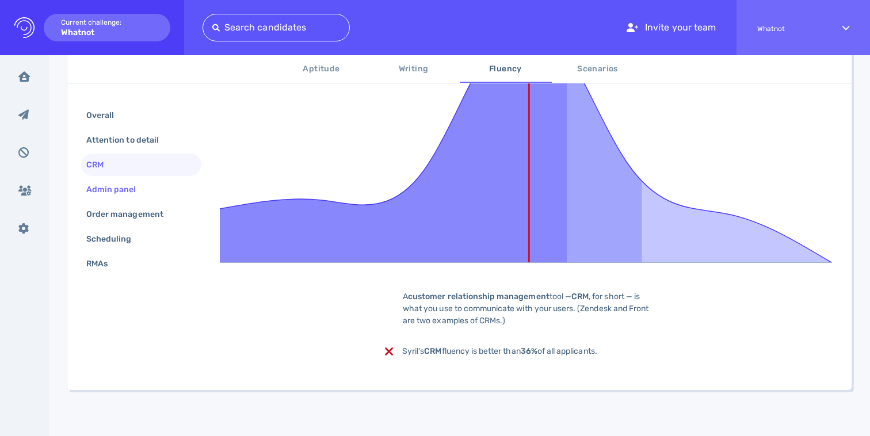
click at [132, 193] on div "Admin panel" at bounding box center [117, 189] width 66 height 17
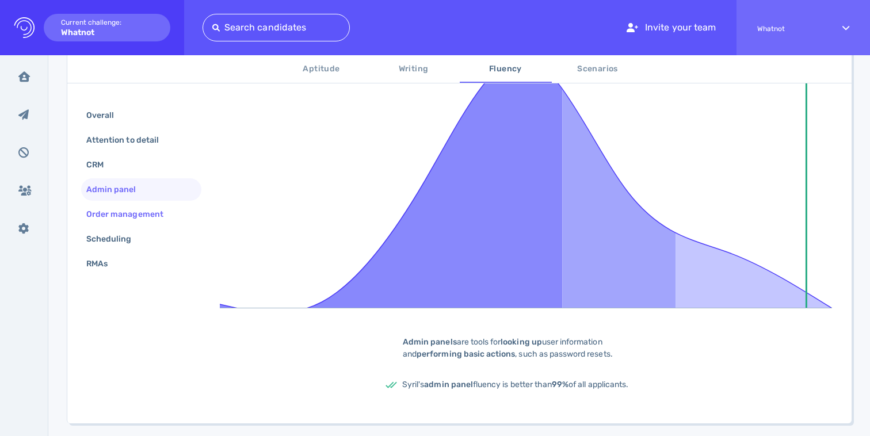
click at [132, 218] on div "Order management" at bounding box center [130, 214] width 93 height 17
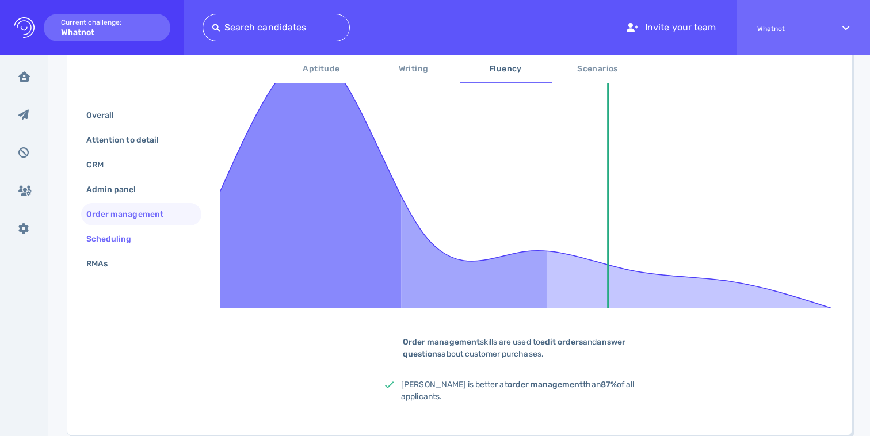
click at [125, 242] on div "Scheduling" at bounding box center [115, 239] width 62 height 17
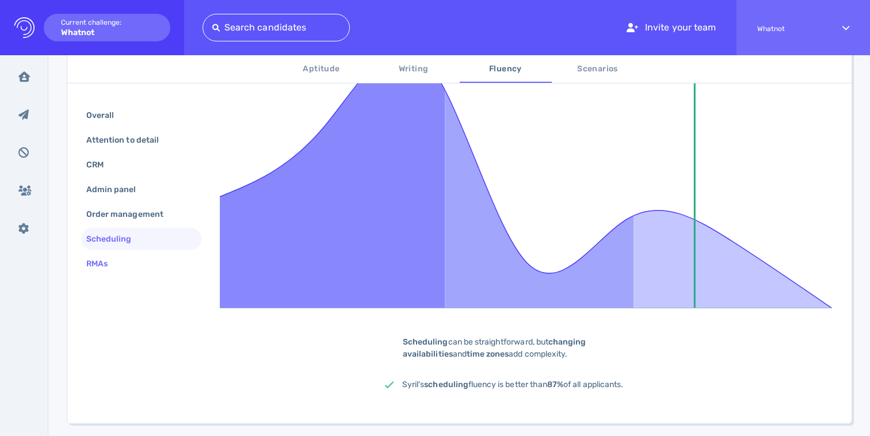
click at [124, 264] on div "RMAs" at bounding box center [141, 264] width 120 height 22
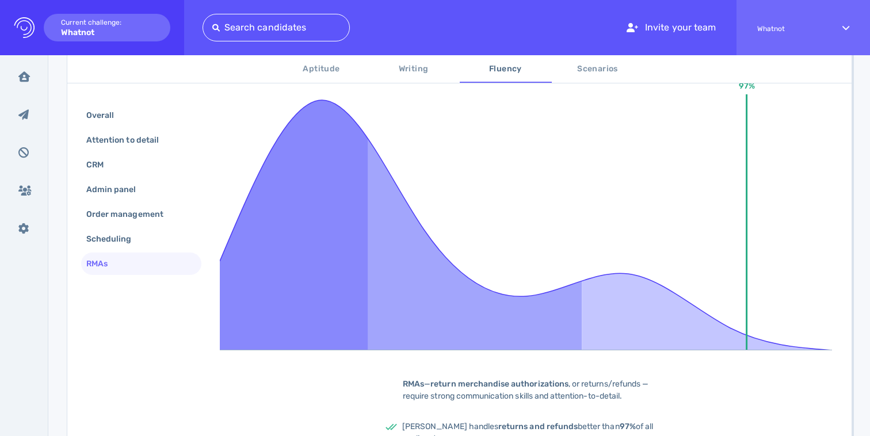
scroll to position [234, 0]
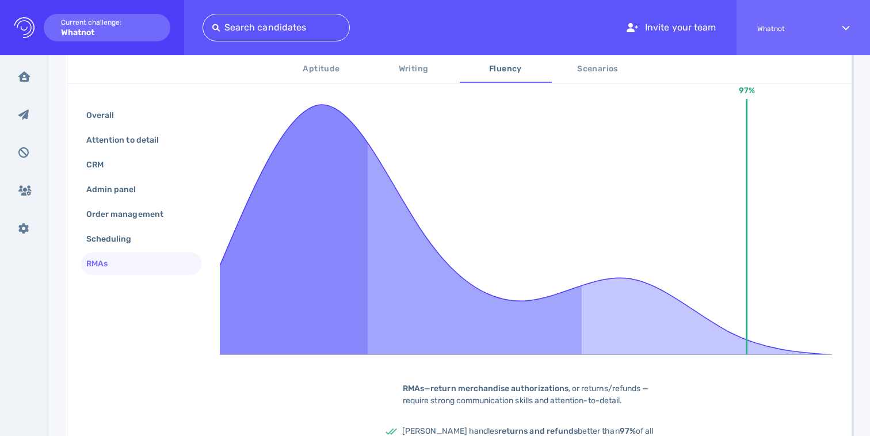
click at [599, 73] on span "Scenarios" at bounding box center [598, 69] width 78 height 14
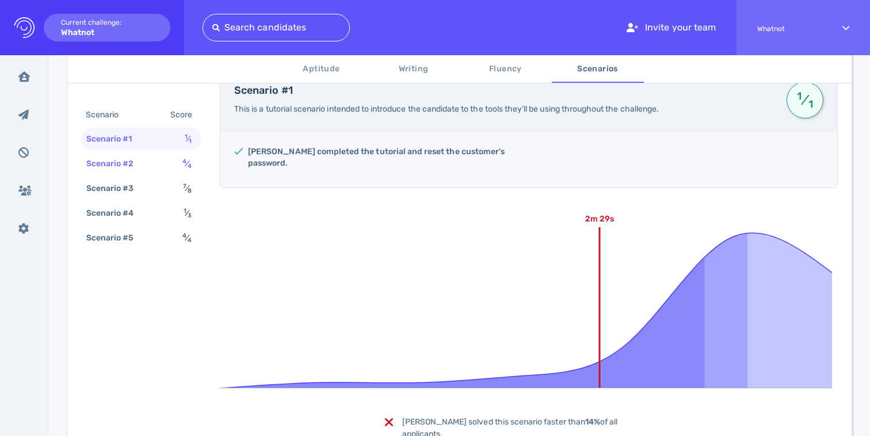
click at [141, 166] on div "Scenario #2" at bounding box center [116, 163] width 64 height 17
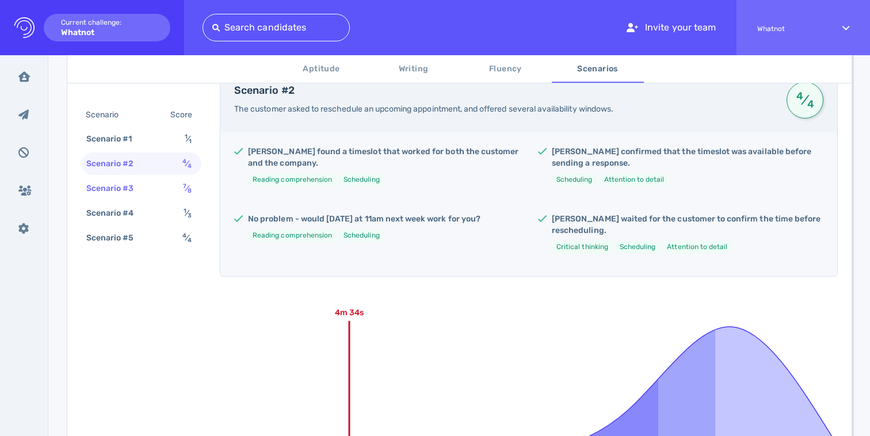
click at [141, 190] on div "Scenario #3" at bounding box center [116, 188] width 64 height 17
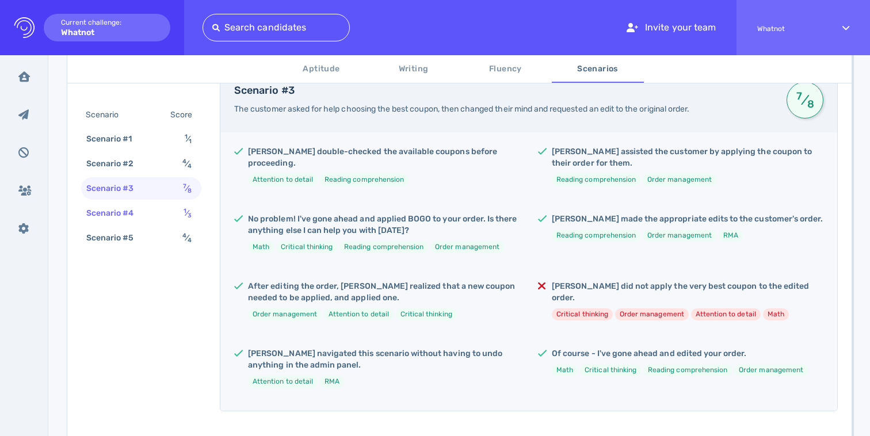
click at [143, 209] on div "Scenario #4" at bounding box center [116, 213] width 64 height 17
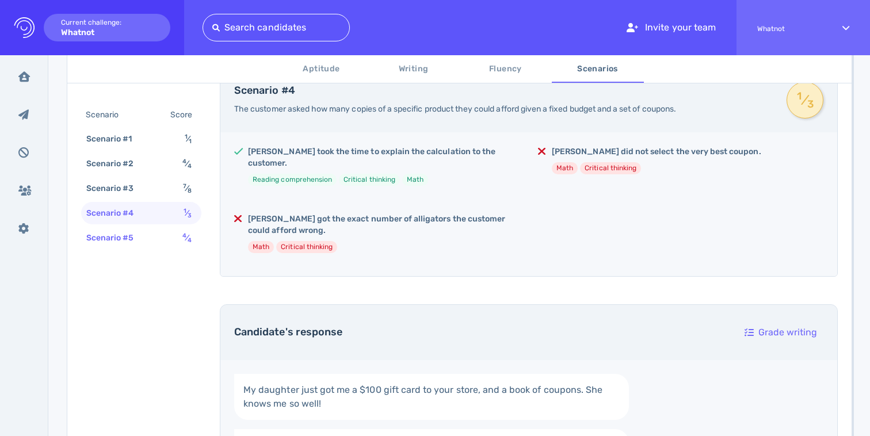
click at [146, 230] on div "Scenario #5" at bounding box center [116, 238] width 64 height 17
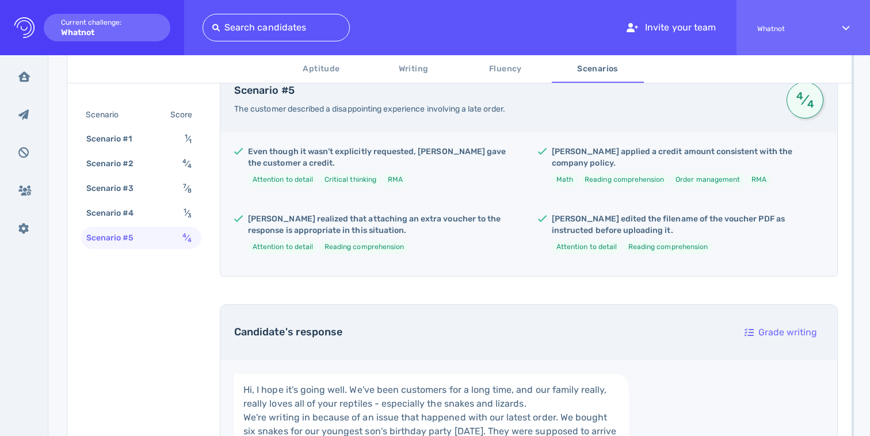
click at [495, 62] on span "Fluency" at bounding box center [506, 69] width 78 height 14
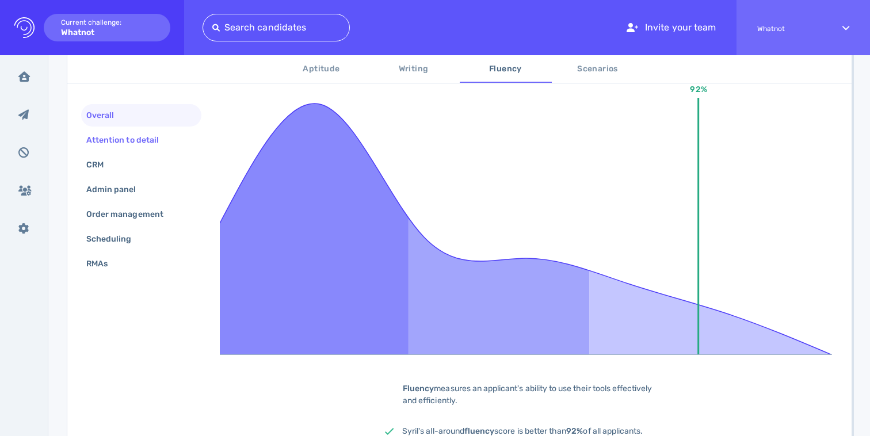
click at [155, 130] on div "Attention to detail" at bounding box center [141, 140] width 120 height 22
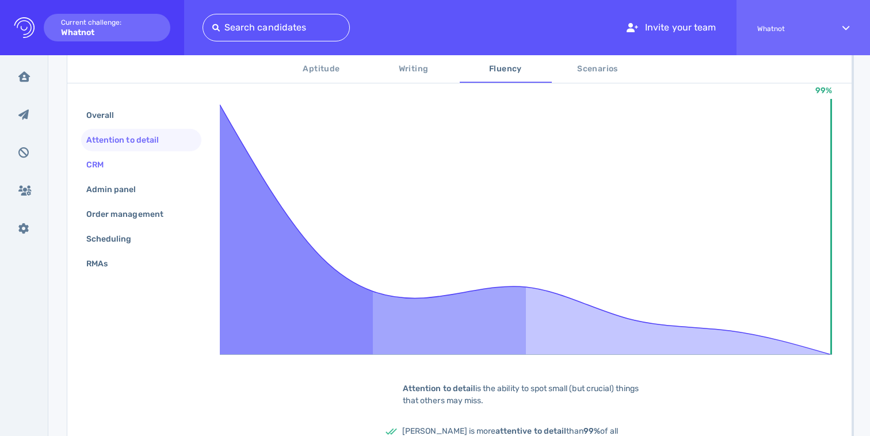
click at [137, 161] on div "CRM" at bounding box center [141, 165] width 120 height 22
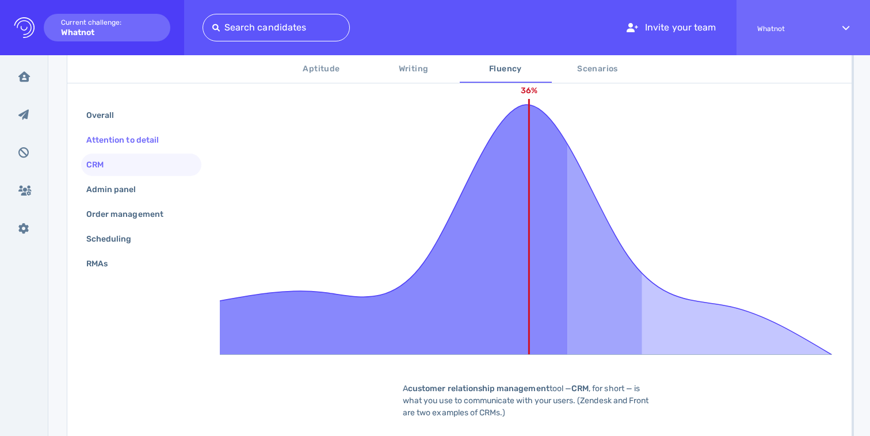
click at [142, 147] on div "Attention to detail" at bounding box center [128, 140] width 89 height 17
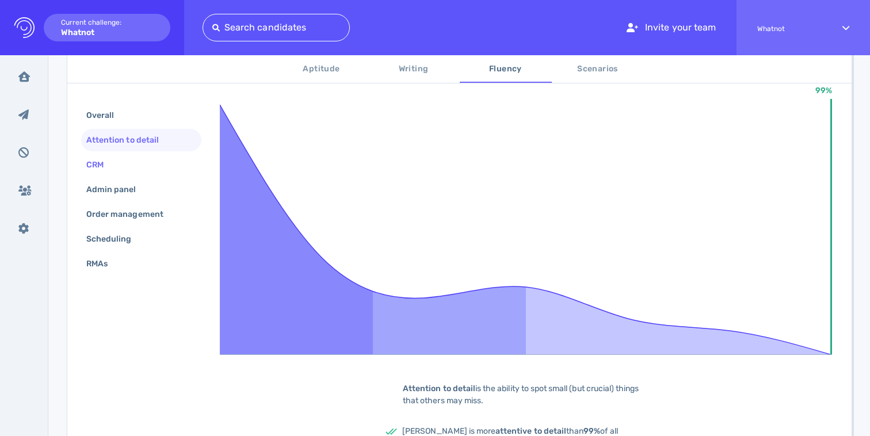
click at [142, 163] on div "CRM" at bounding box center [141, 165] width 120 height 22
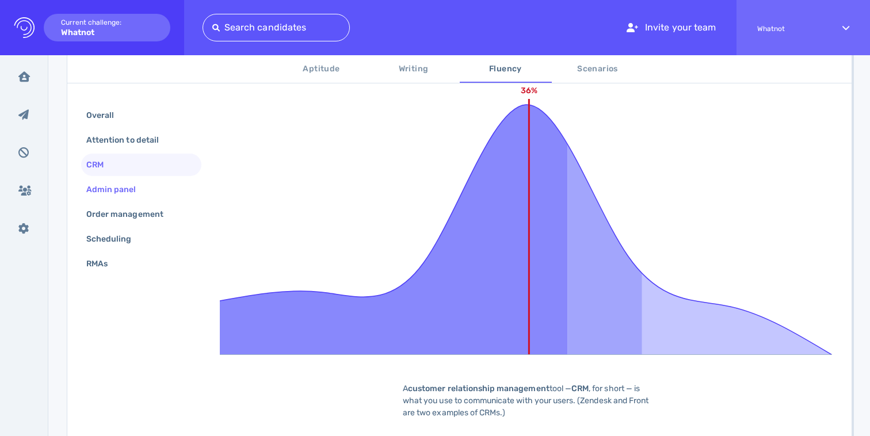
click at [142, 184] on div "Admin panel" at bounding box center [117, 189] width 66 height 17
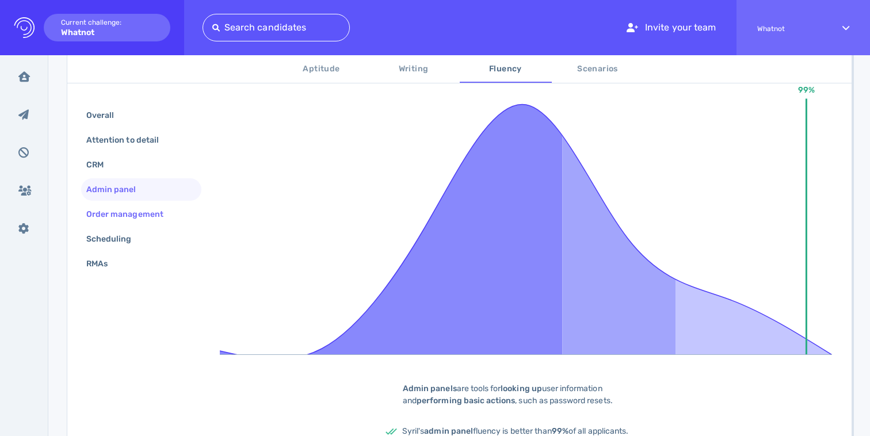
click at [144, 208] on div "Order management" at bounding box center [130, 214] width 93 height 17
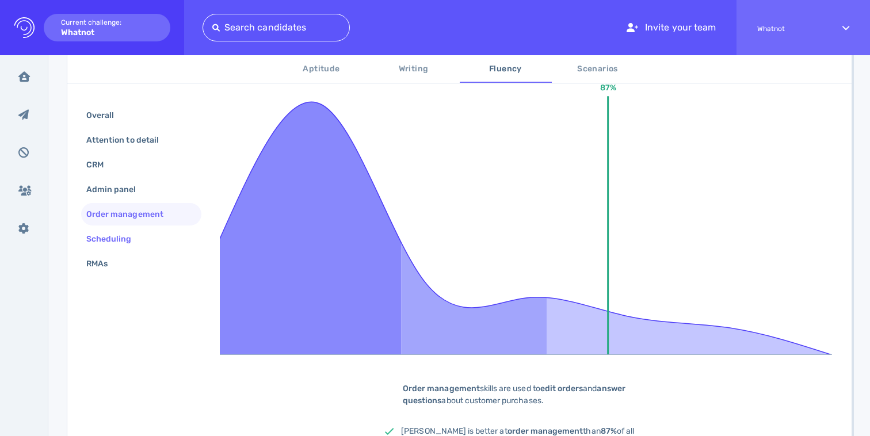
click at [144, 231] on div "Scheduling" at bounding box center [115, 239] width 62 height 17
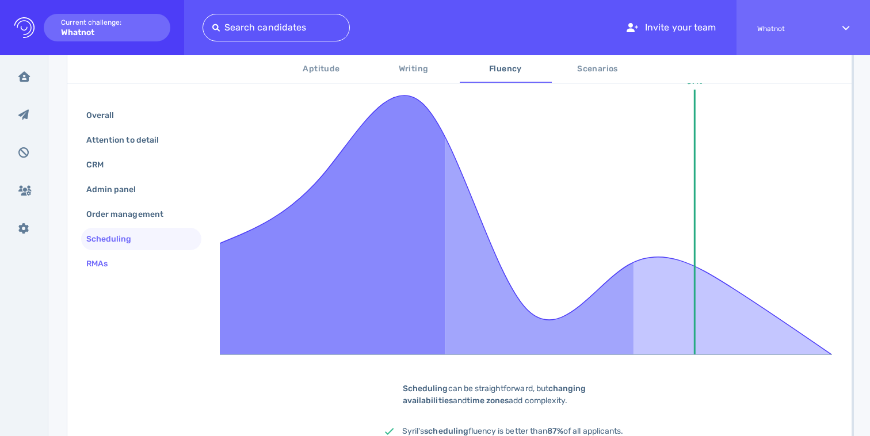
click at [142, 256] on div "RMAs" at bounding box center [141, 264] width 120 height 22
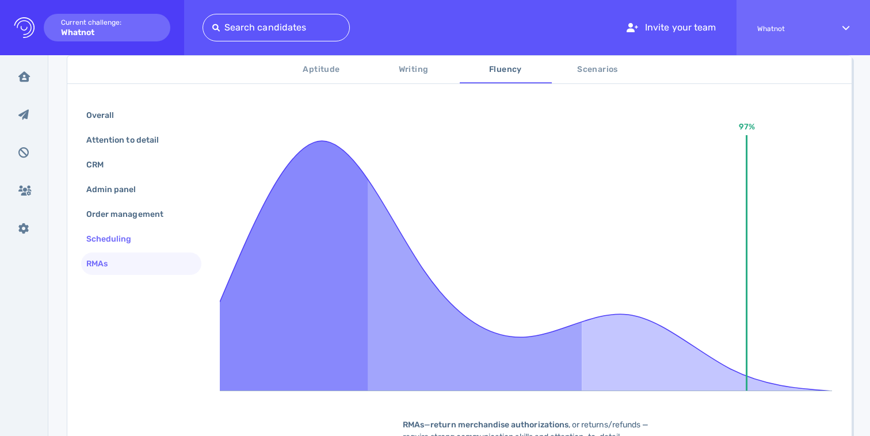
scroll to position [128, 0]
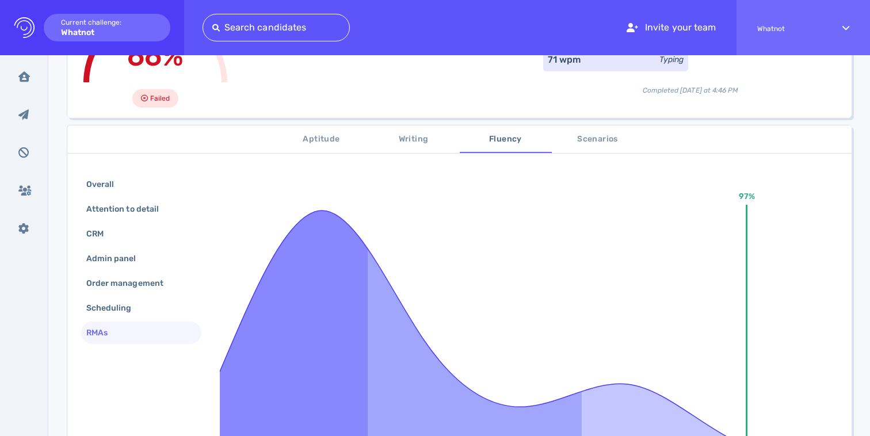
click at [609, 146] on span "Scenarios" at bounding box center [598, 139] width 78 height 14
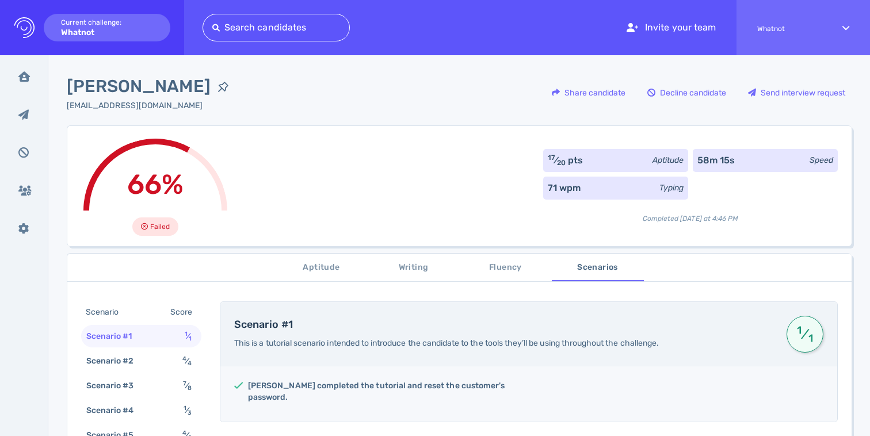
scroll to position [96, 0]
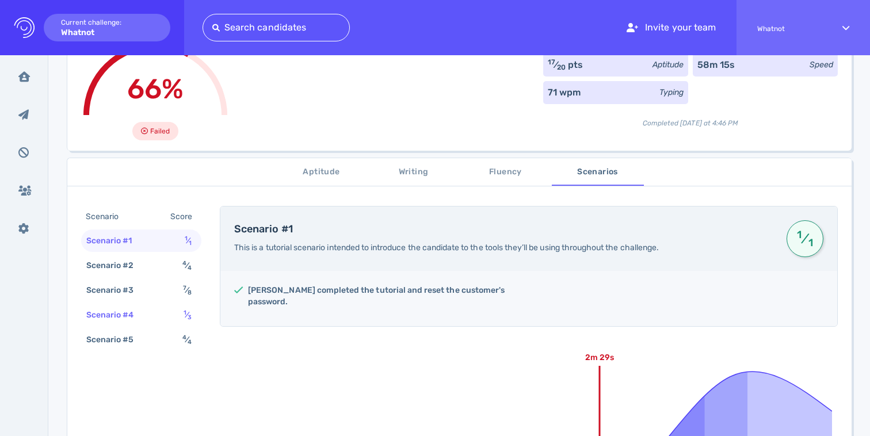
click at [183, 319] on div "1 ⁄ 3" at bounding box center [189, 315] width 17 height 17
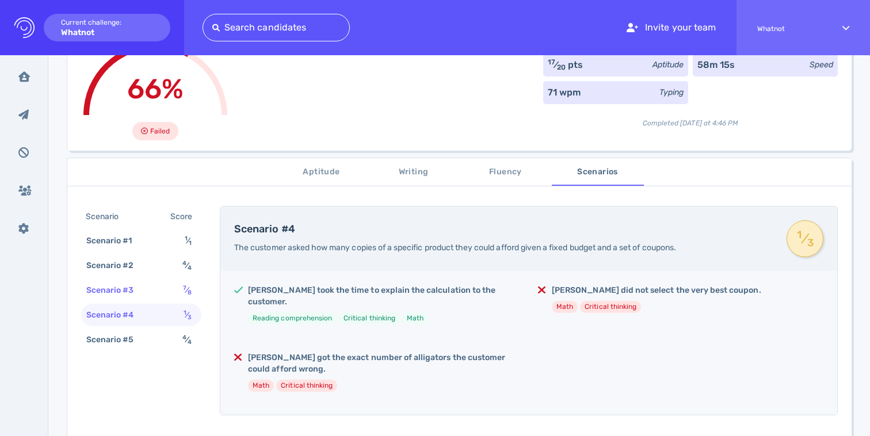
click at [171, 292] on div "Scenario #3 7 ⁄ 8" at bounding box center [141, 290] width 120 height 22
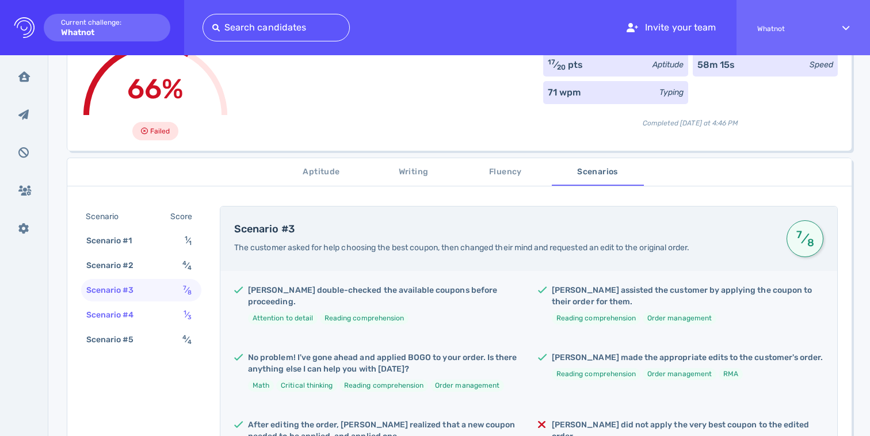
click at [170, 319] on div "Scenario #4 1 ⁄ 3" at bounding box center [141, 315] width 120 height 22
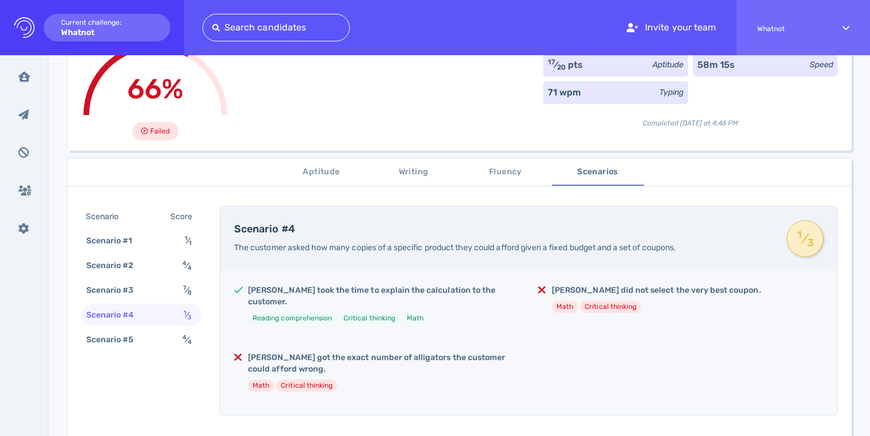
click at [311, 100] on div "66% Failed 17 ⁄ 20 pts Aptitude 58m 15s Speed 71 wpm Typing Completed today at …" at bounding box center [459, 90] width 785 height 121
